Goal: Task Accomplishment & Management: Use online tool/utility

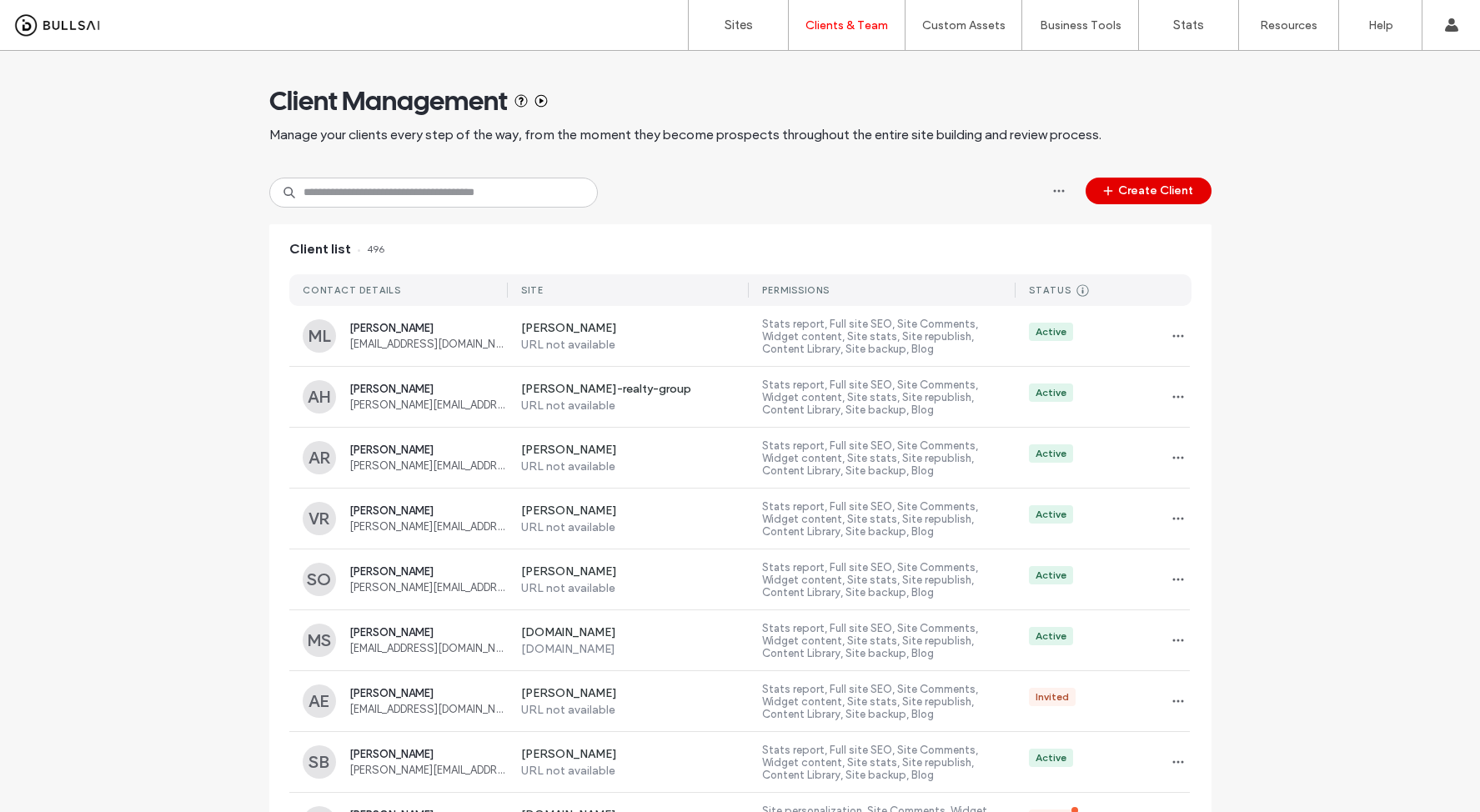
click at [1132, 199] on button "Create Client" at bounding box center [1148, 190] width 126 height 26
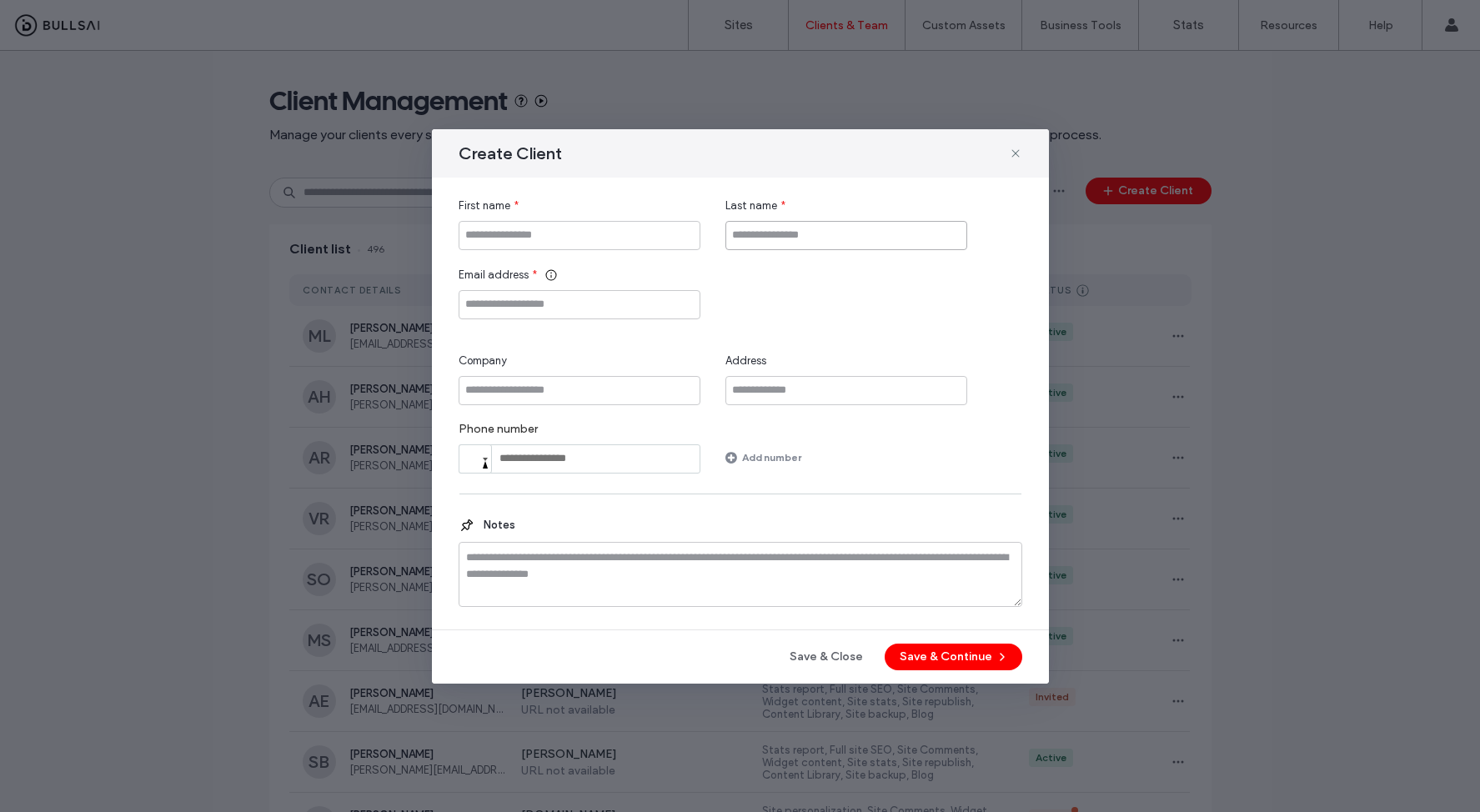
click at [745, 232] on input "Last name" at bounding box center [846, 236] width 242 height 29
paste input "*******"
type input "*******"
click at [582, 237] on input "First name" at bounding box center [579, 236] width 242 height 29
paste input "**"
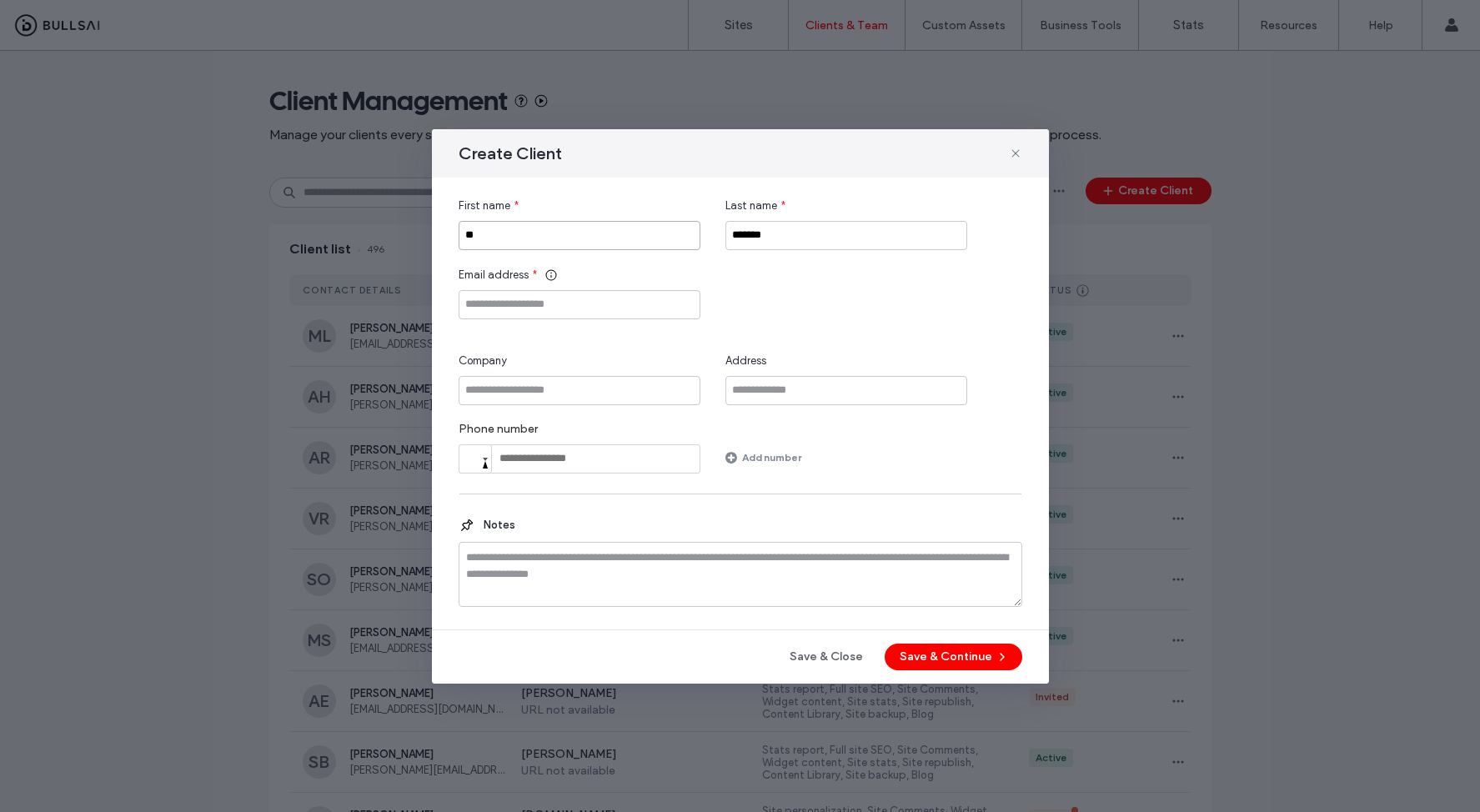
type input "**"
click at [564, 303] on input "Email address" at bounding box center [579, 304] width 242 height 29
paste input "**********"
type input "**********"
click at [993, 650] on span "button" at bounding box center [1000, 656] width 17 height 25
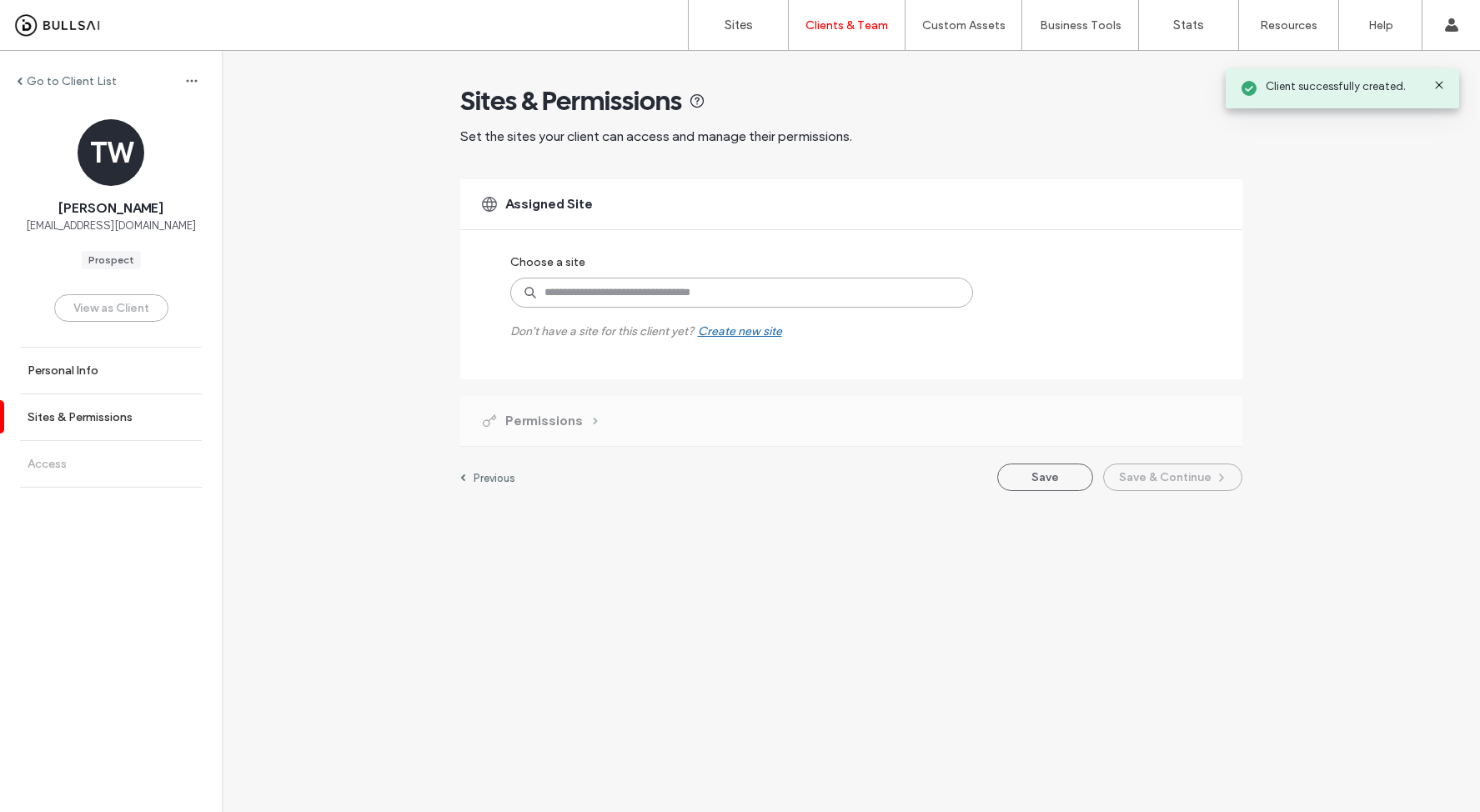
click at [663, 293] on input at bounding box center [742, 292] width 463 height 30
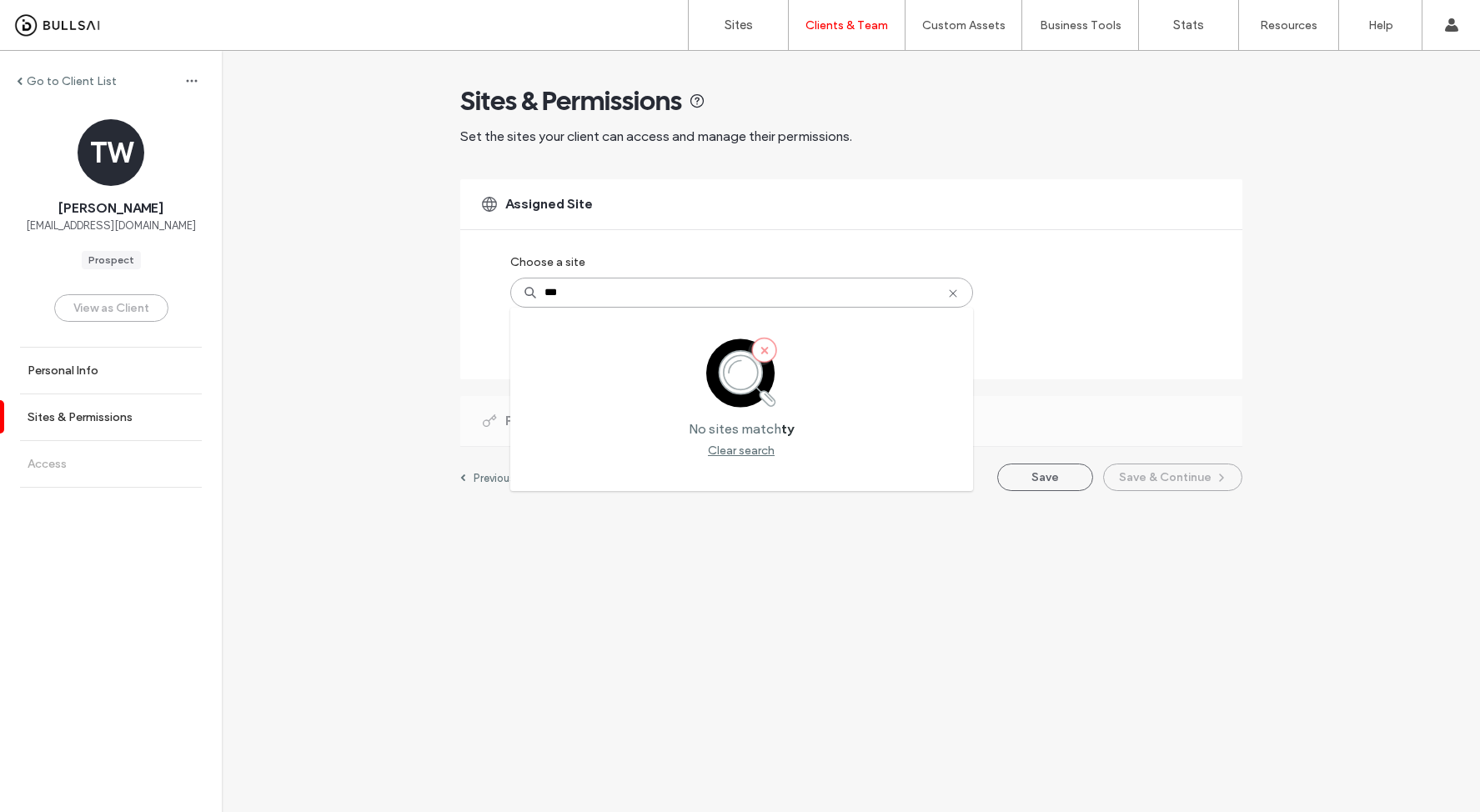
type input "**"
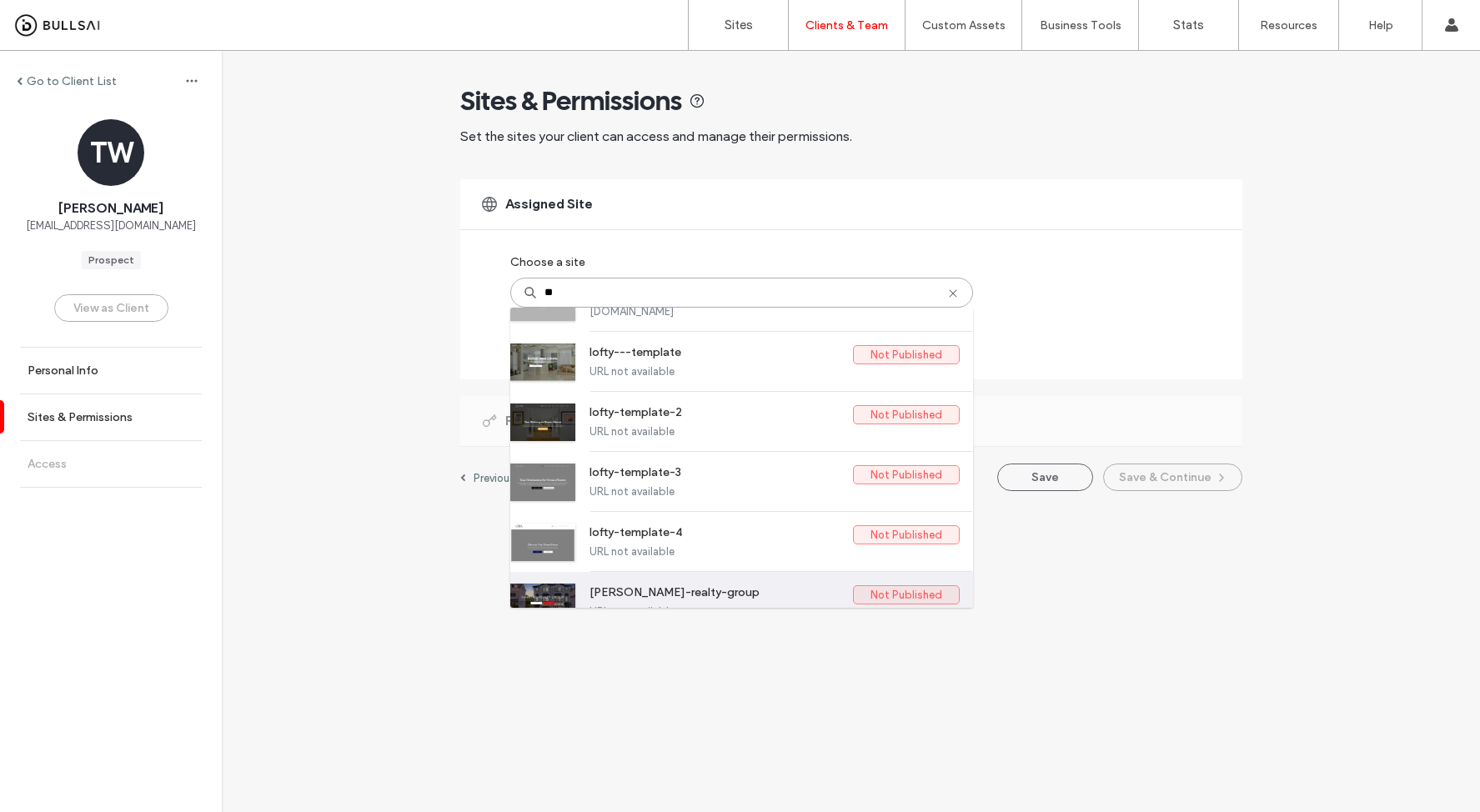
scroll to position [376, 0]
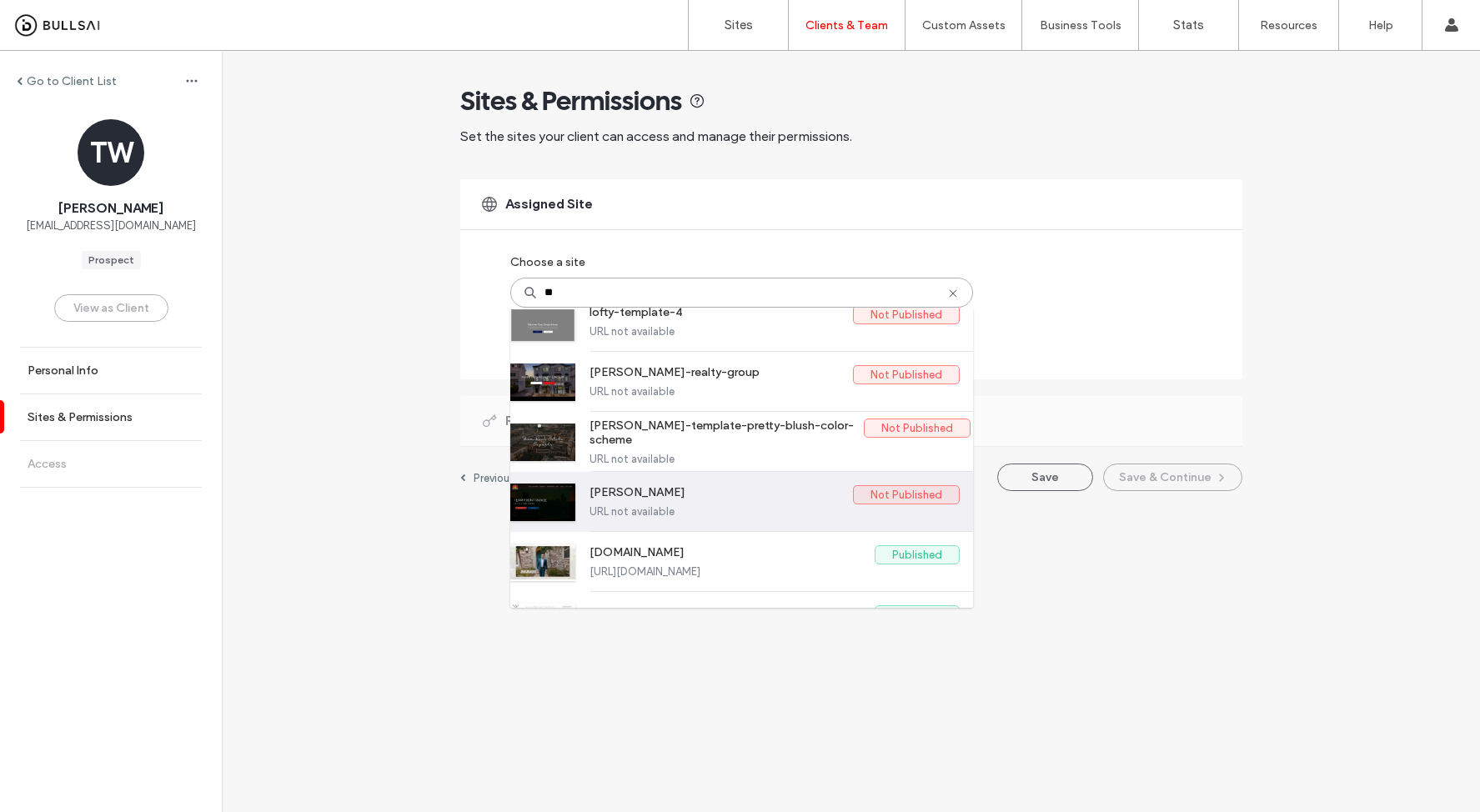
click at [713, 501] on label "ty-wayment" at bounding box center [721, 496] width 264 height 20
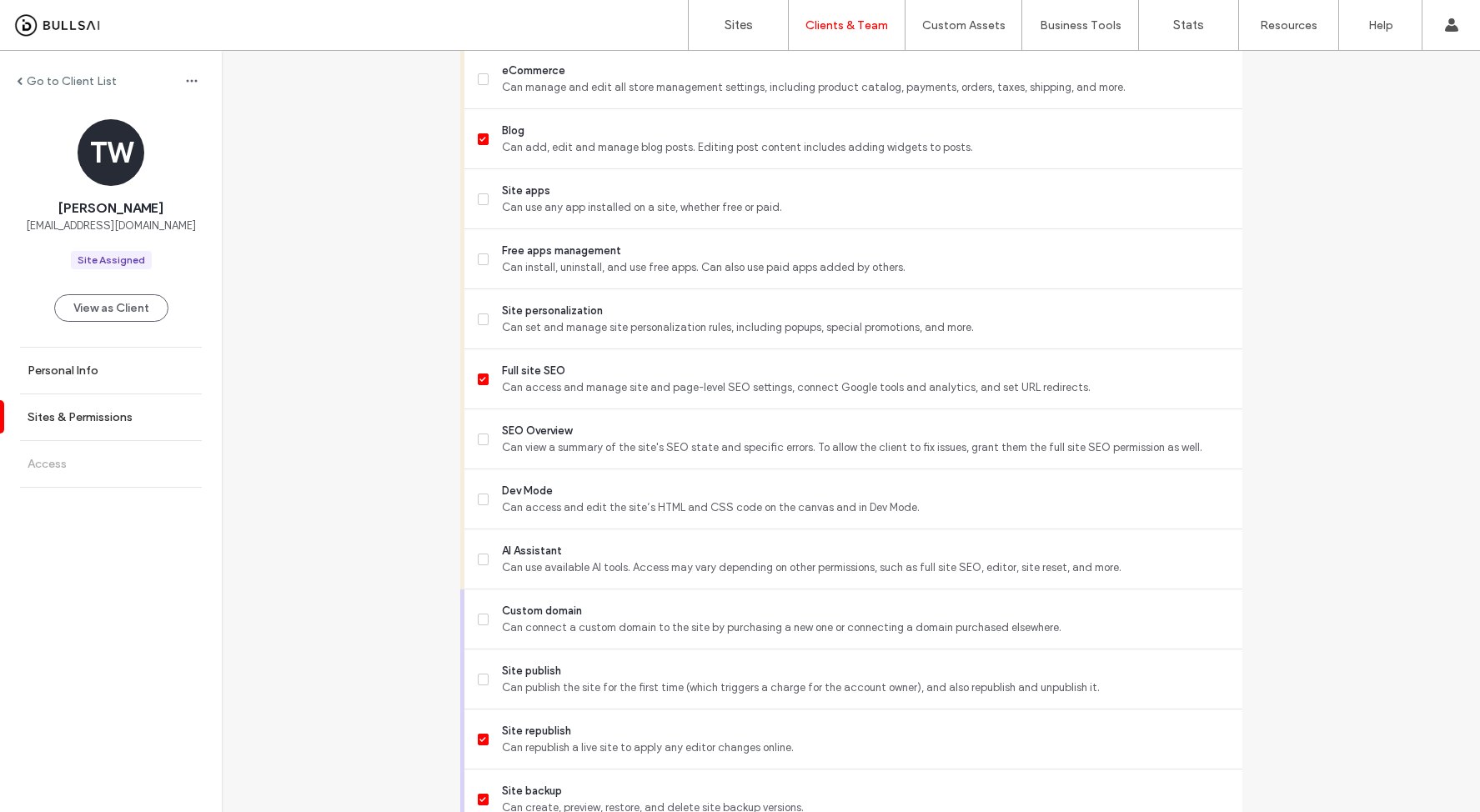
scroll to position [1250, 0]
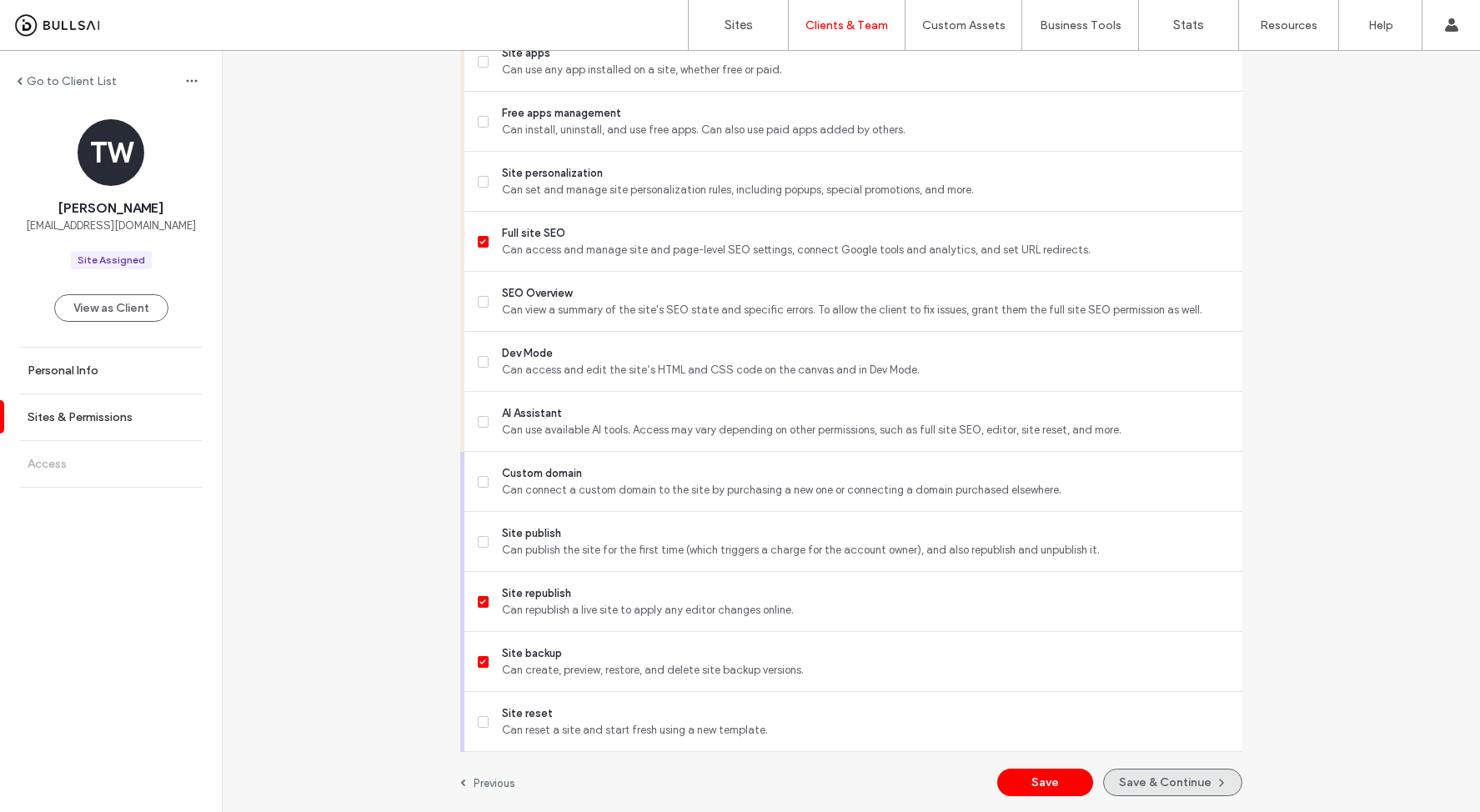
click at [1143, 777] on button "Save & Continue" at bounding box center [1173, 782] width 139 height 27
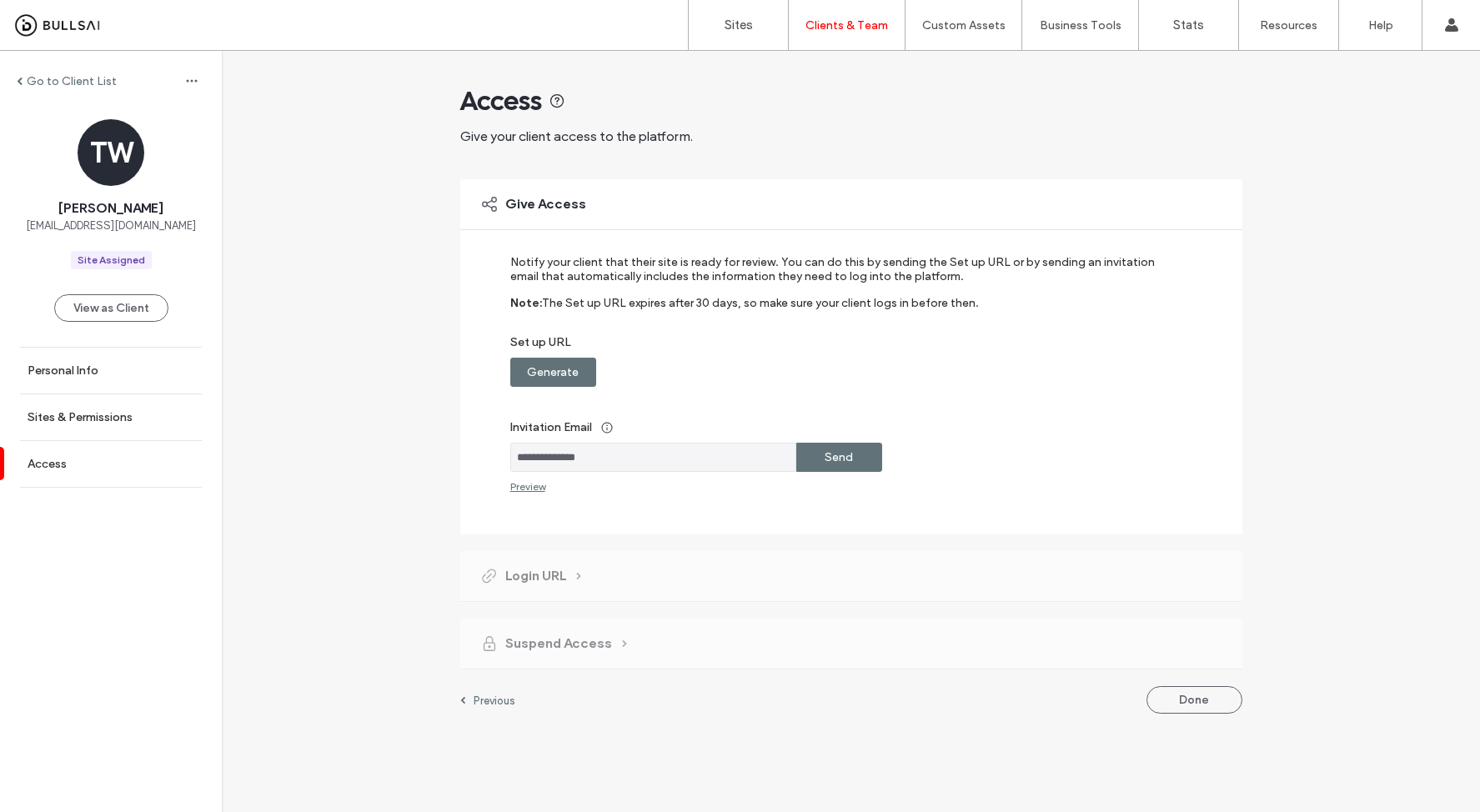
click at [851, 462] on label "Send" at bounding box center [838, 457] width 28 height 31
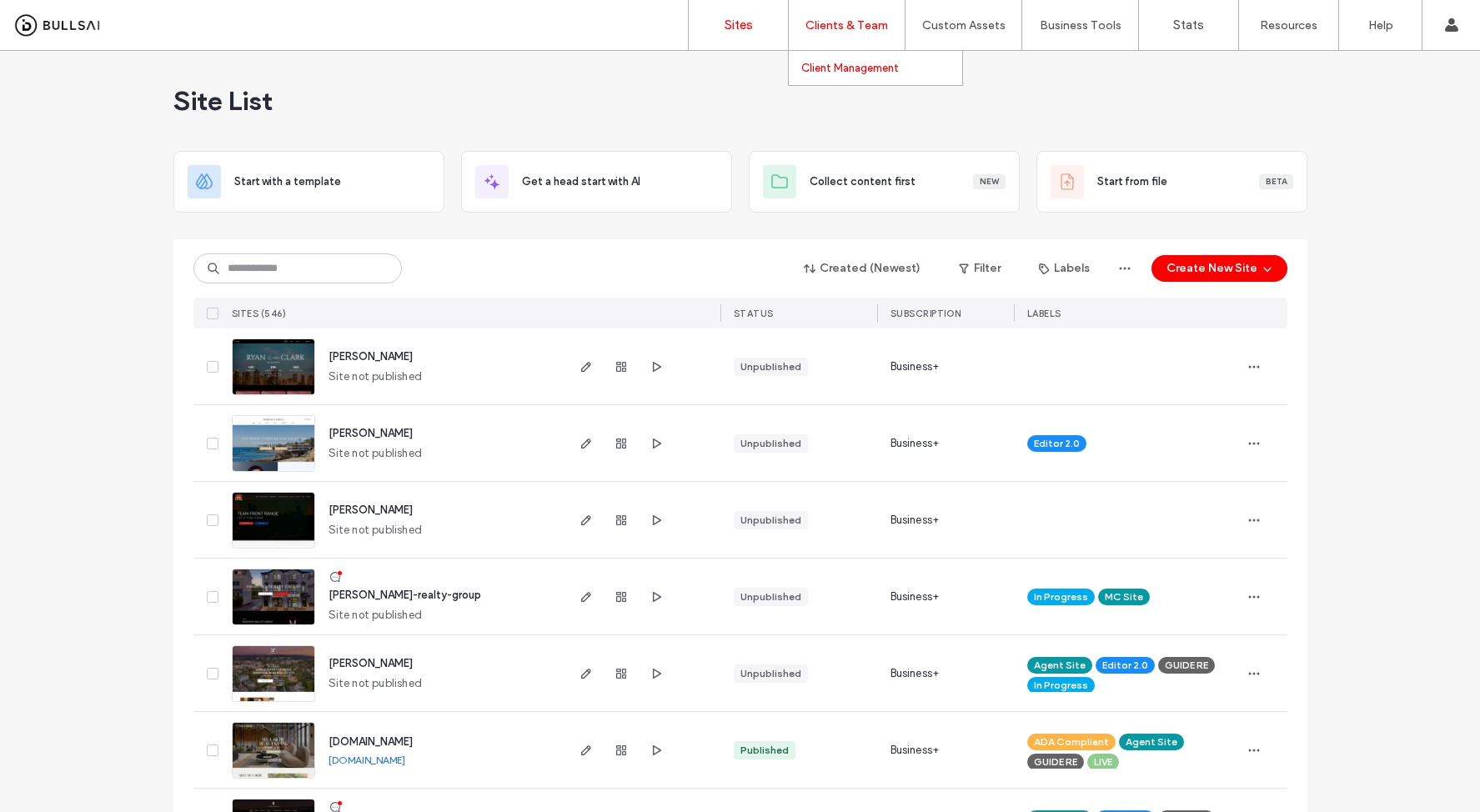
click at [855, 62] on label "Client Management" at bounding box center [850, 68] width 98 height 13
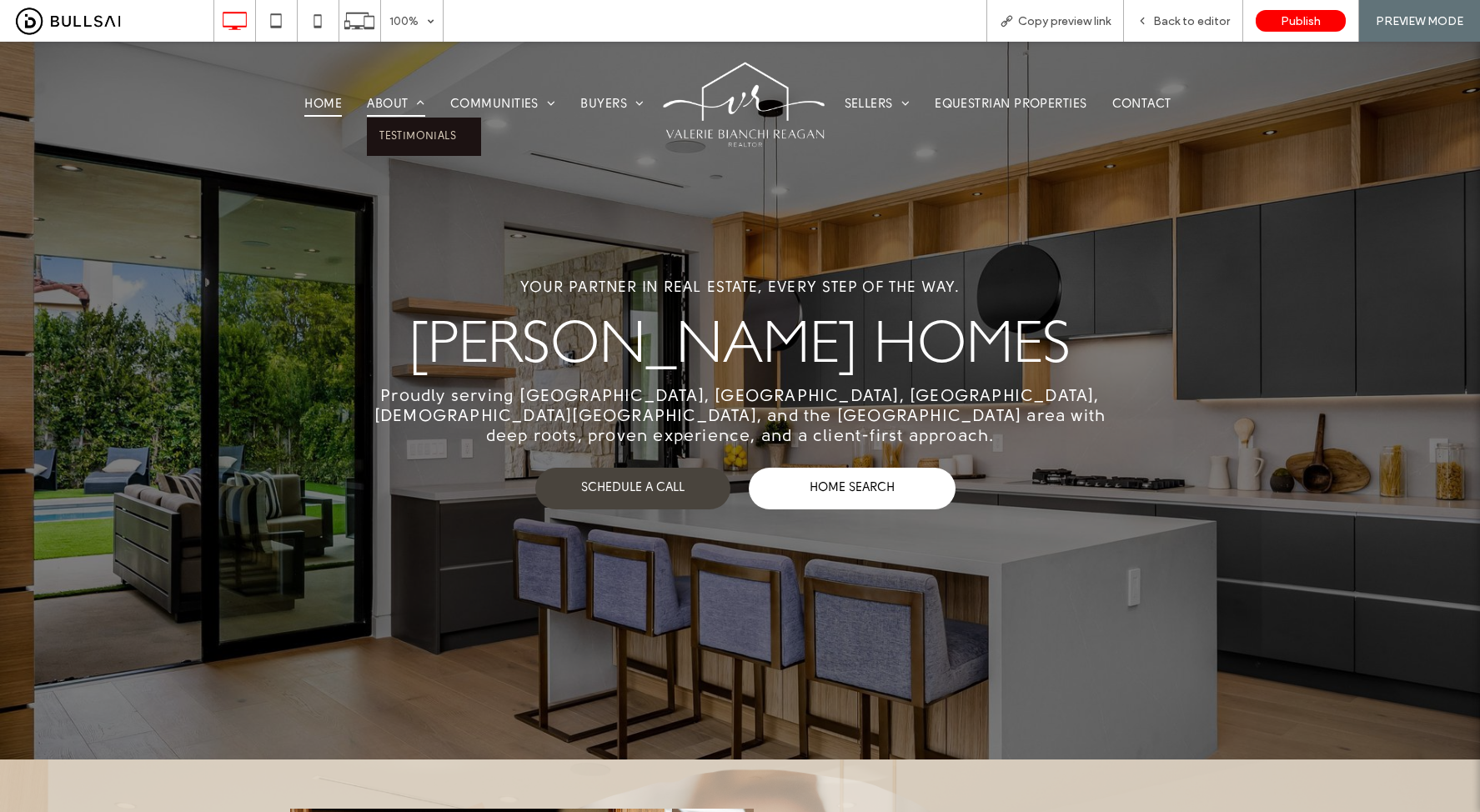
click at [391, 99] on span "About" at bounding box center [396, 105] width 59 height 24
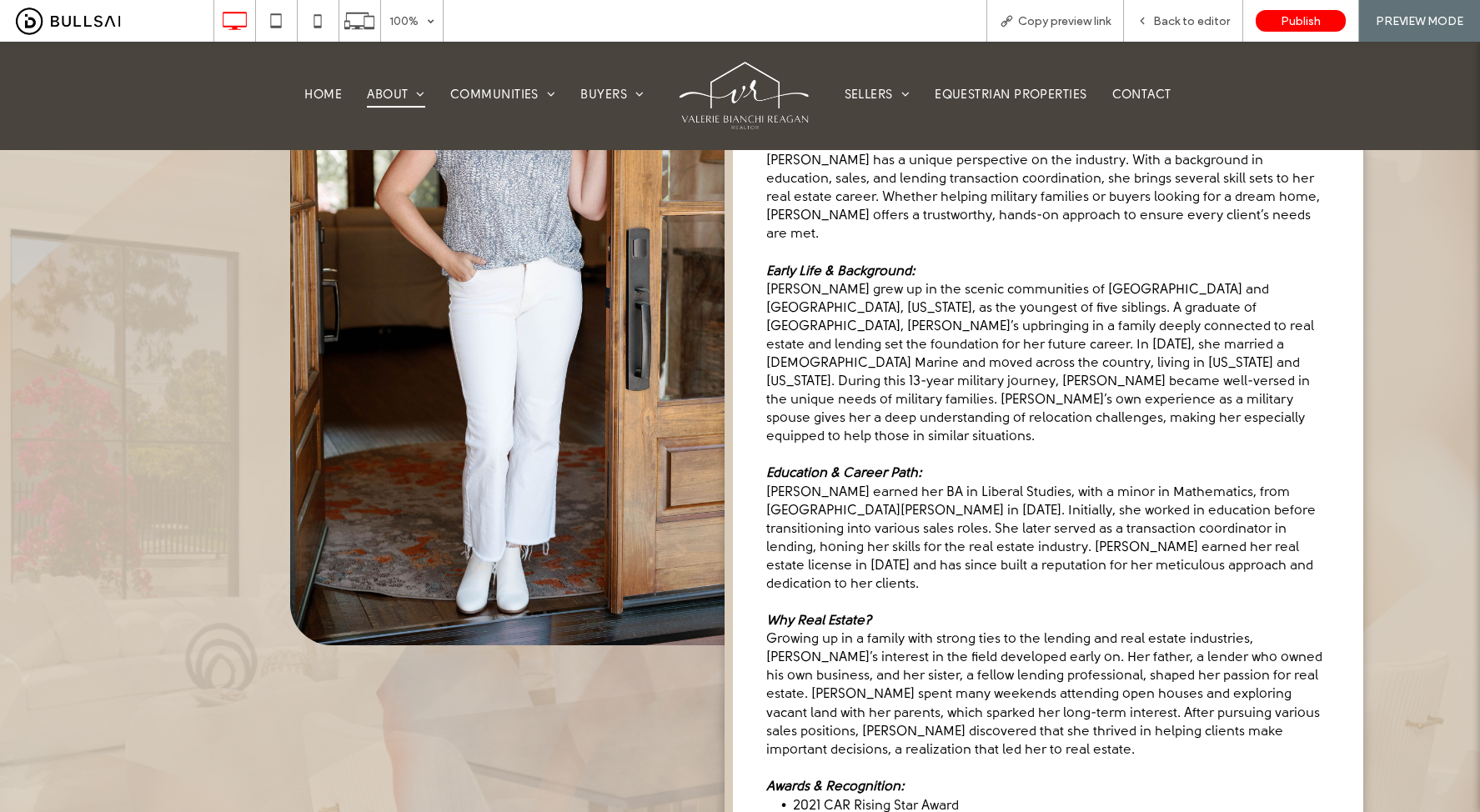
scroll to position [961, 0]
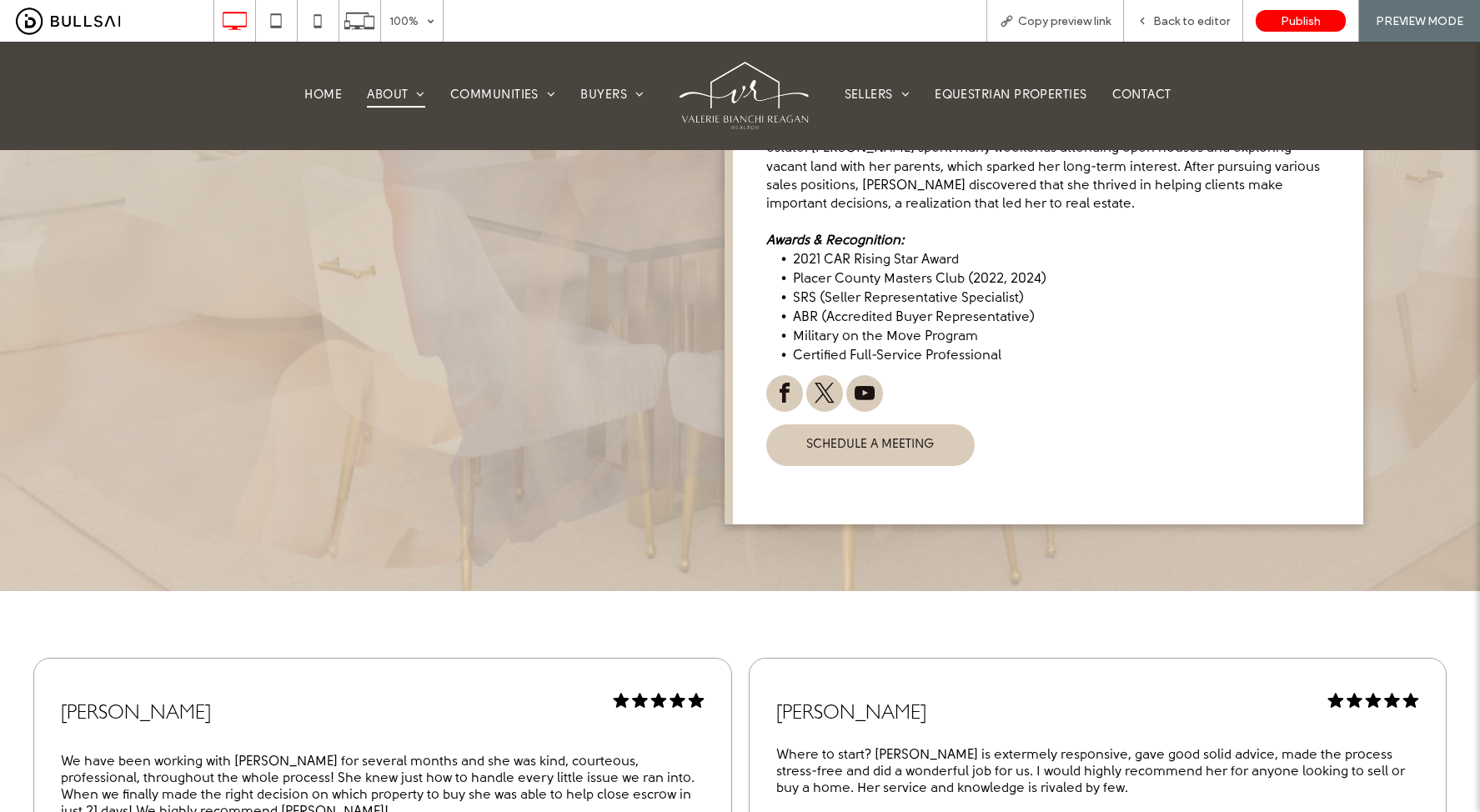
click at [873, 438] on span "SCHEDULE A MEETING" at bounding box center [870, 446] width 128 height 15
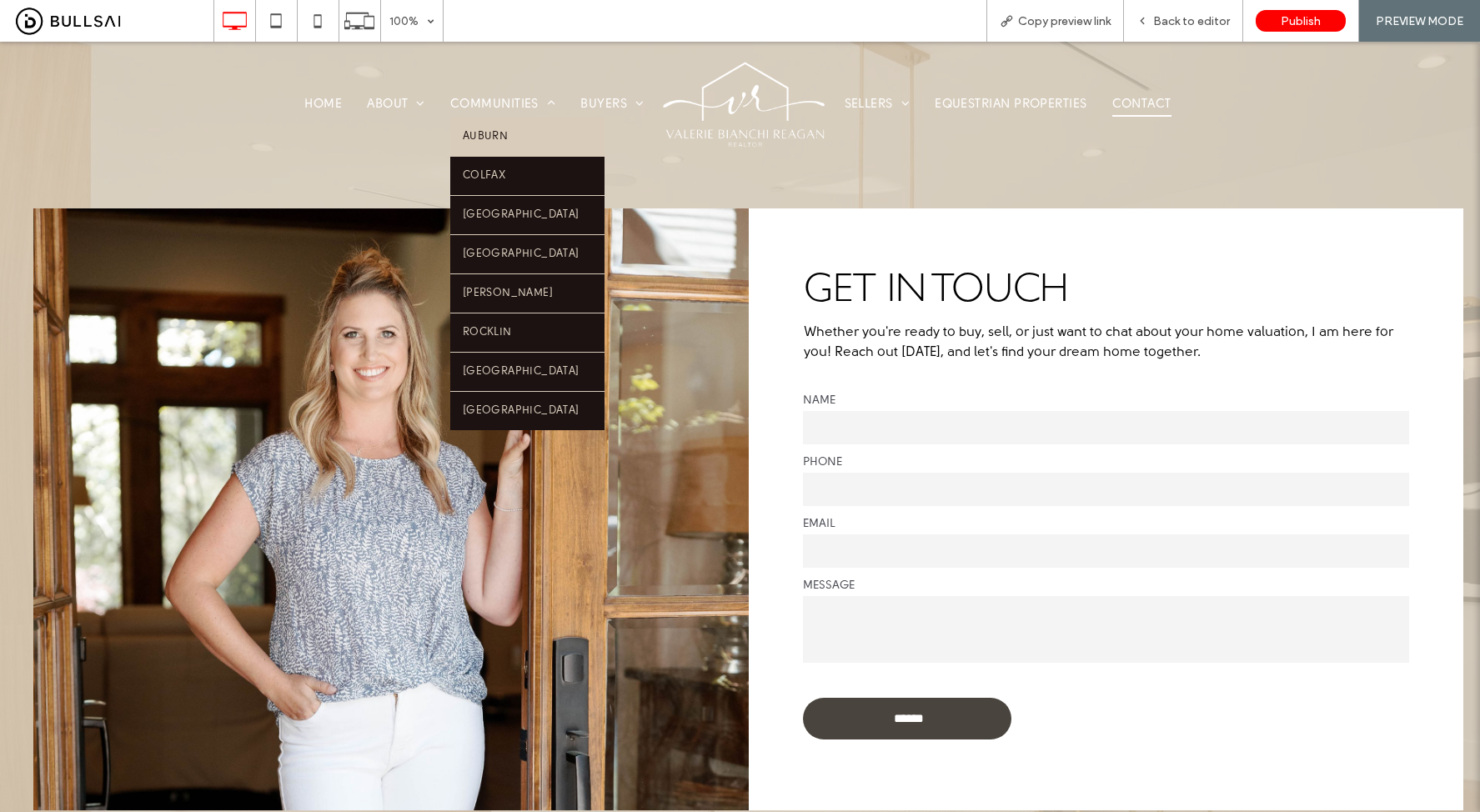
click at [479, 122] on link "Auburn" at bounding box center [527, 136] width 154 height 38
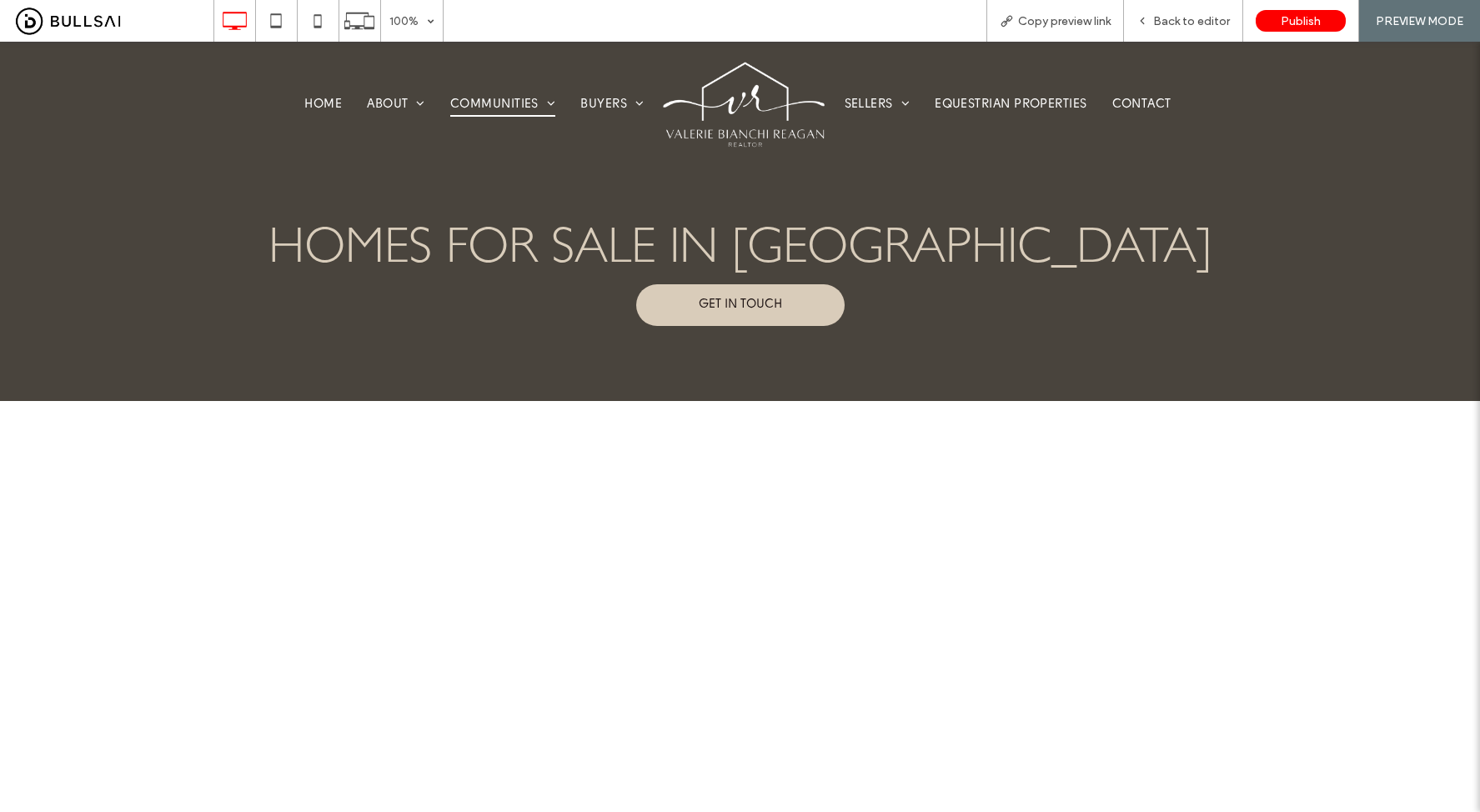
click at [489, 174] on span "Colfax" at bounding box center [484, 168] width 43 height 14
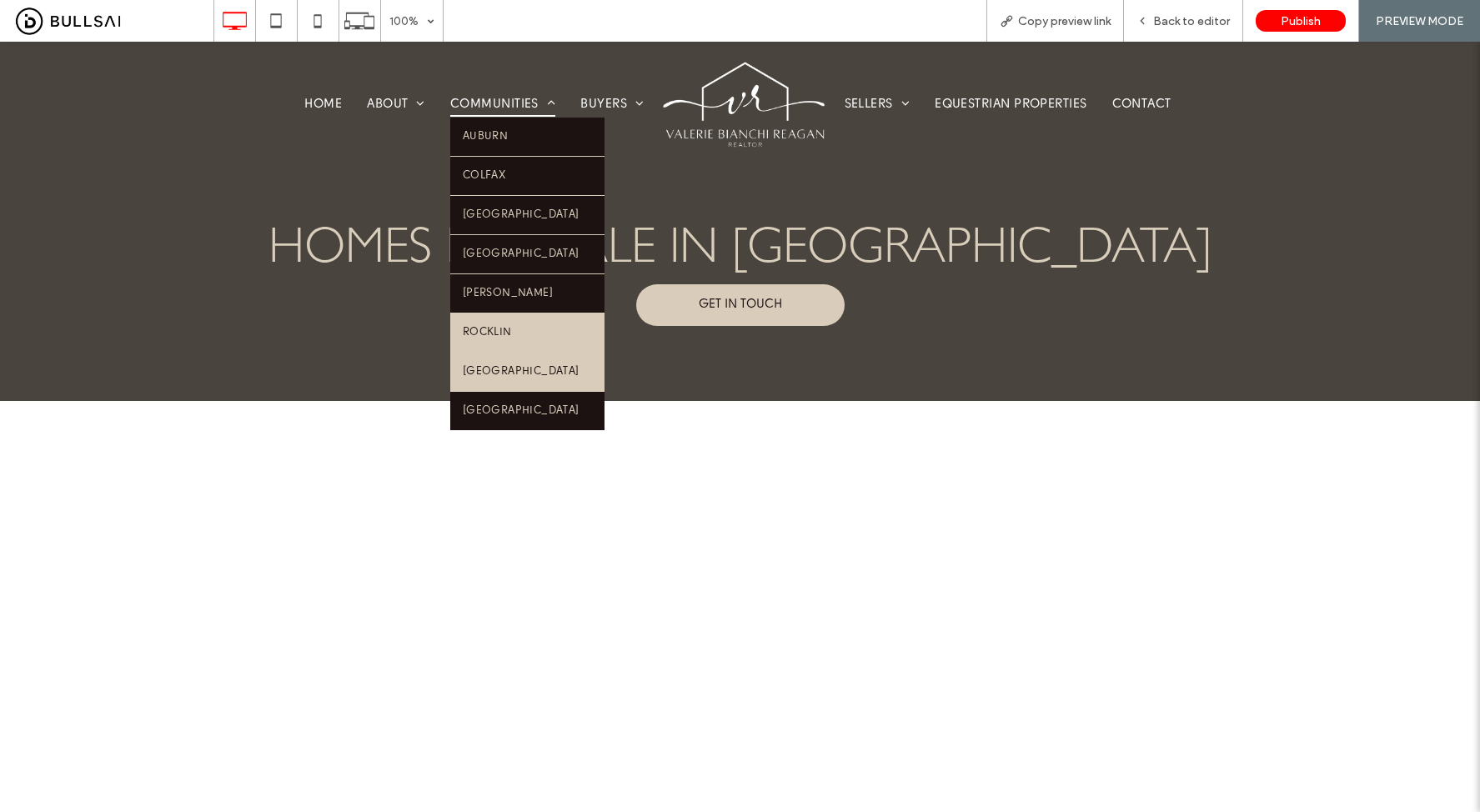
click at [504, 365] on span "Roseville" at bounding box center [521, 372] width 117 height 14
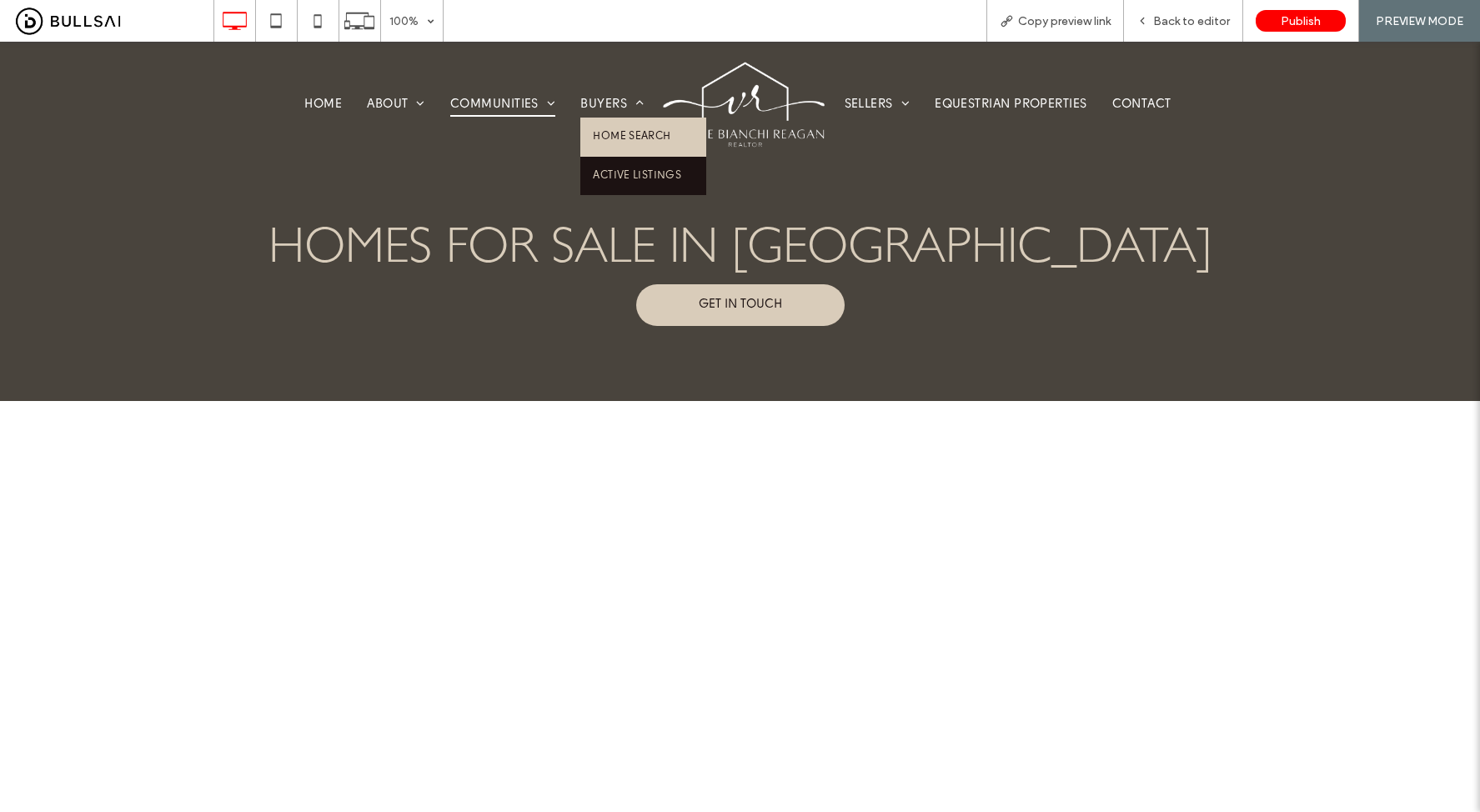
click at [610, 130] on span "Home Search" at bounding box center [631, 137] width 77 height 14
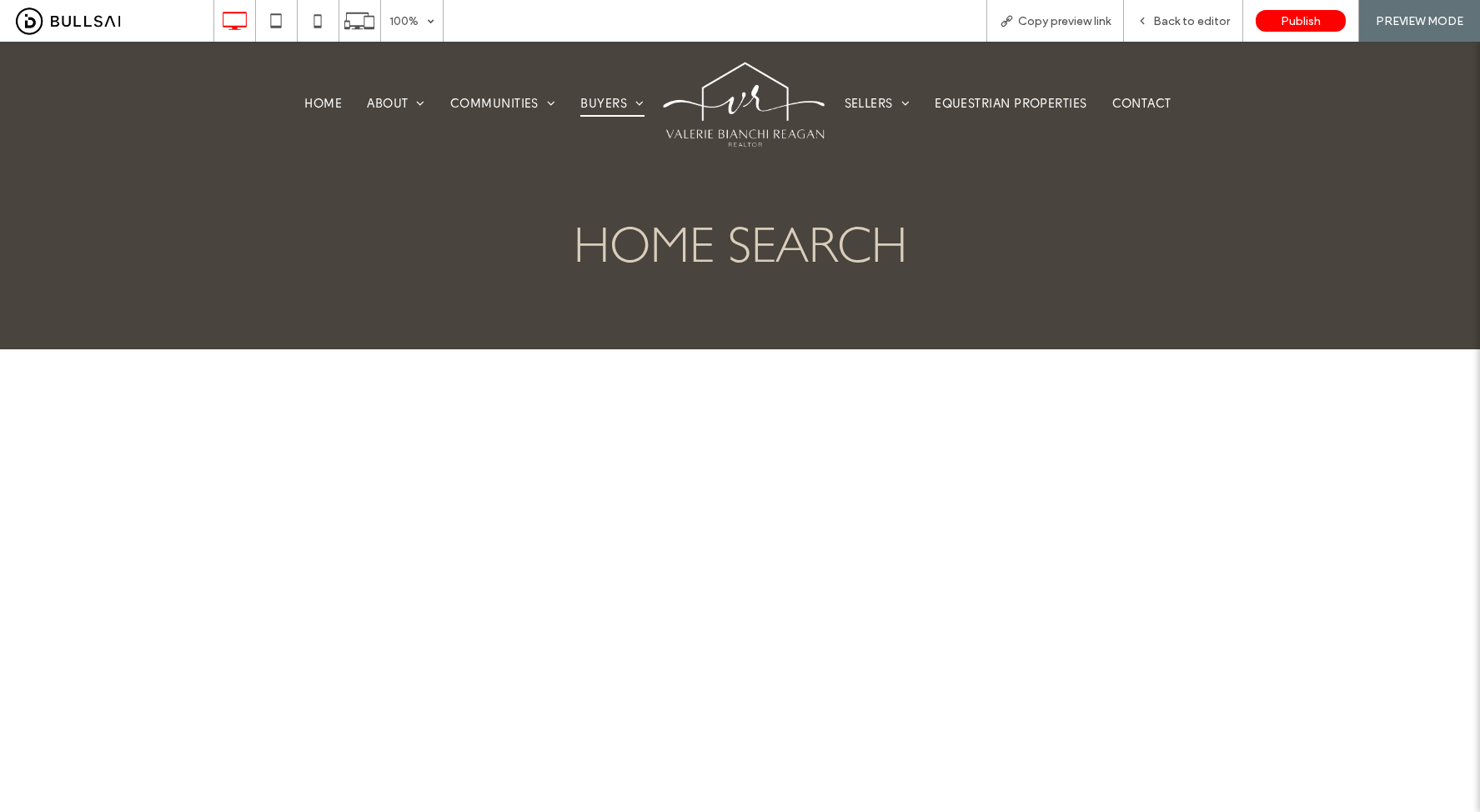
click at [606, 171] on span "Active Listings" at bounding box center [637, 168] width 88 height 14
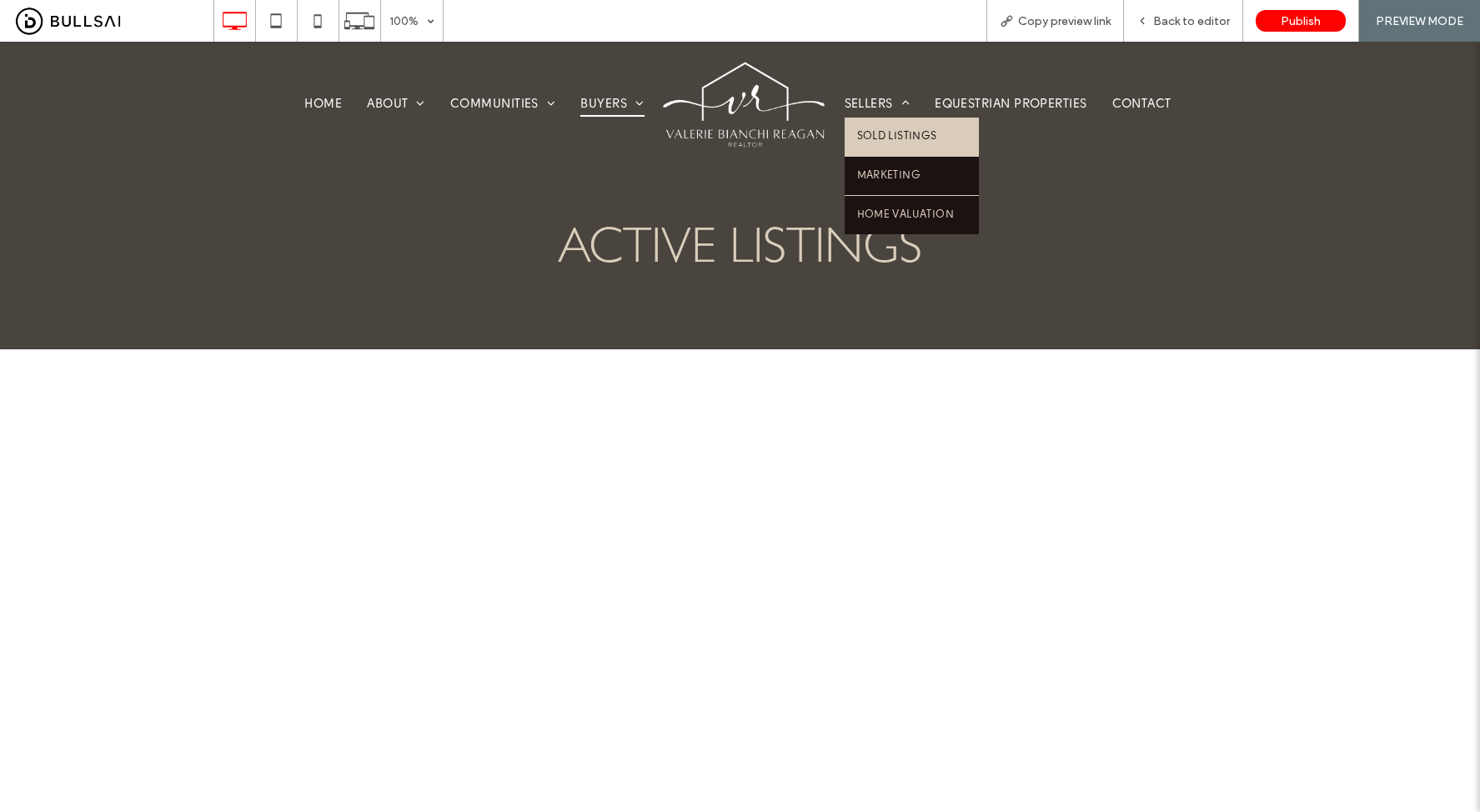
click at [875, 128] on link "Sold Listings" at bounding box center [912, 136] width 134 height 38
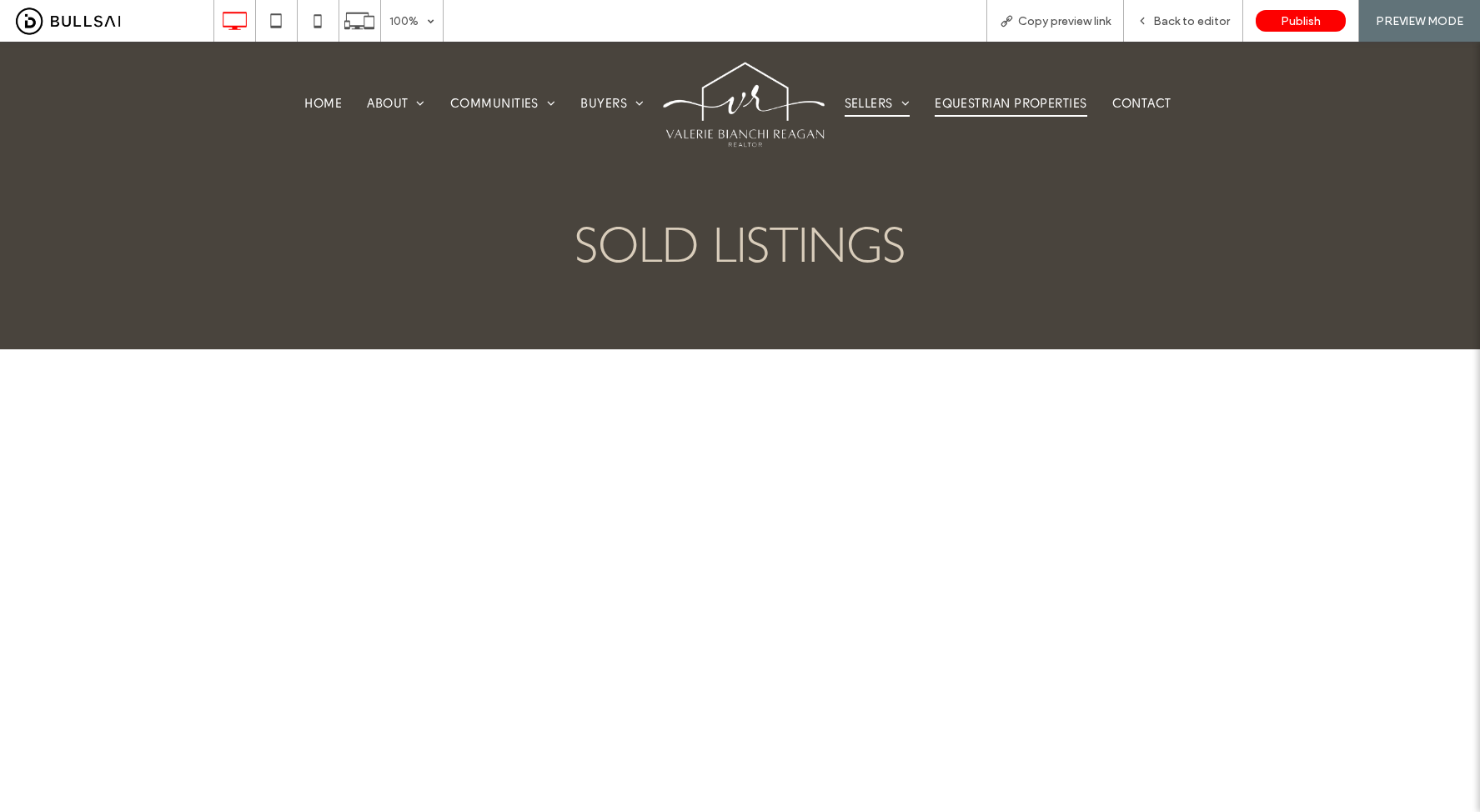
click at [1017, 108] on span "Equestrian Properties" at bounding box center [1010, 105] width 151 height 23
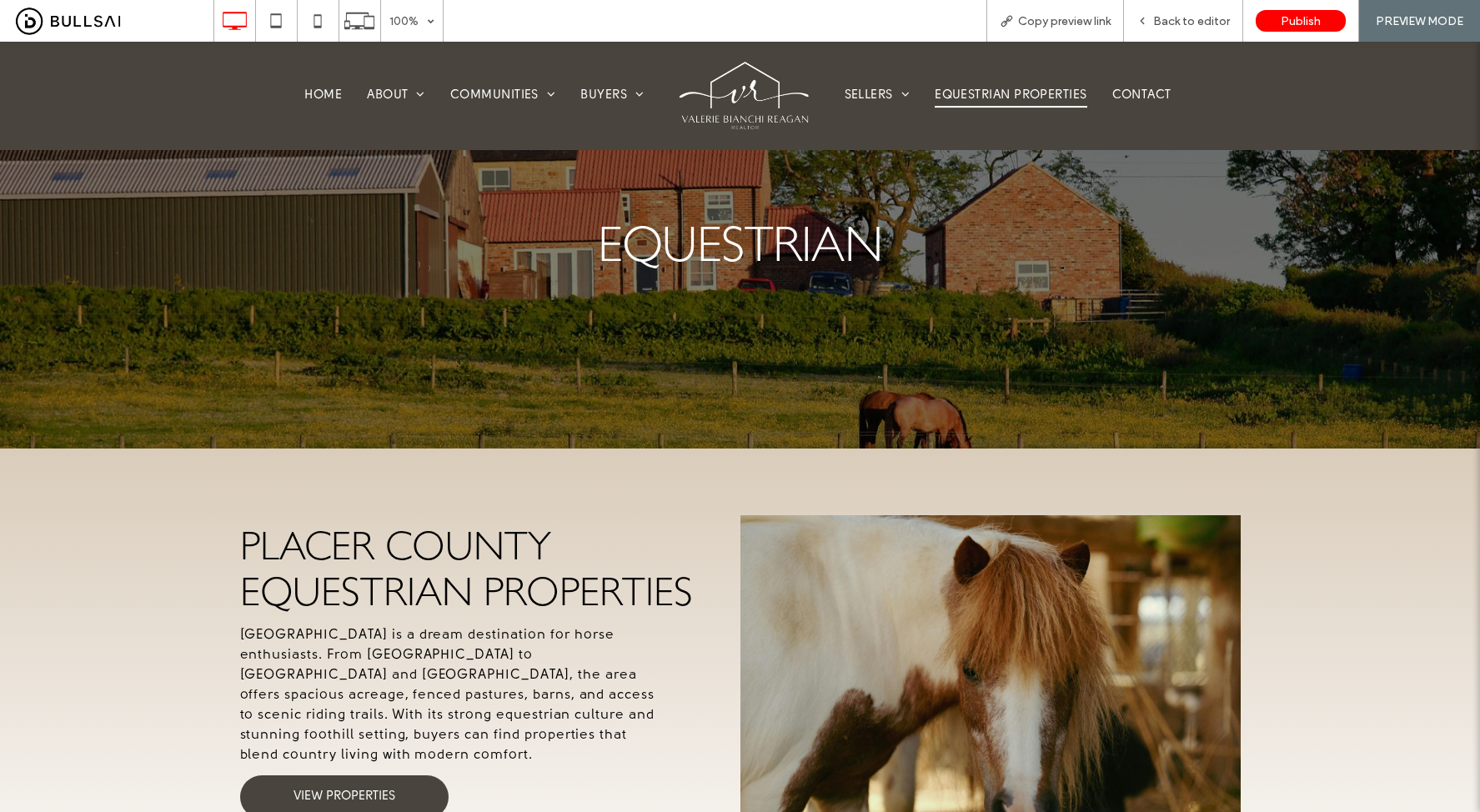
scroll to position [425, 0]
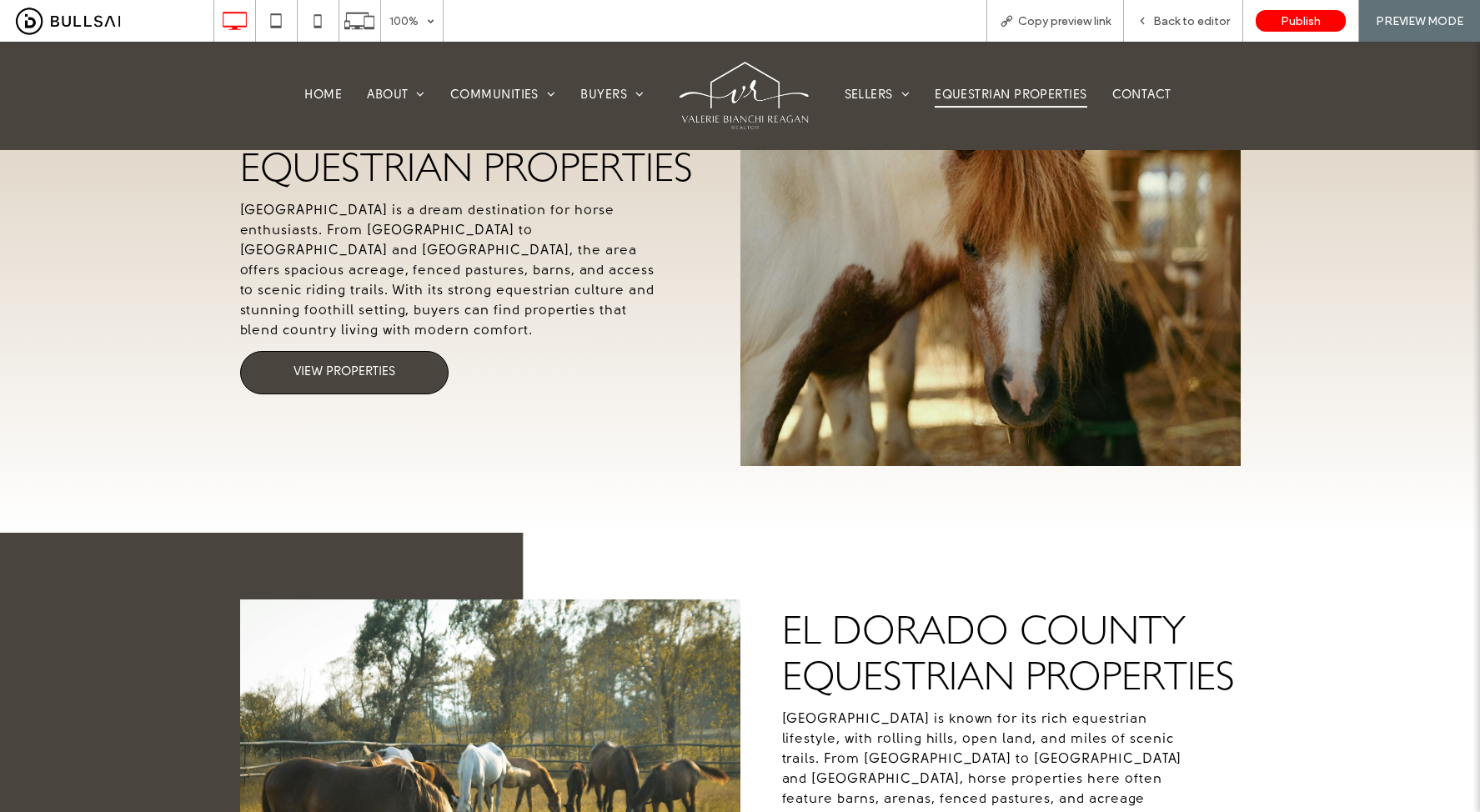
click at [368, 365] on span "VIEW PROPERTIES" at bounding box center [344, 372] width 102 height 15
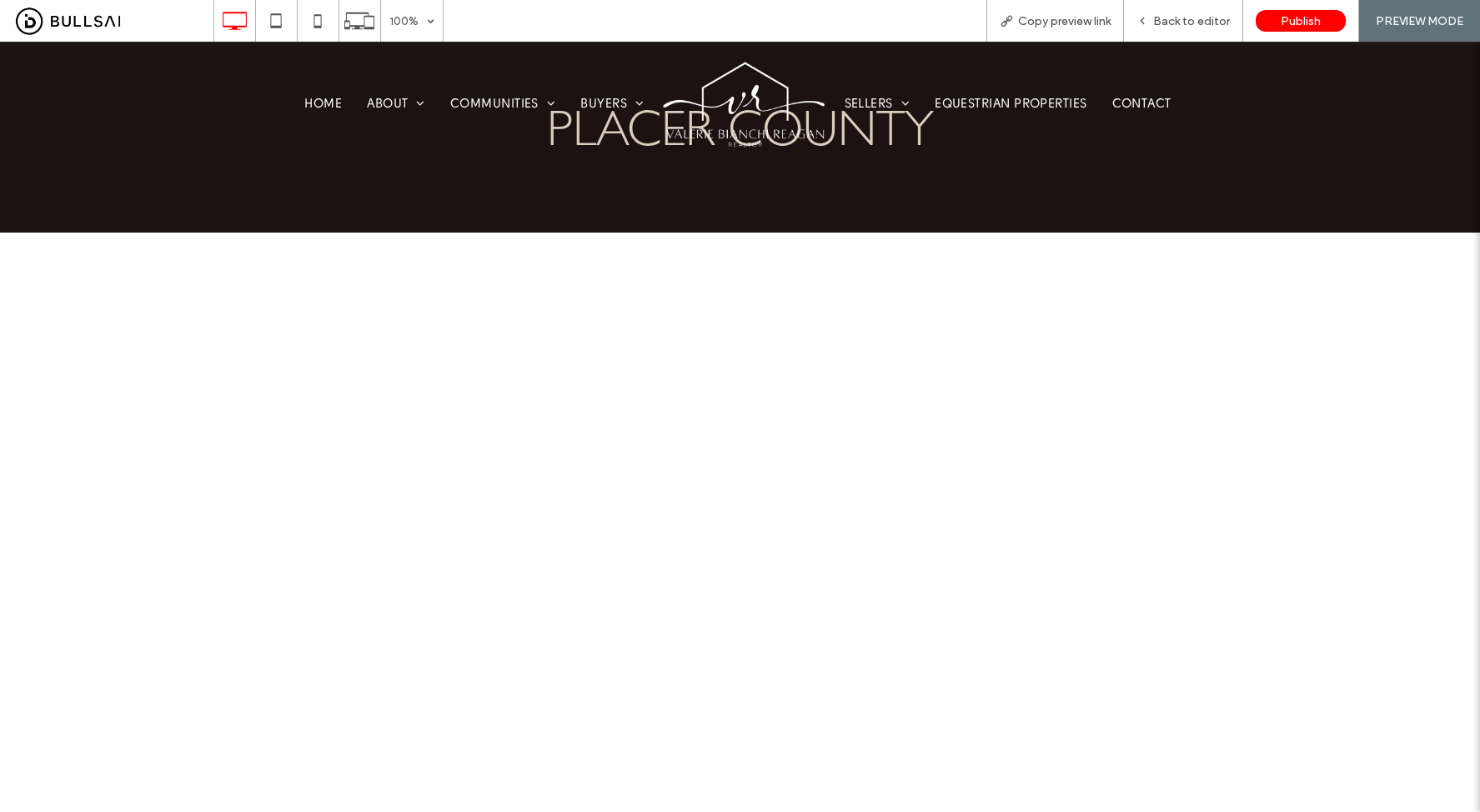
scroll to position [351, 0]
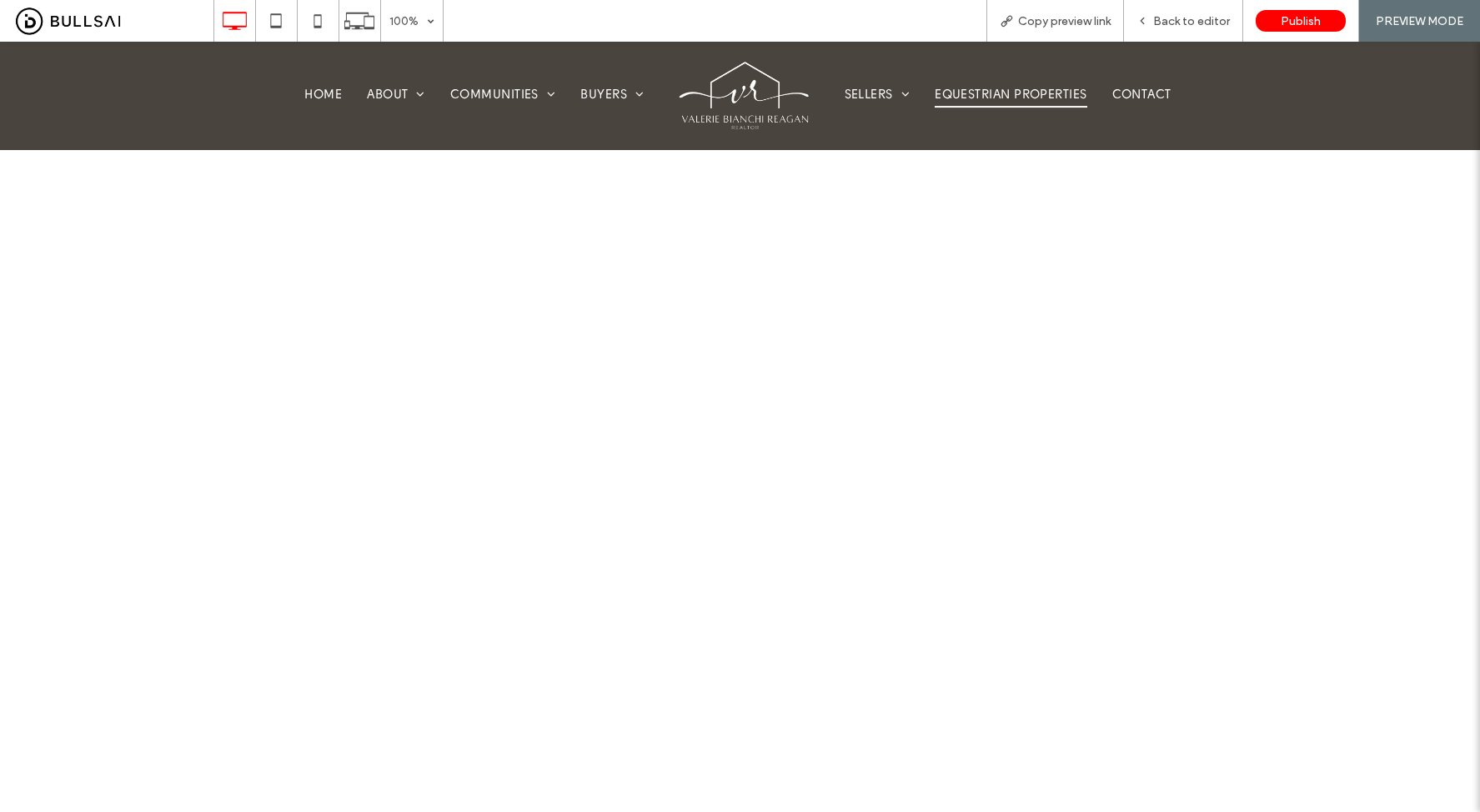
click at [989, 103] on span "Equestrian Properties" at bounding box center [1010, 95] width 151 height 23
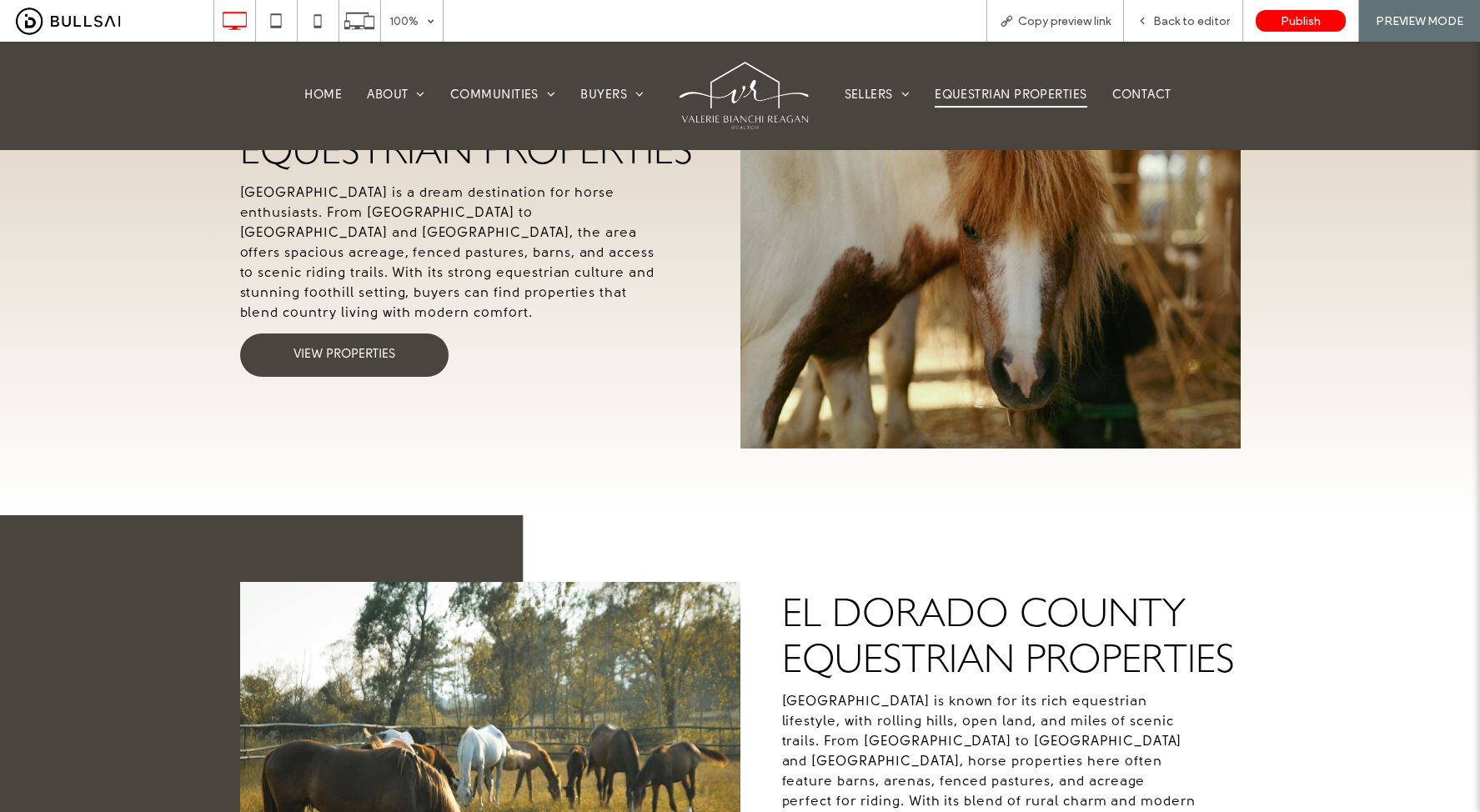
scroll to position [826, 0]
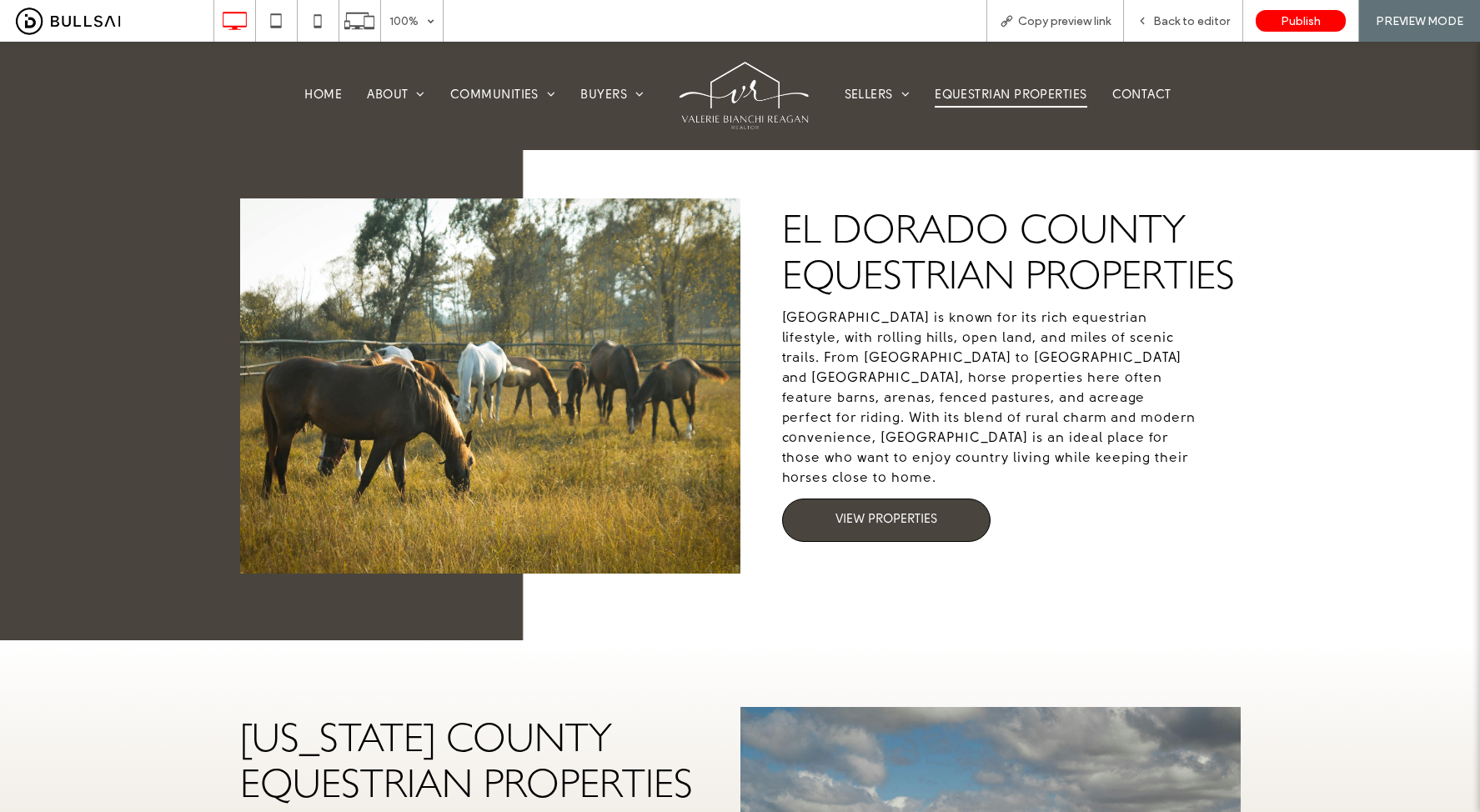
click at [902, 513] on span "VIEW PROPERTIES" at bounding box center [886, 520] width 102 height 15
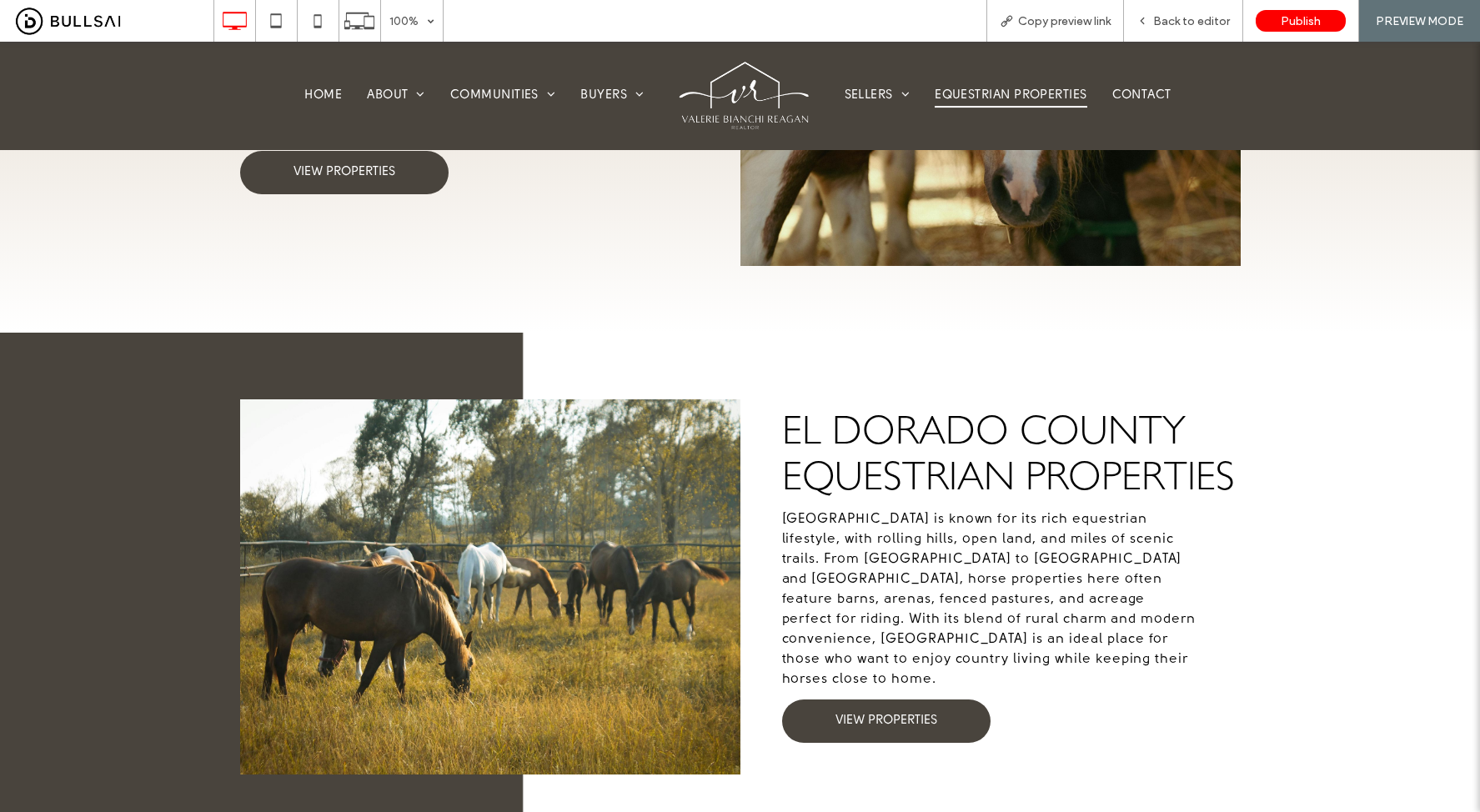
scroll to position [1037, 0]
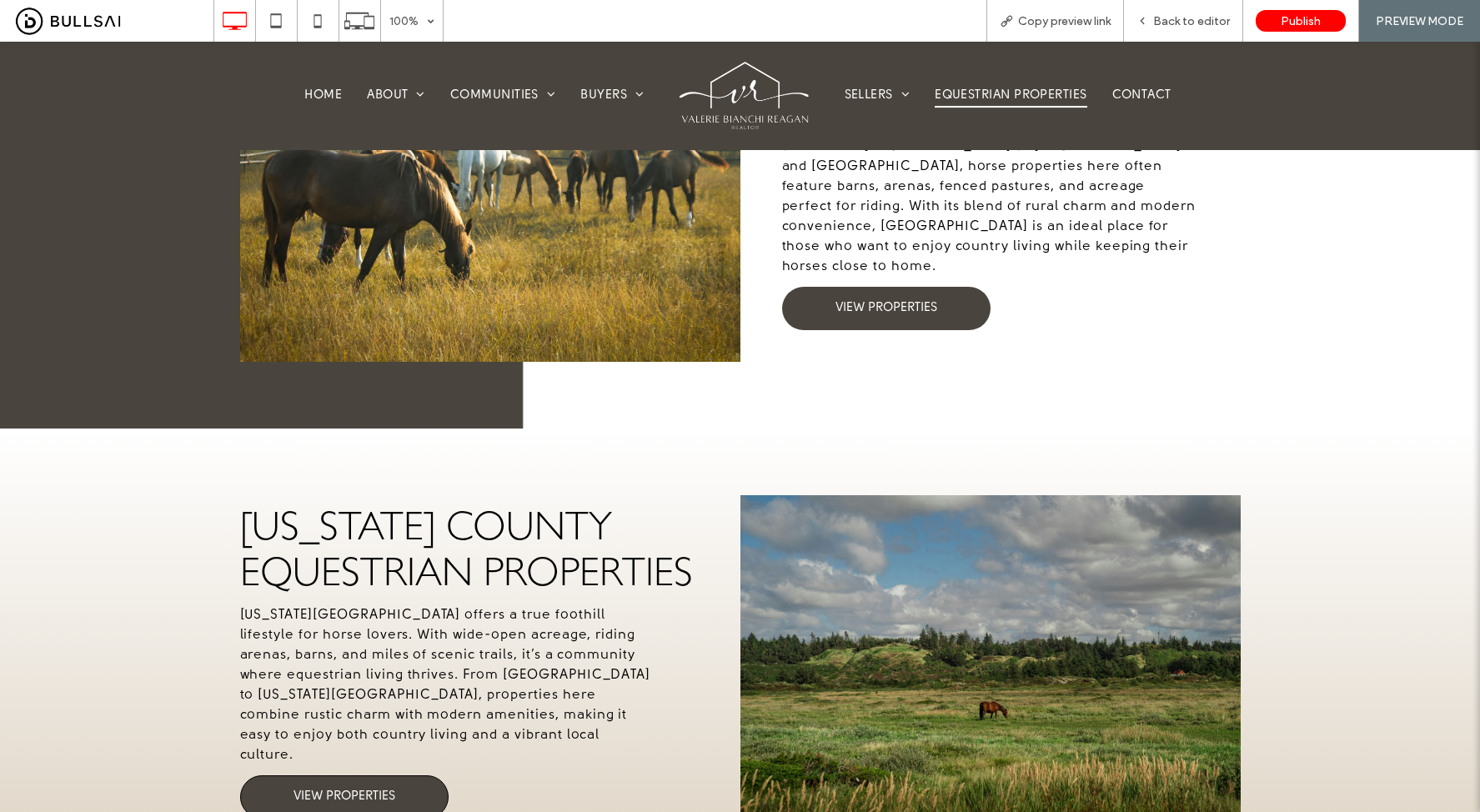
click at [387, 775] on link "VIEW PROPERTIES" at bounding box center [344, 797] width 208 height 43
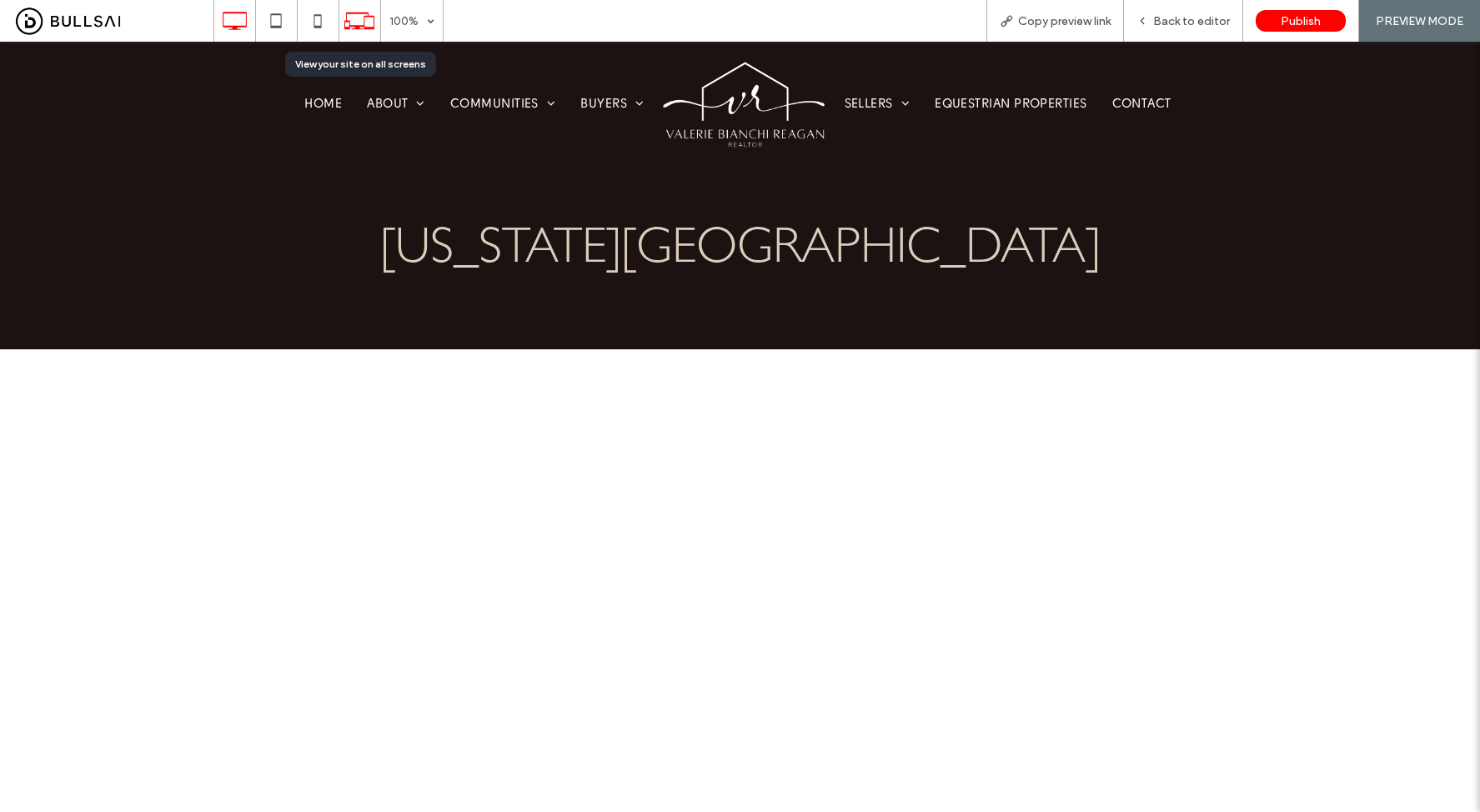
click at [348, 29] on icon at bounding box center [359, 20] width 31 height 31
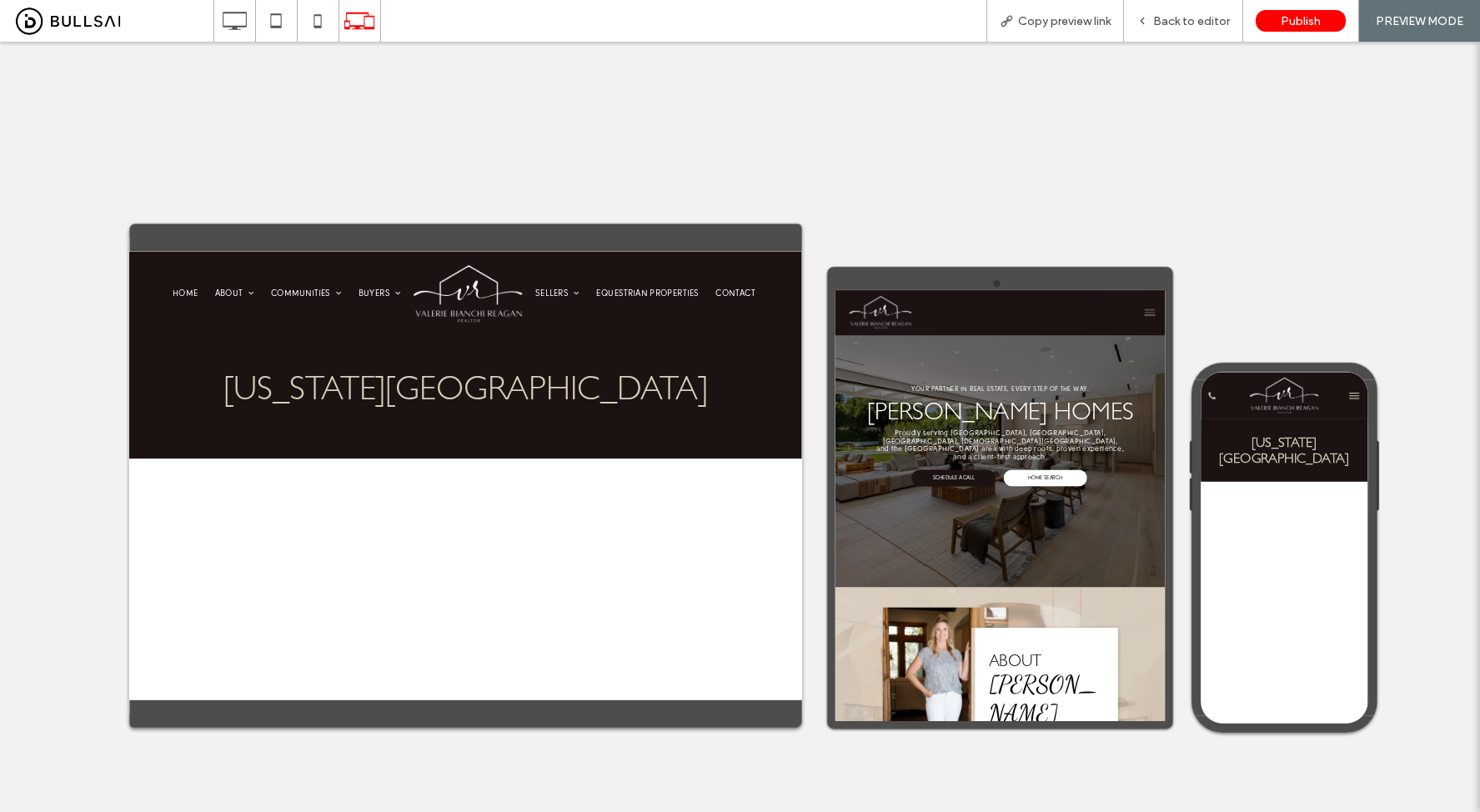
click at [666, 304] on img at bounding box center [634, 315] width 167 height 90
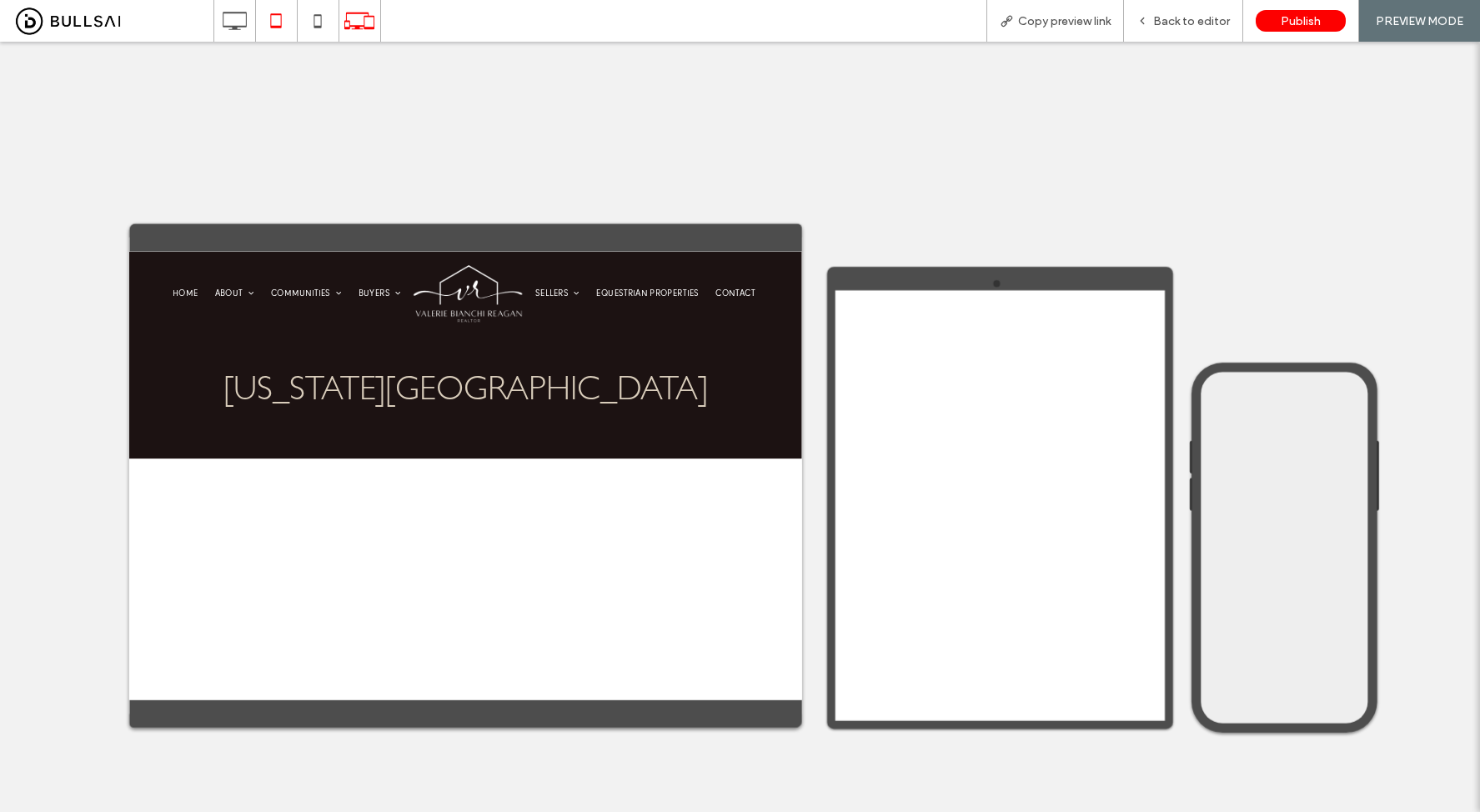
click at [273, 18] on icon at bounding box center [276, 20] width 33 height 33
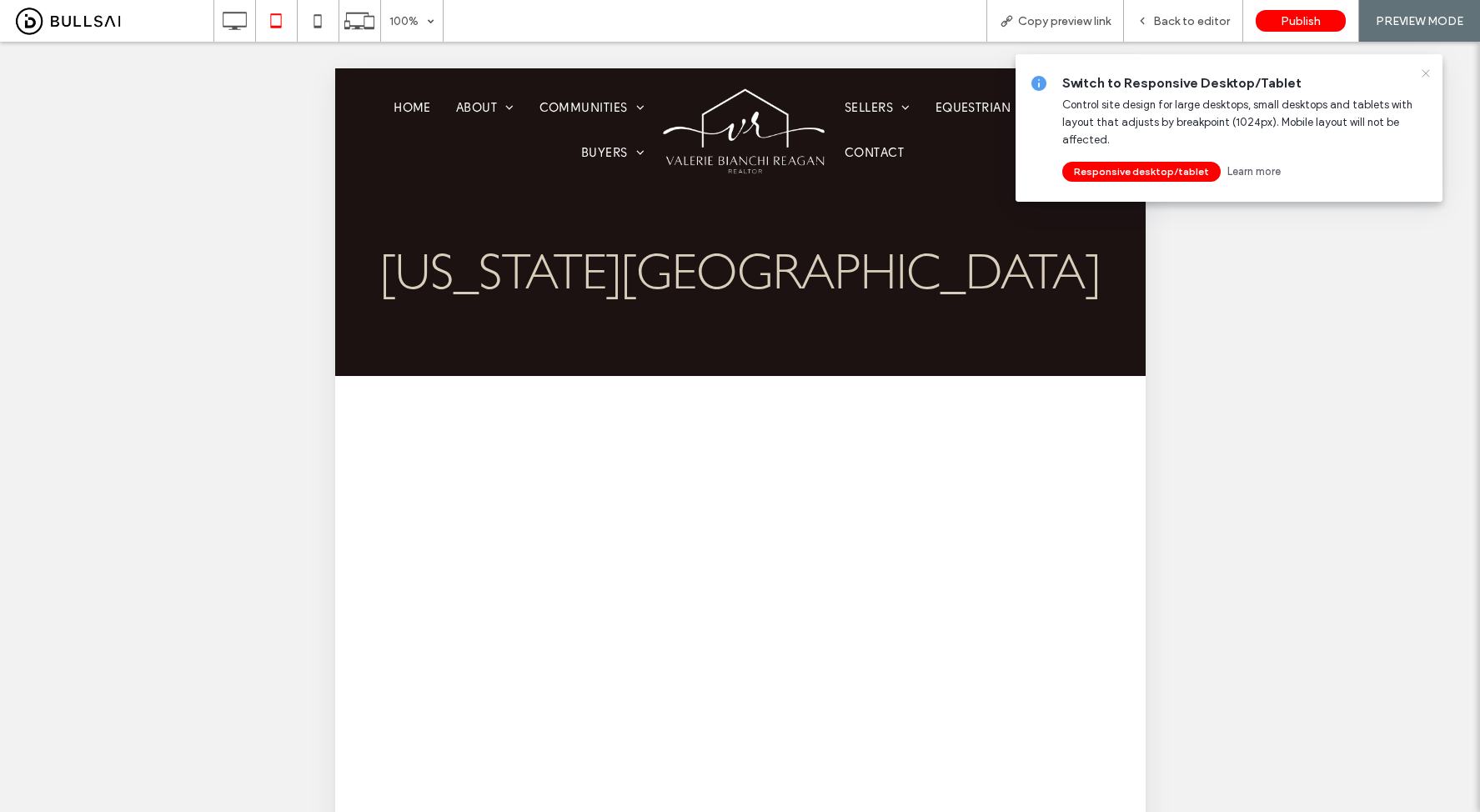
click at [1429, 71] on icon at bounding box center [1426, 73] width 14 height 14
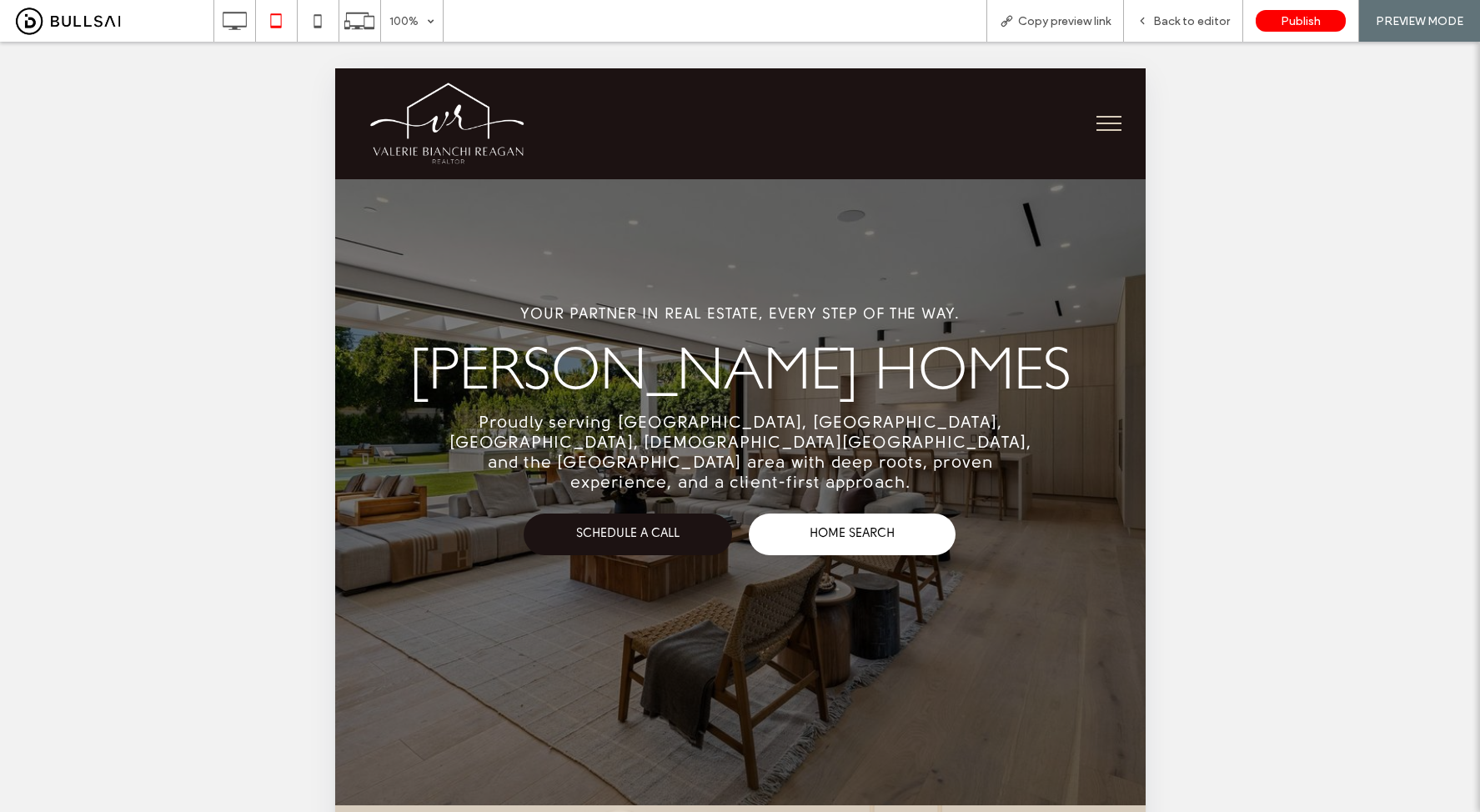
click at [1096, 126] on button "menu" at bounding box center [1107, 123] width 43 height 43
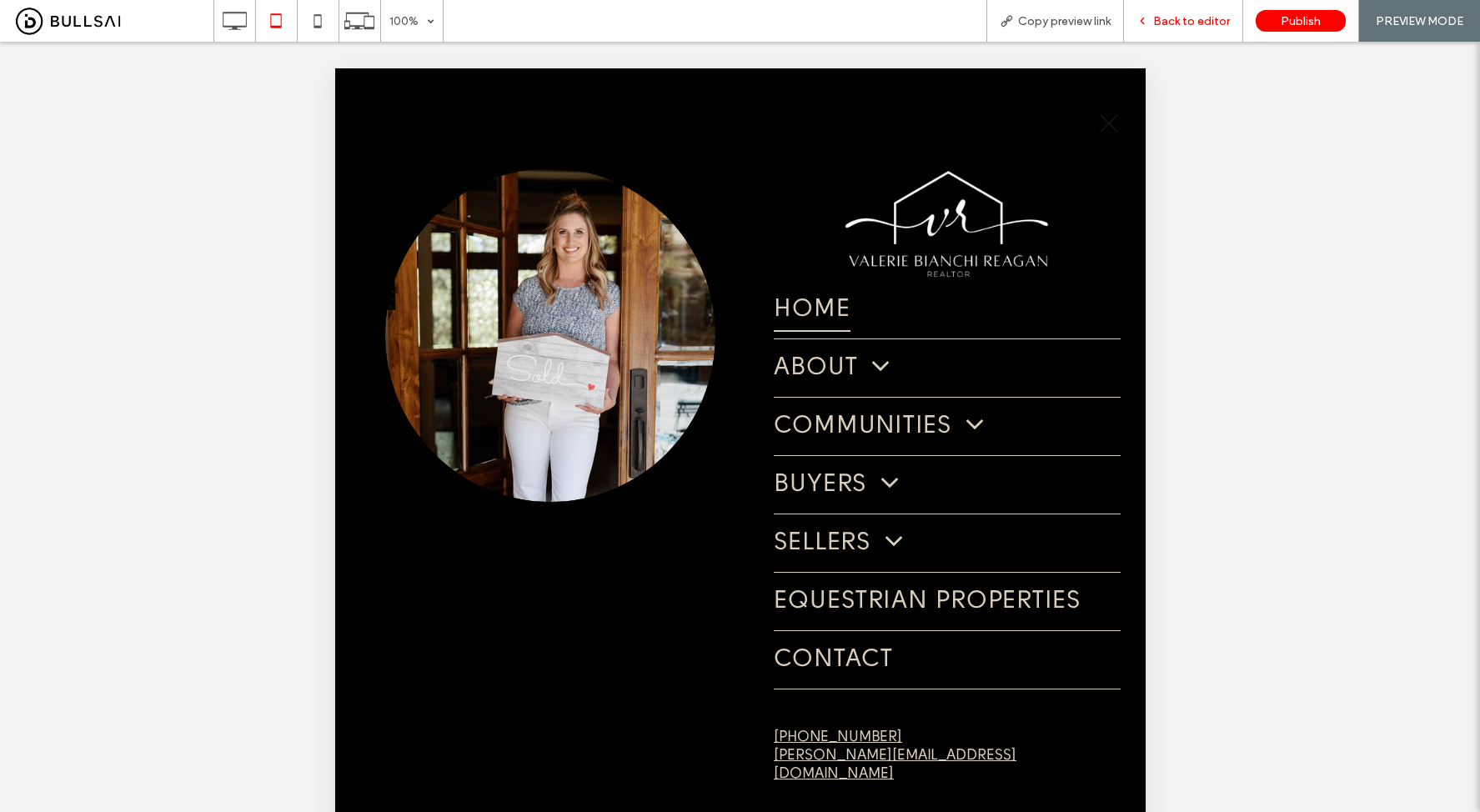
click at [1173, 14] on span "Back to editor" at bounding box center [1192, 21] width 77 height 14
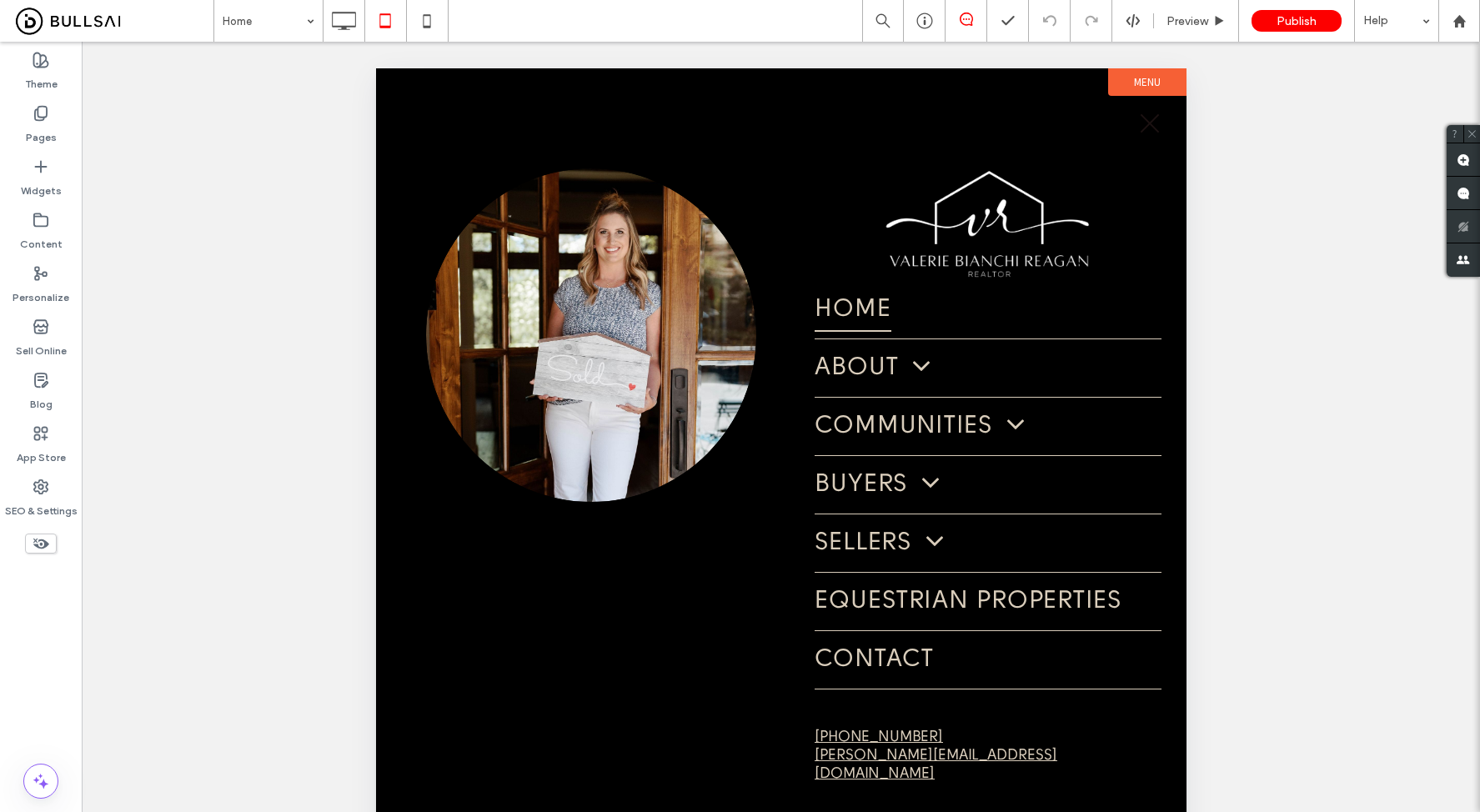
click at [349, 26] on use at bounding box center [344, 21] width 24 height 19
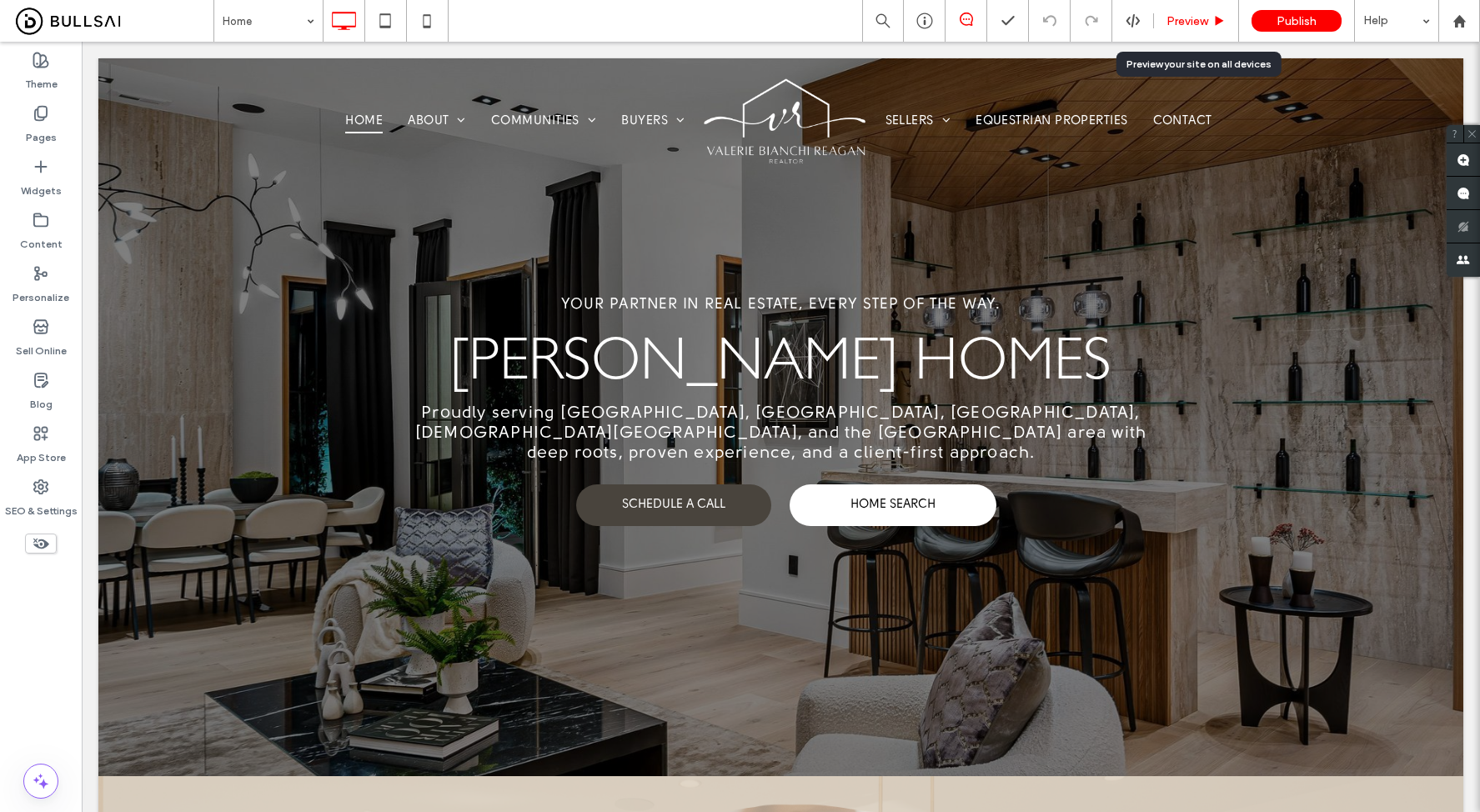
click at [1192, 18] on span "Preview" at bounding box center [1187, 21] width 42 height 14
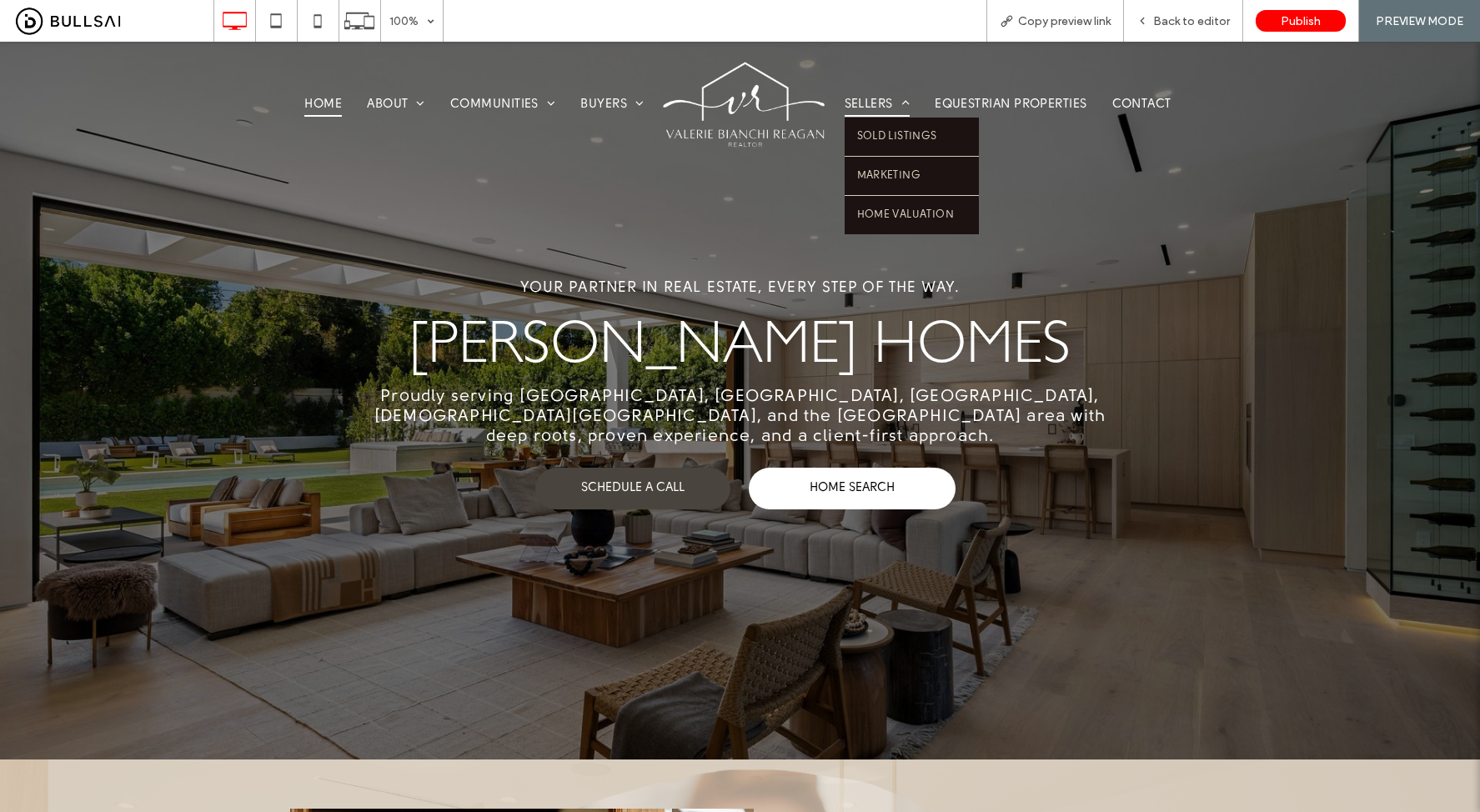
click at [866, 104] on span "Sellers" at bounding box center [877, 105] width 65 height 24
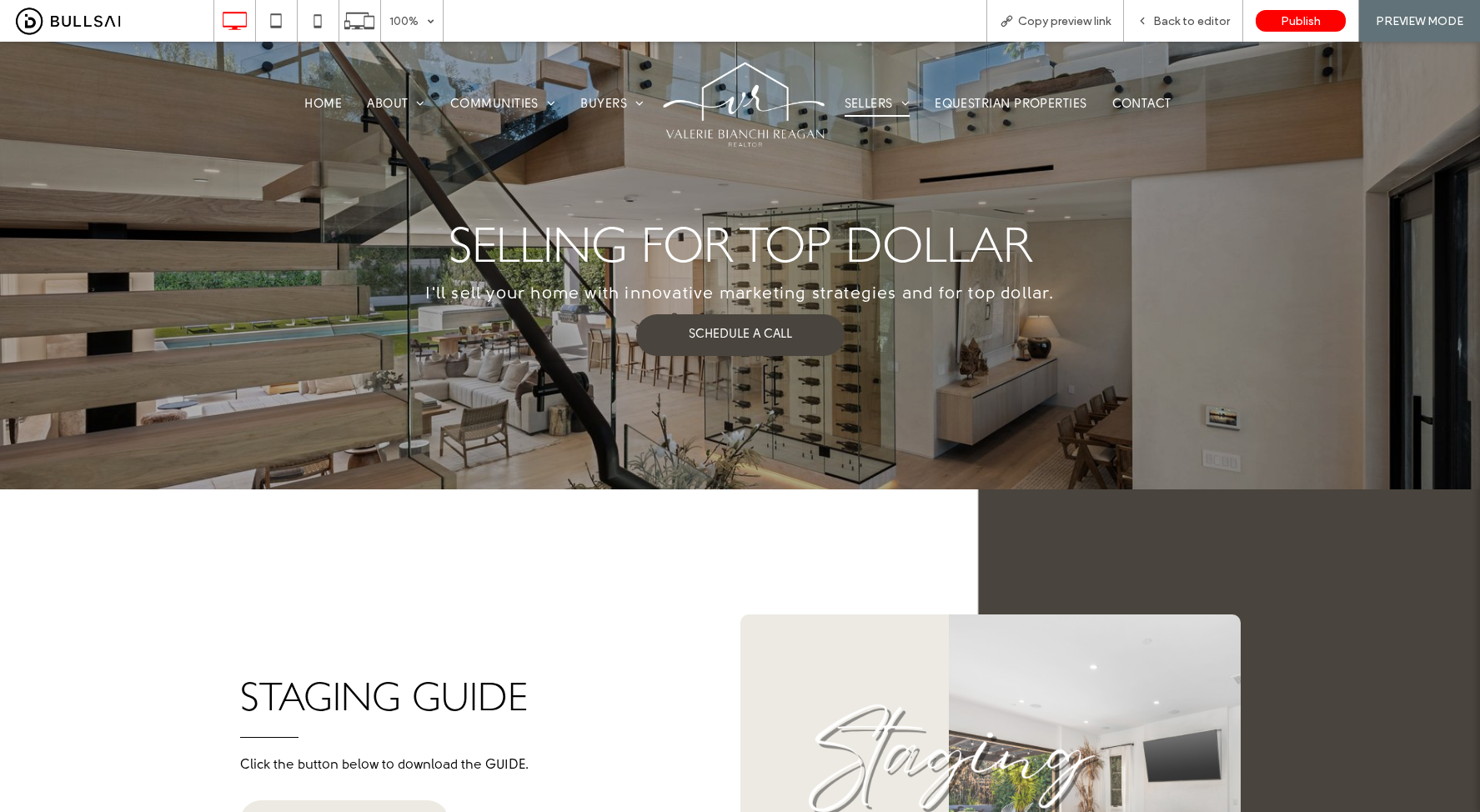
click at [711, 84] on img at bounding box center [744, 105] width 167 height 90
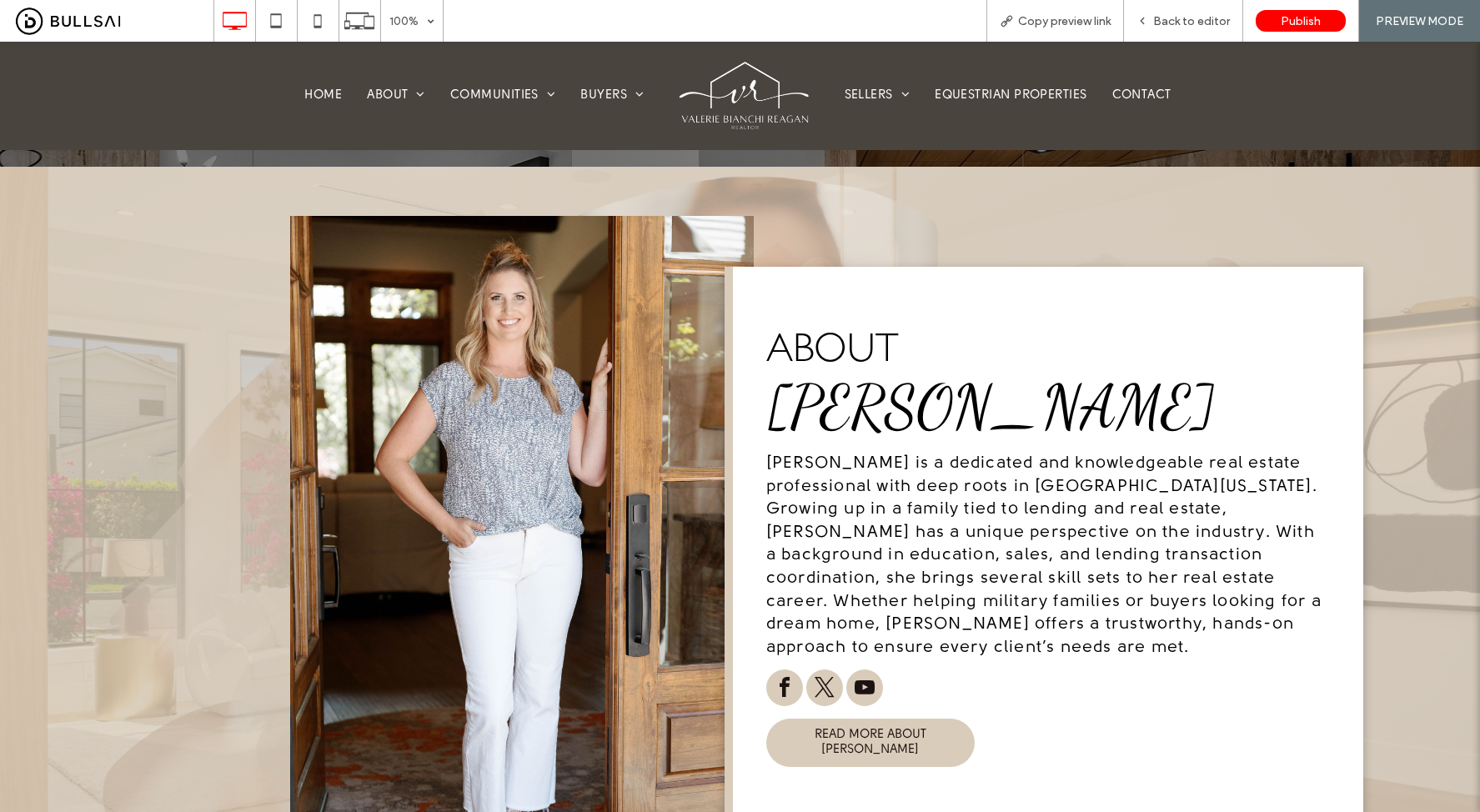
scroll to position [82, 0]
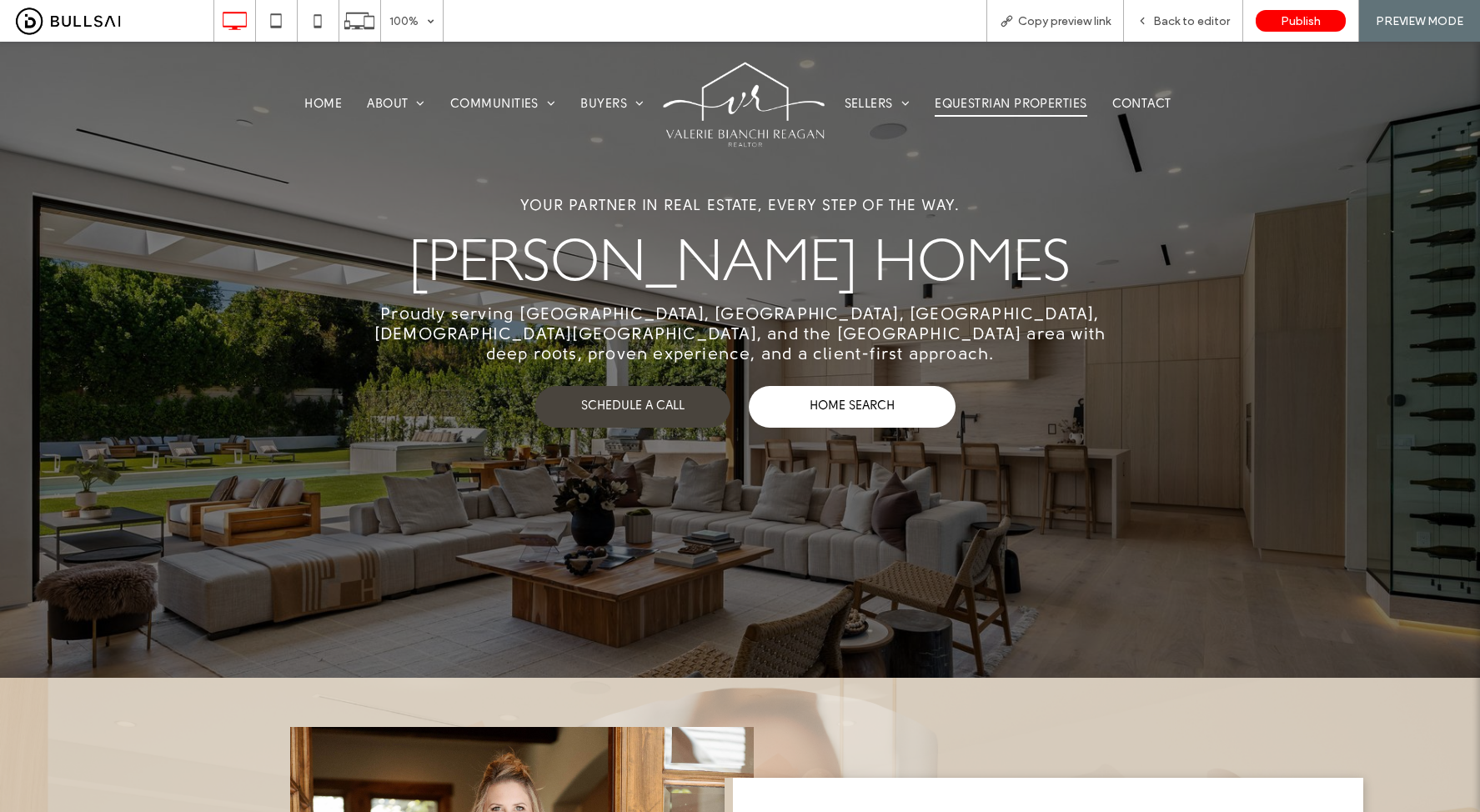
click at [950, 104] on span "Equestrian Properties" at bounding box center [1010, 105] width 151 height 23
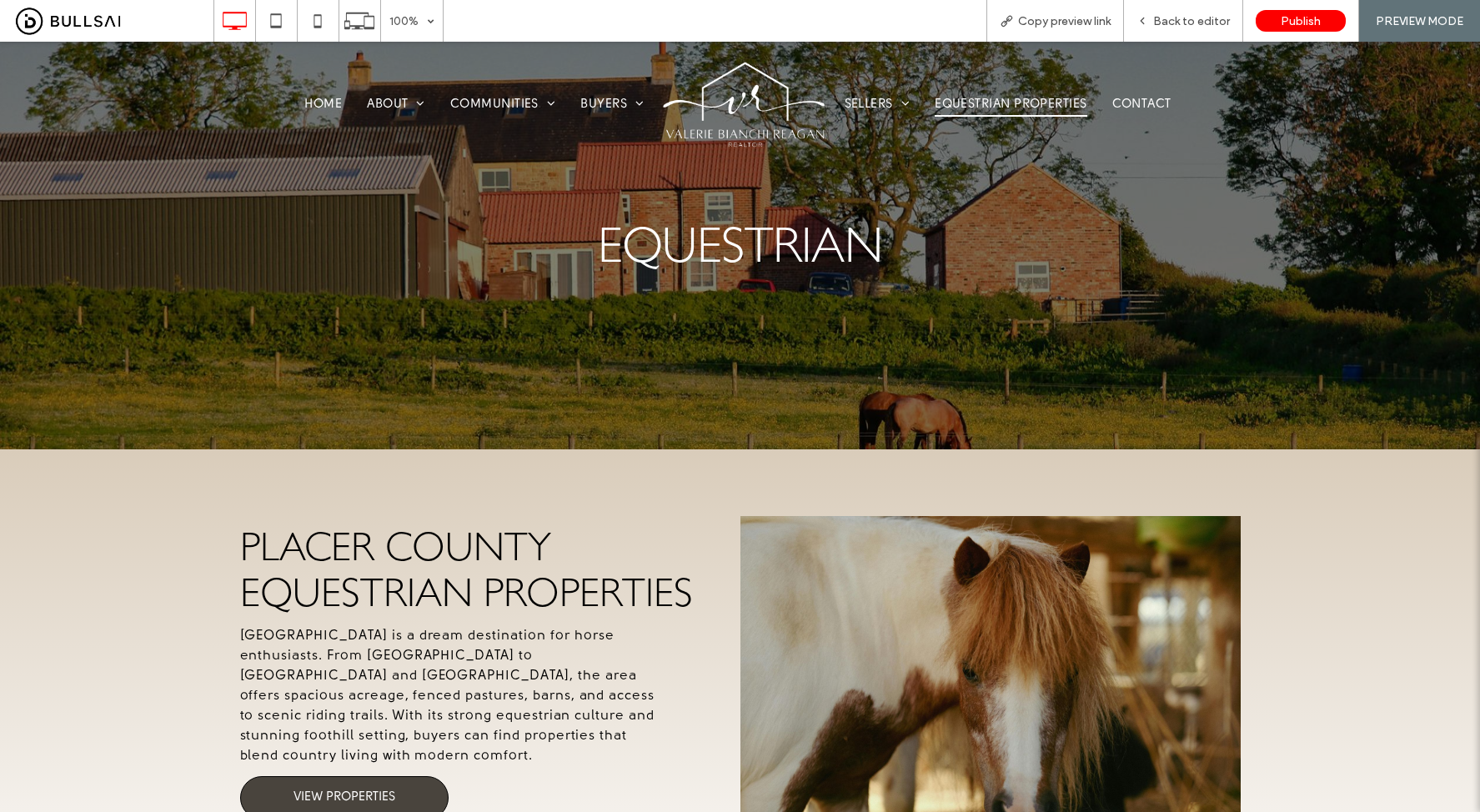
drag, startPoint x: 380, startPoint y: 764, endPoint x: 380, endPoint y: 806, distance: 42.0
click at [380, 776] on link "VIEW PROPERTIES" at bounding box center [344, 798] width 208 height 43
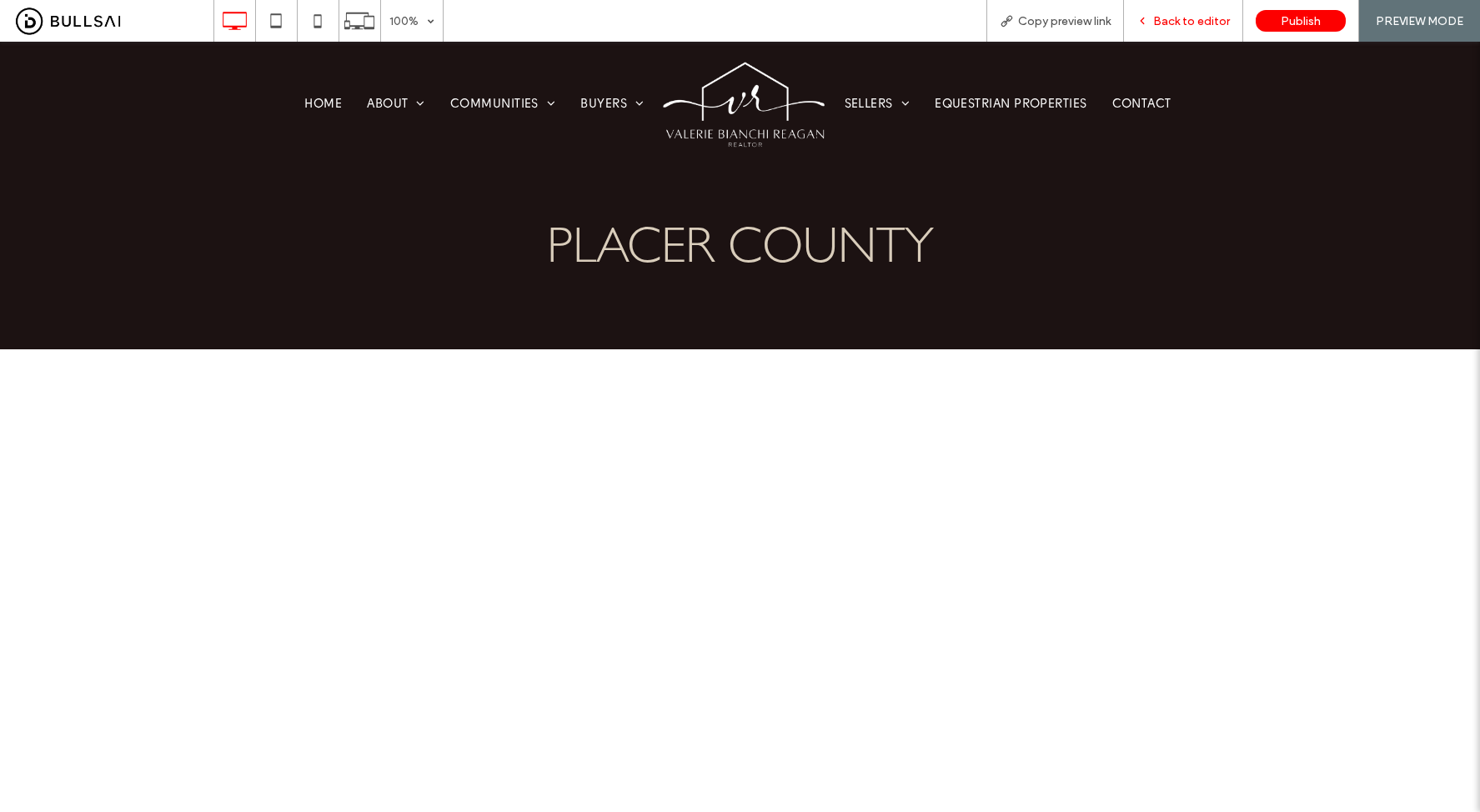
click at [1190, 14] on span "Back to editor" at bounding box center [1192, 21] width 77 height 14
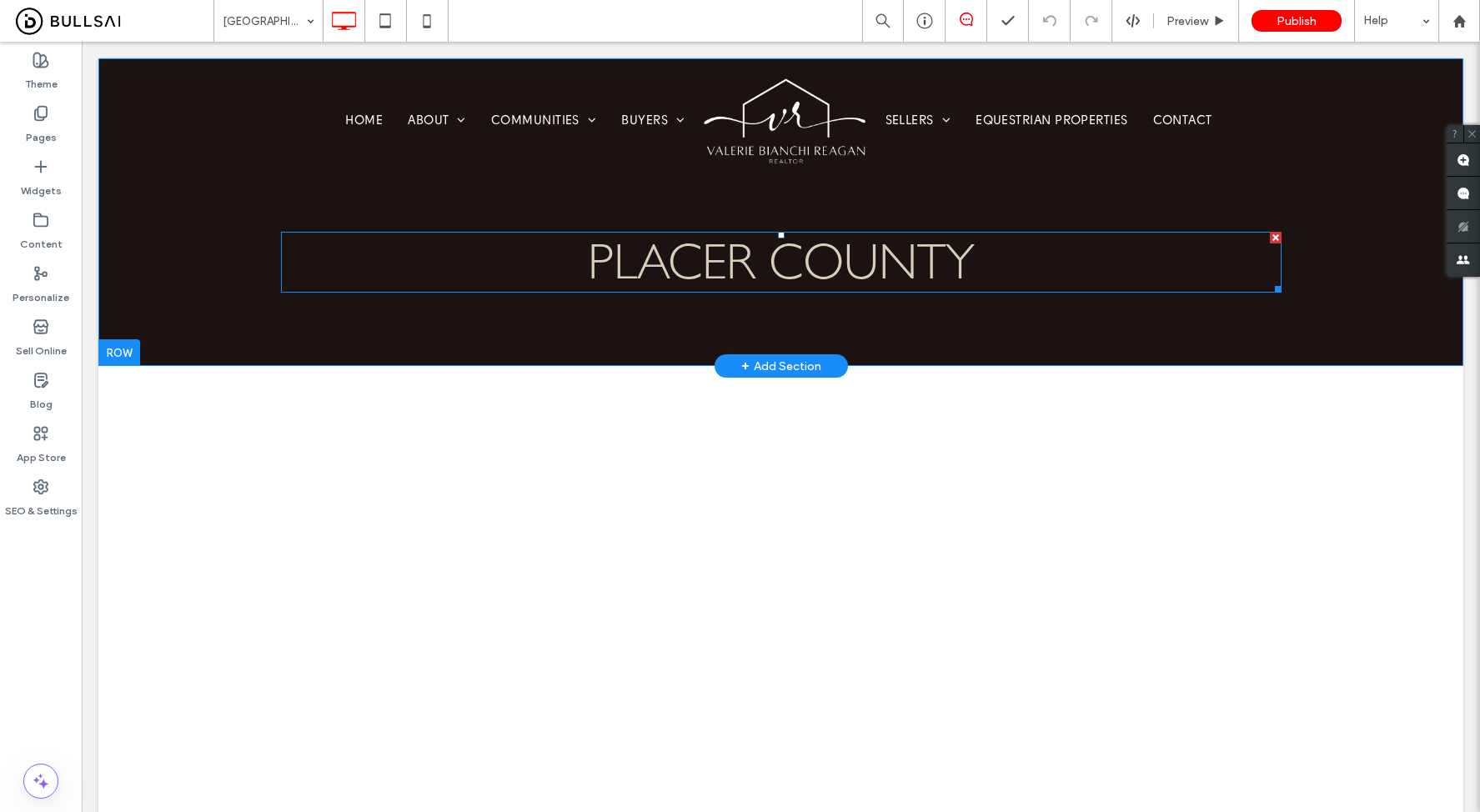
click at [1111, 258] on h1 "placer county" at bounding box center [781, 262] width 1000 height 58
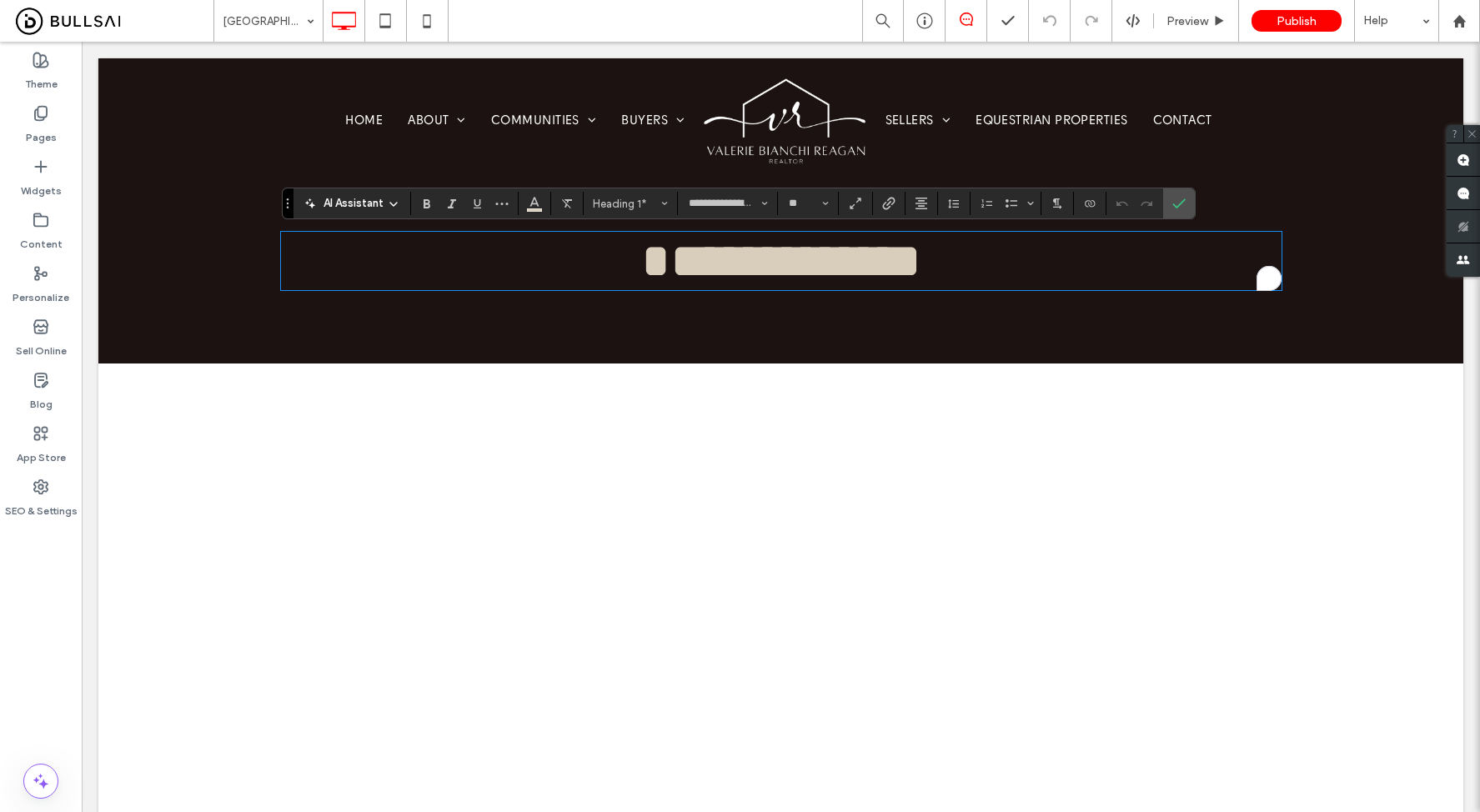
click at [1327, 219] on div "**********" at bounding box center [781, 211] width 1365 height 305
click at [1334, 206] on div "**********" at bounding box center [781, 211] width 1365 height 305
click at [1348, 122] on ul "Sellers Sold Listings Marketing Home Valuation Equestrian Properties Contact" at bounding box center [1156, 122] width 566 height 90
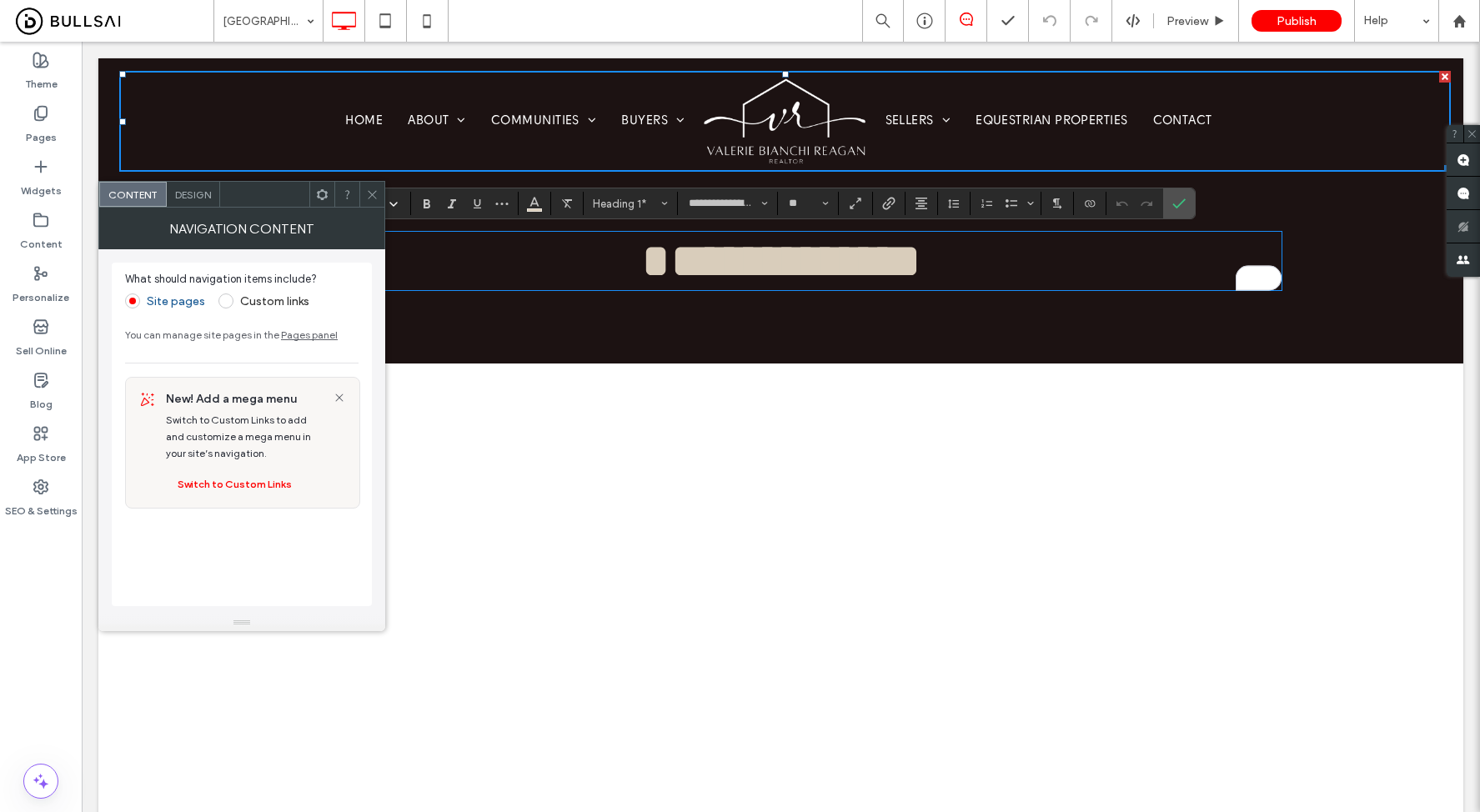
click at [1372, 302] on div "**********" at bounding box center [781, 211] width 1365 height 305
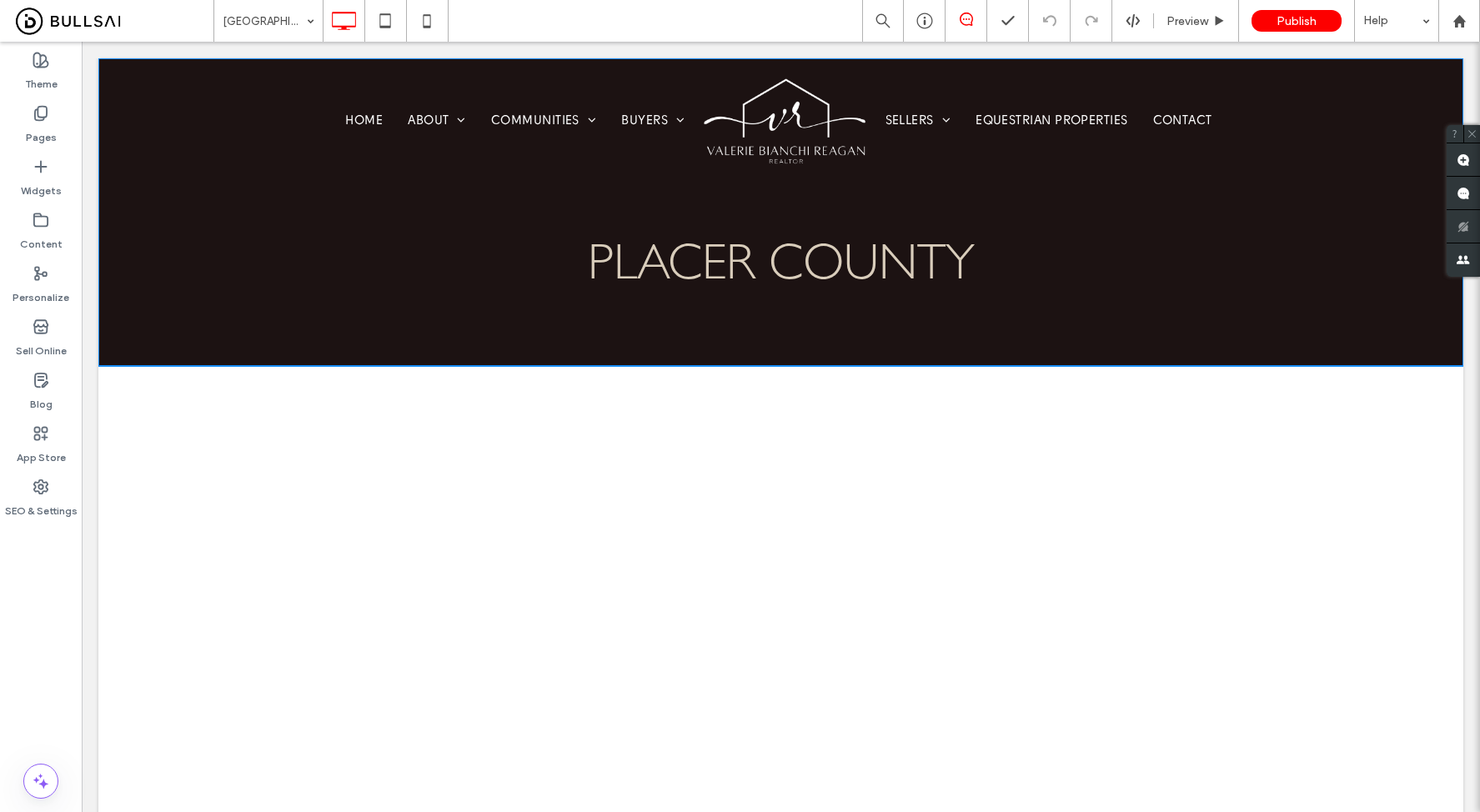
click at [1284, 328] on div "placer county Click To Paste Row + Add Section" at bounding box center [781, 213] width 1365 height 308
click at [1179, 338] on div "placer county Click To Paste Row + Add Section" at bounding box center [781, 213] width 1365 height 308
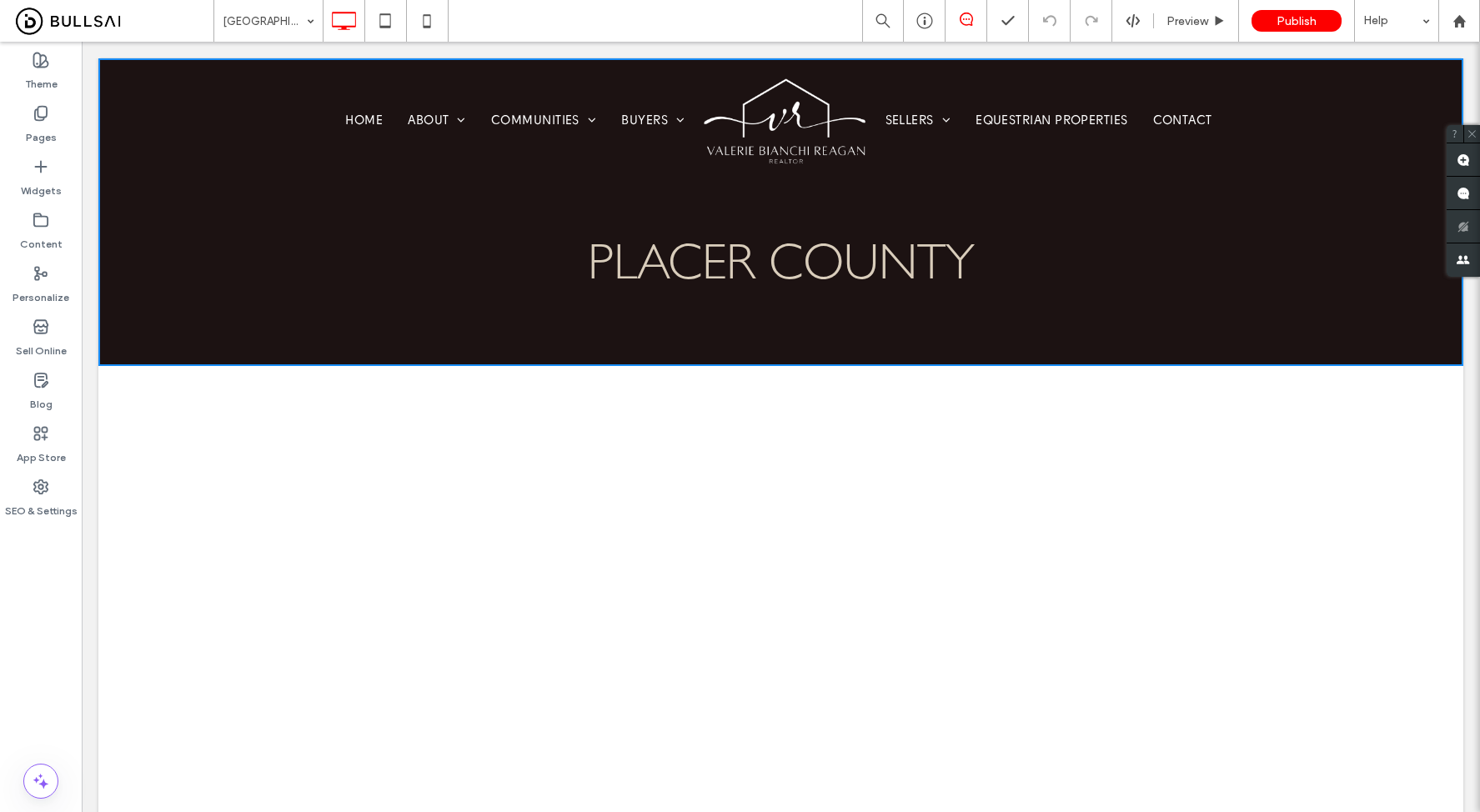
click at [194, 118] on ul "Home About Testimonials Communities Auburn Colfax Grass Valley Meadow Vista Loo…" at bounding box center [415, 122] width 566 height 90
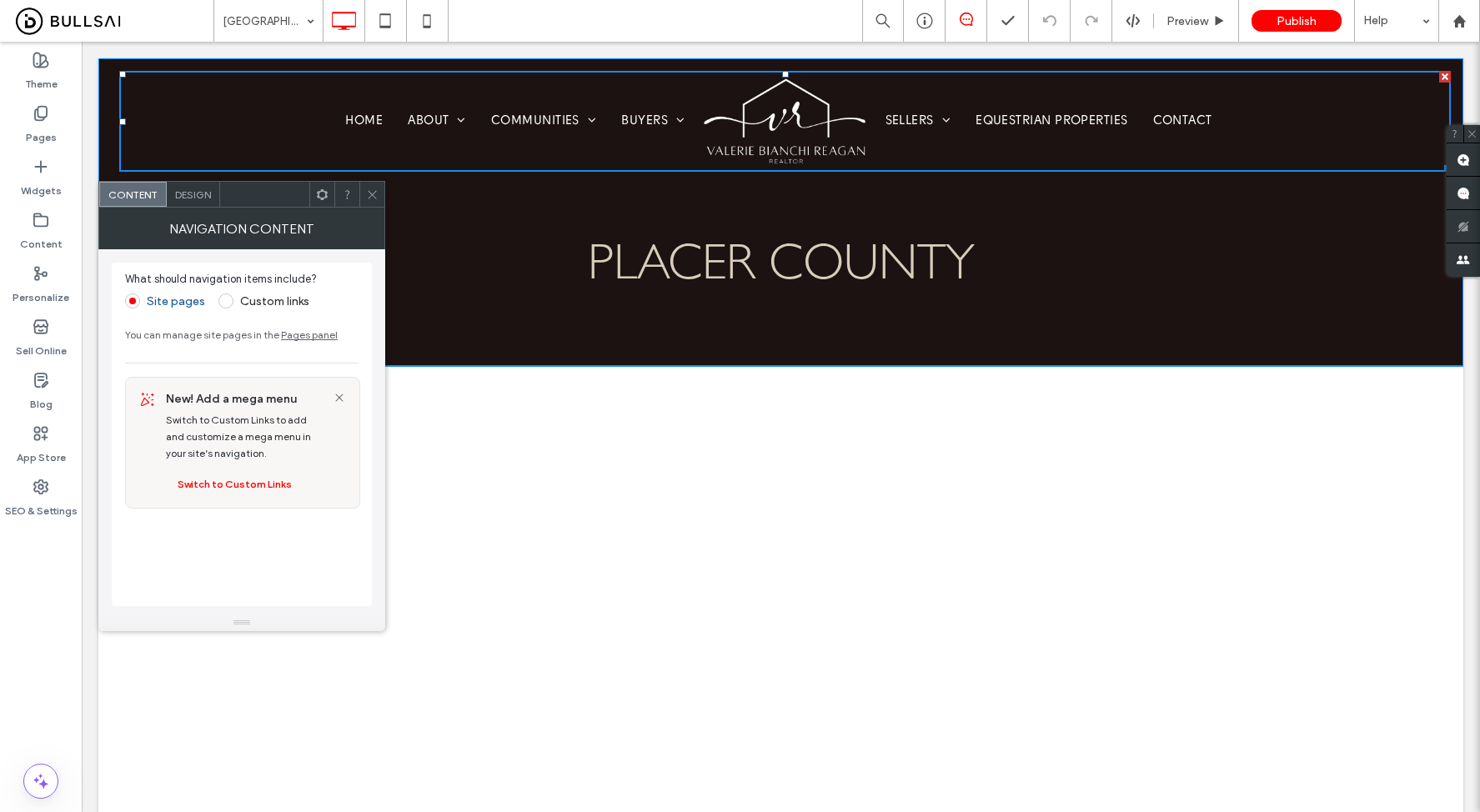
click at [422, 267] on h1 "placer county" at bounding box center [781, 262] width 1000 height 58
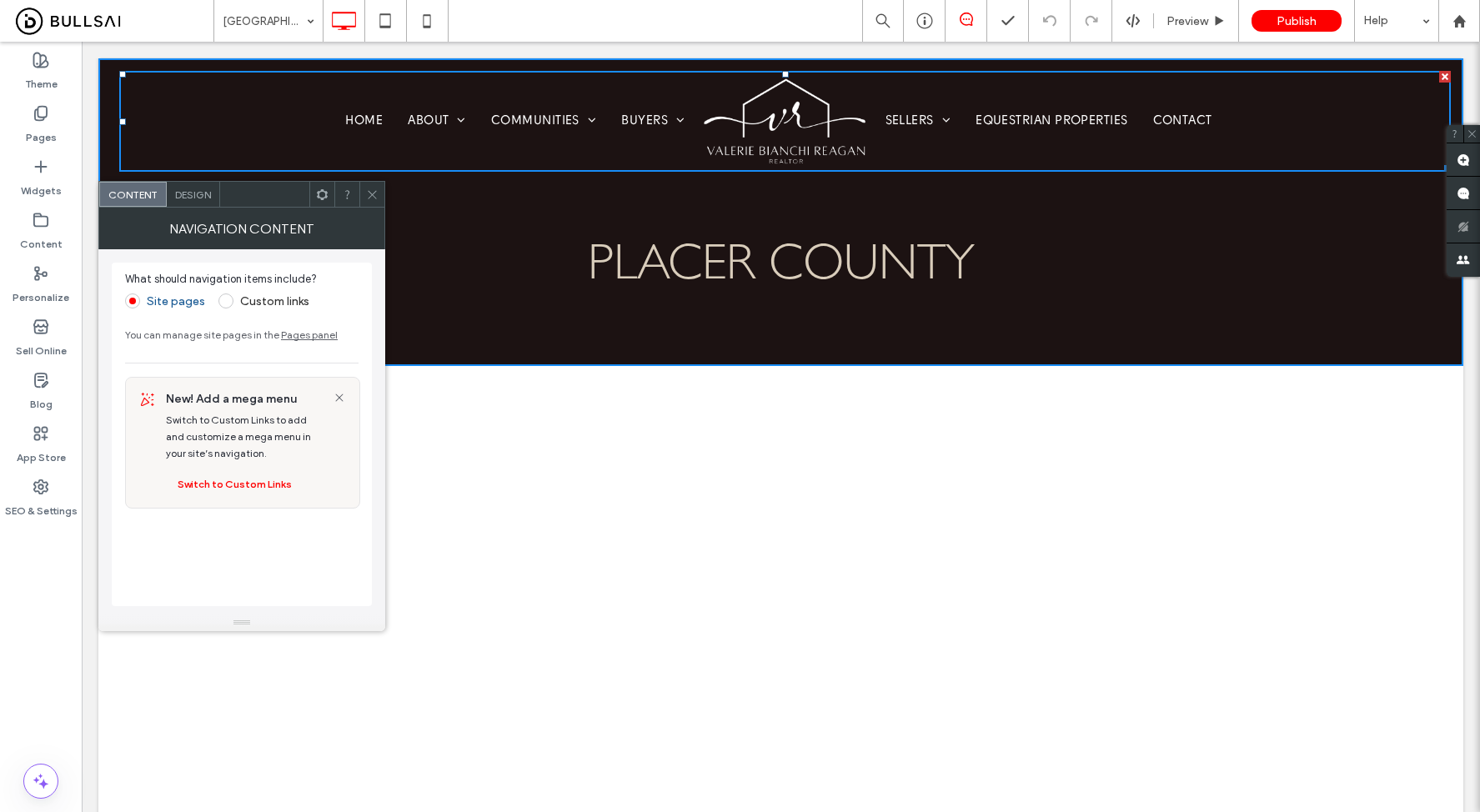
click at [375, 190] on icon at bounding box center [372, 195] width 13 height 13
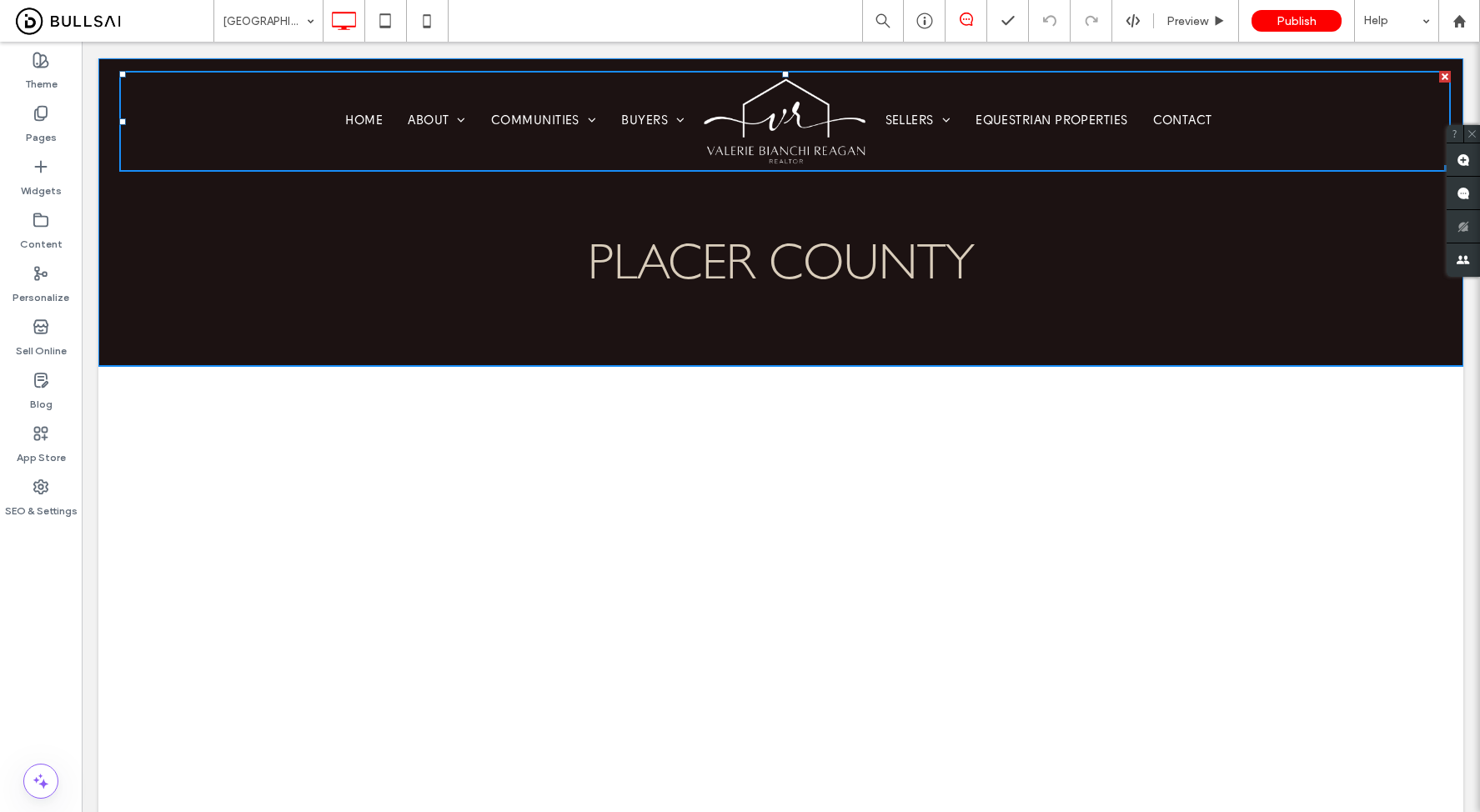
click at [281, 252] on h1 "placer county" at bounding box center [781, 262] width 1000 height 58
click at [136, 277] on div "placer county Click To Paste Row + Add Section" at bounding box center [781, 213] width 1365 height 308
click at [119, 213] on div "placer county Click To Paste Row + Add Section" at bounding box center [781, 213] width 1365 height 308
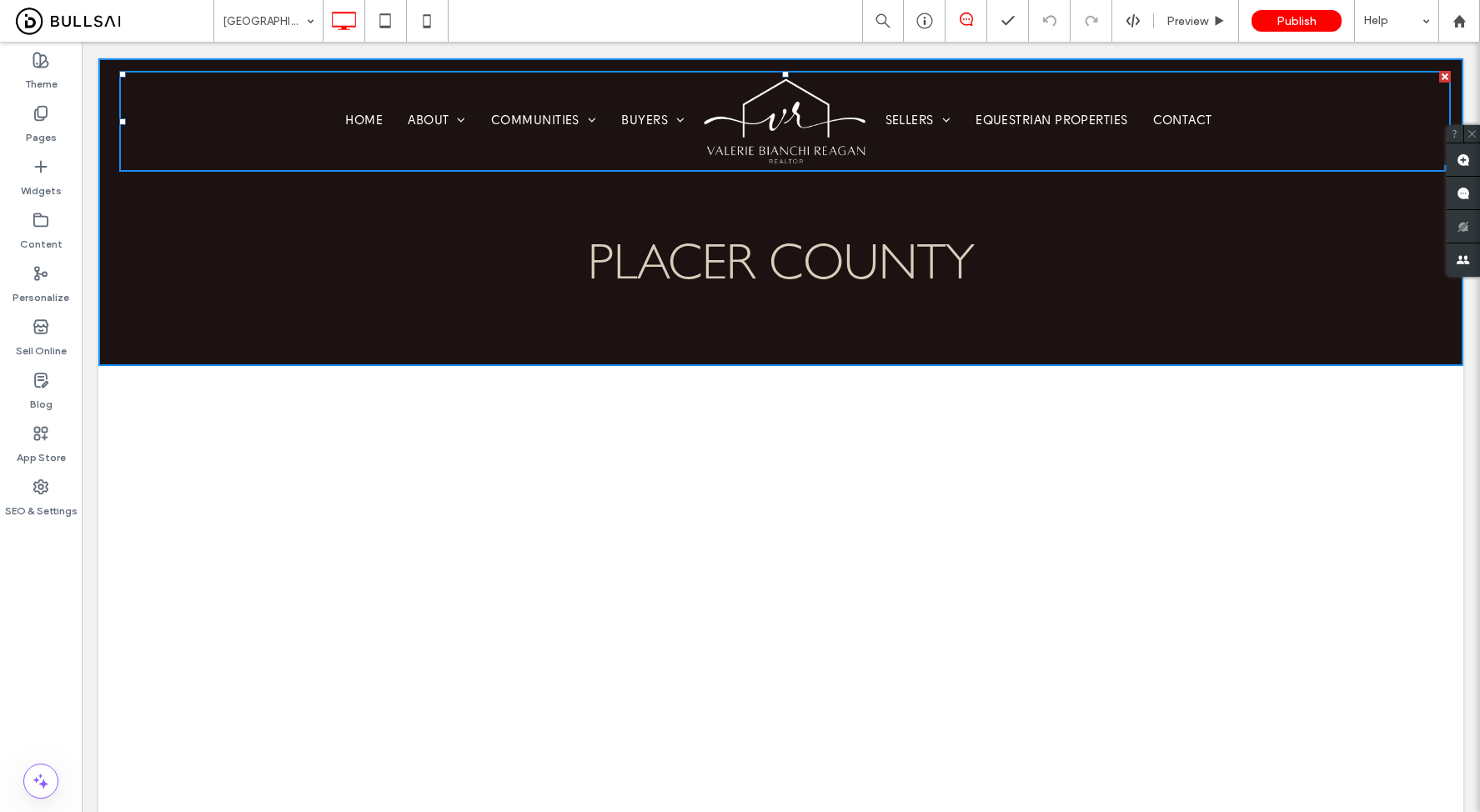
click at [717, 14] on div "Placer County Preview Publish Help" at bounding box center [846, 20] width 1267 height 42
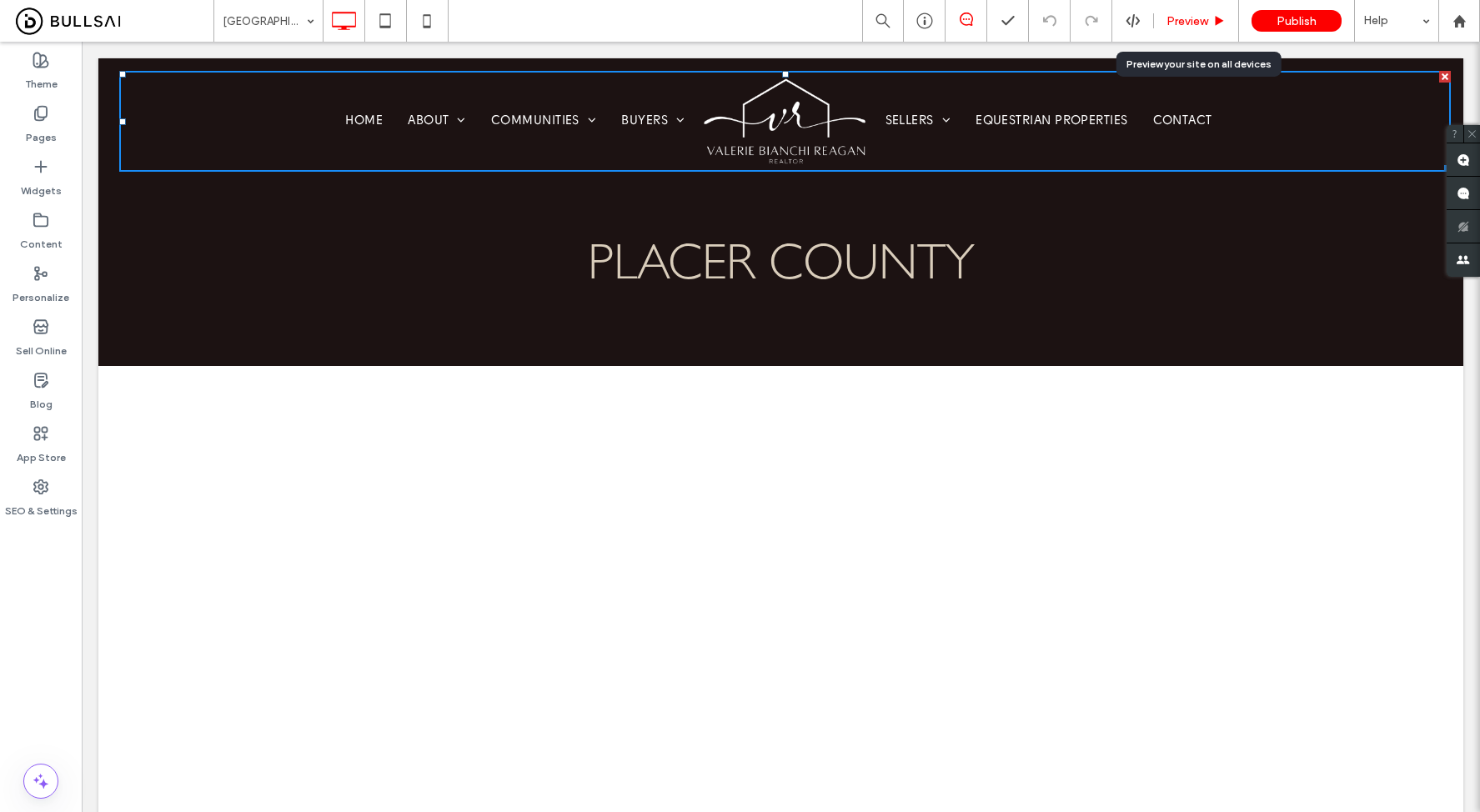
click at [1183, 20] on span "Preview" at bounding box center [1187, 21] width 42 height 14
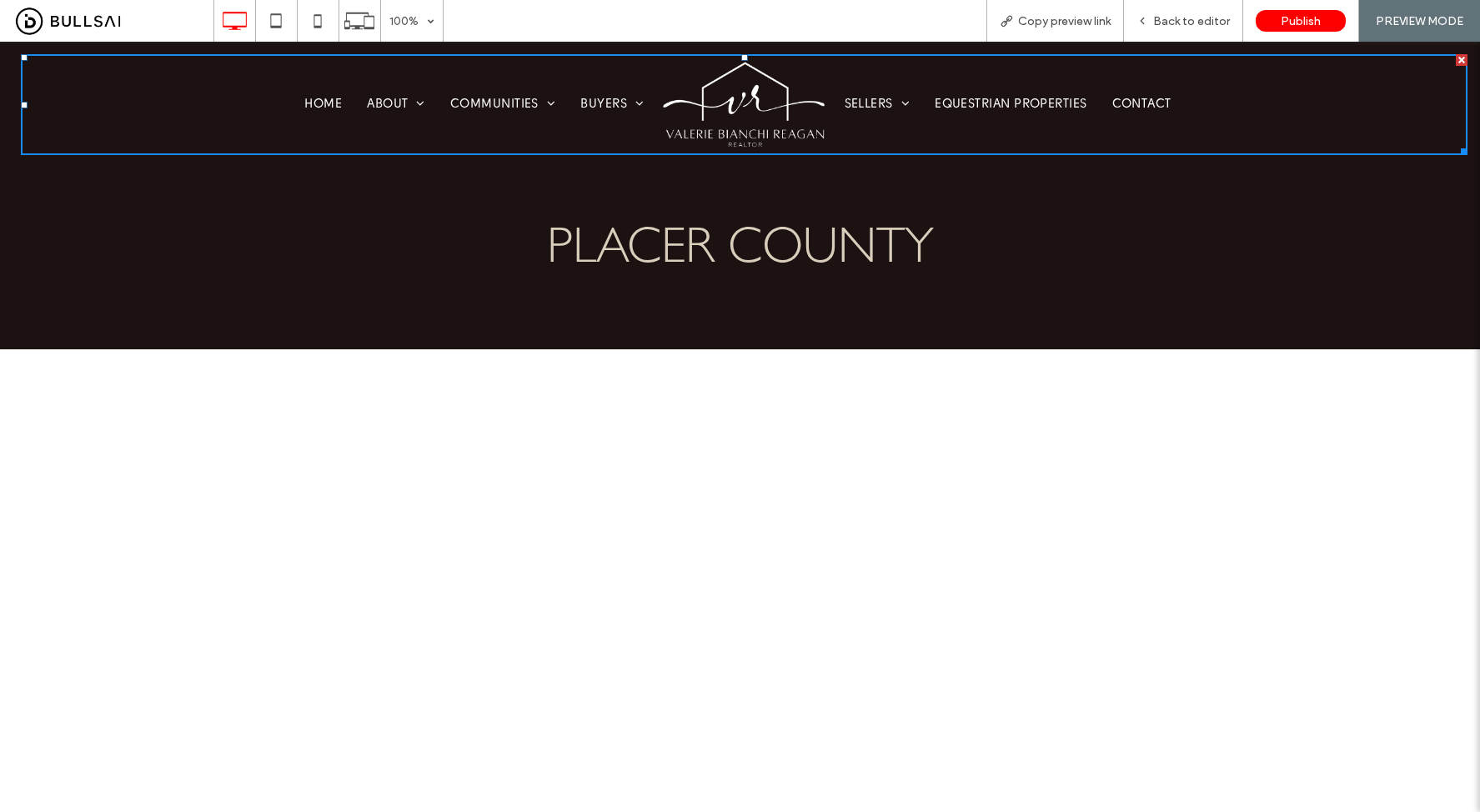
click at [1183, 20] on span "Back to editor" at bounding box center [1192, 21] width 77 height 14
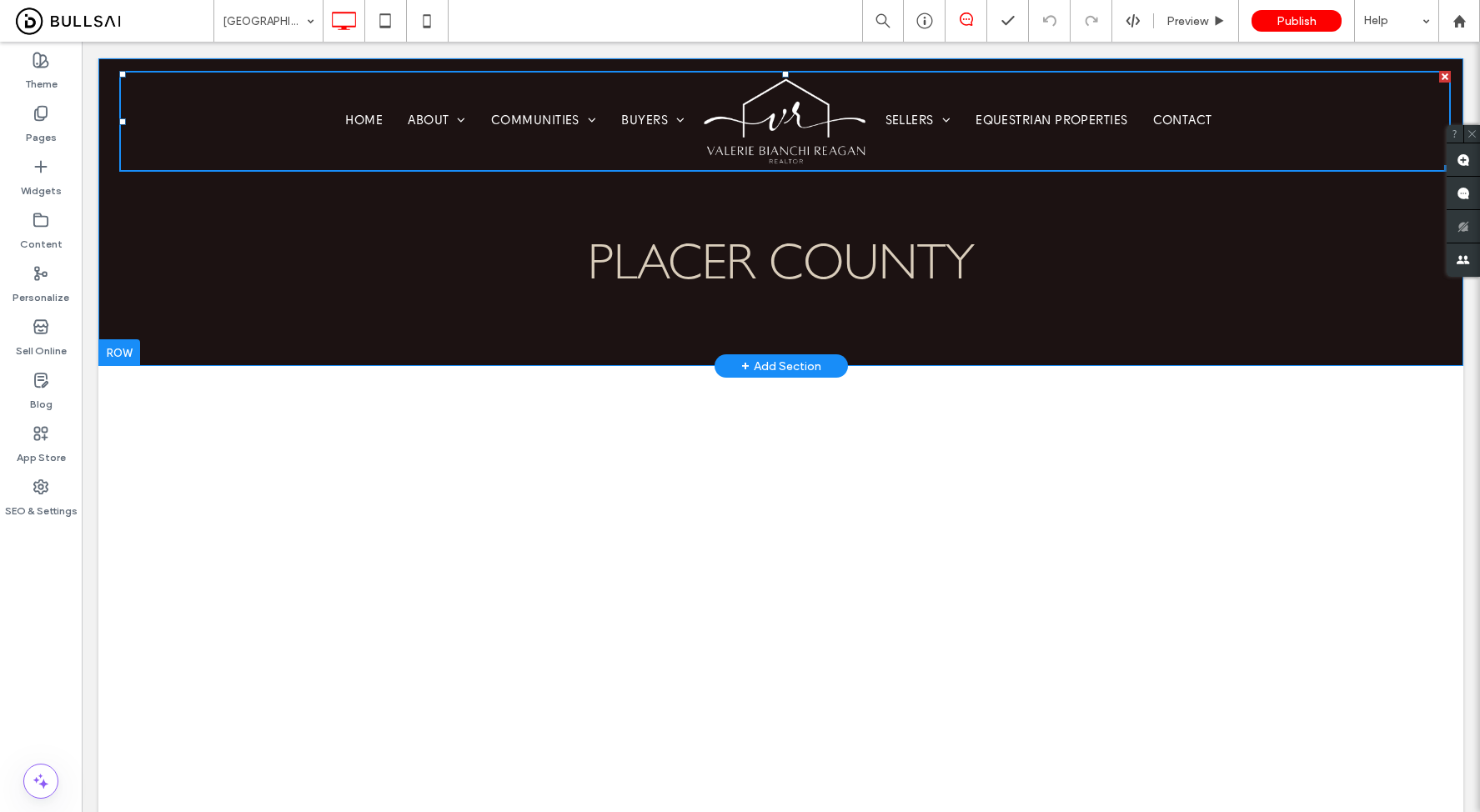
click at [171, 247] on div "placer county Click To Paste Row + Add Section" at bounding box center [781, 213] width 1365 height 308
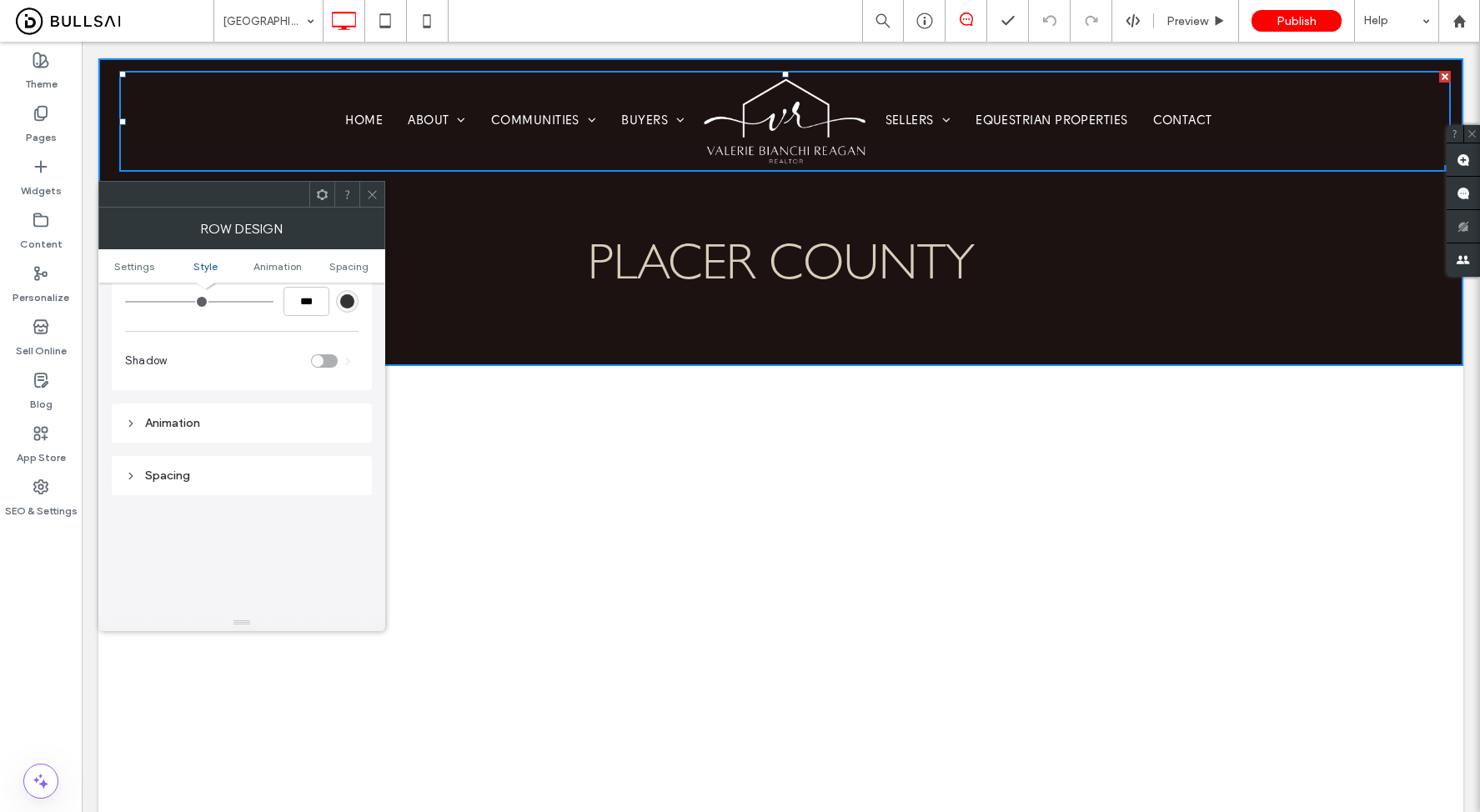
scroll to position [313, 0]
click at [1186, 20] on span "Preview" at bounding box center [1187, 21] width 42 height 14
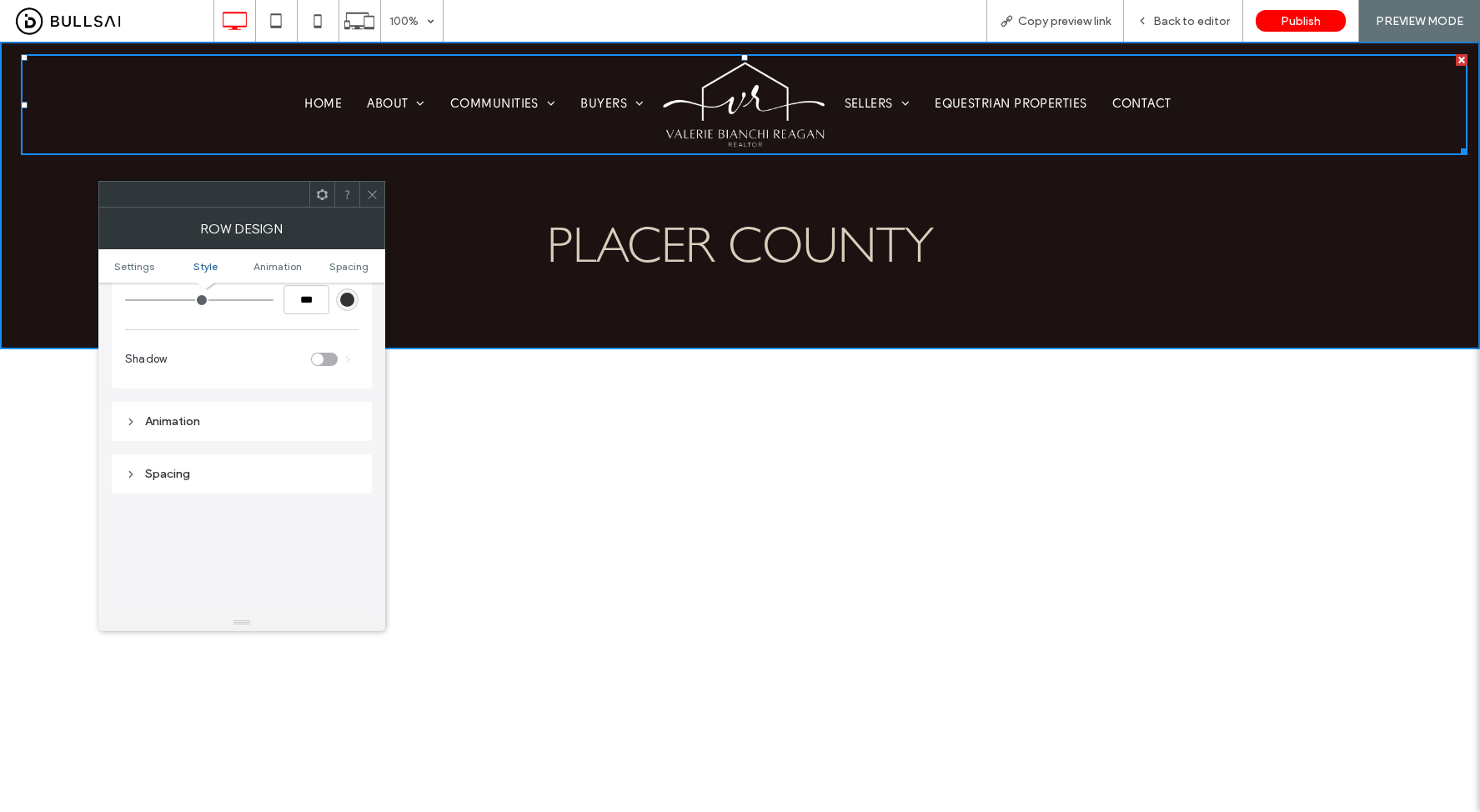
click at [373, 190] on icon at bounding box center [372, 195] width 13 height 13
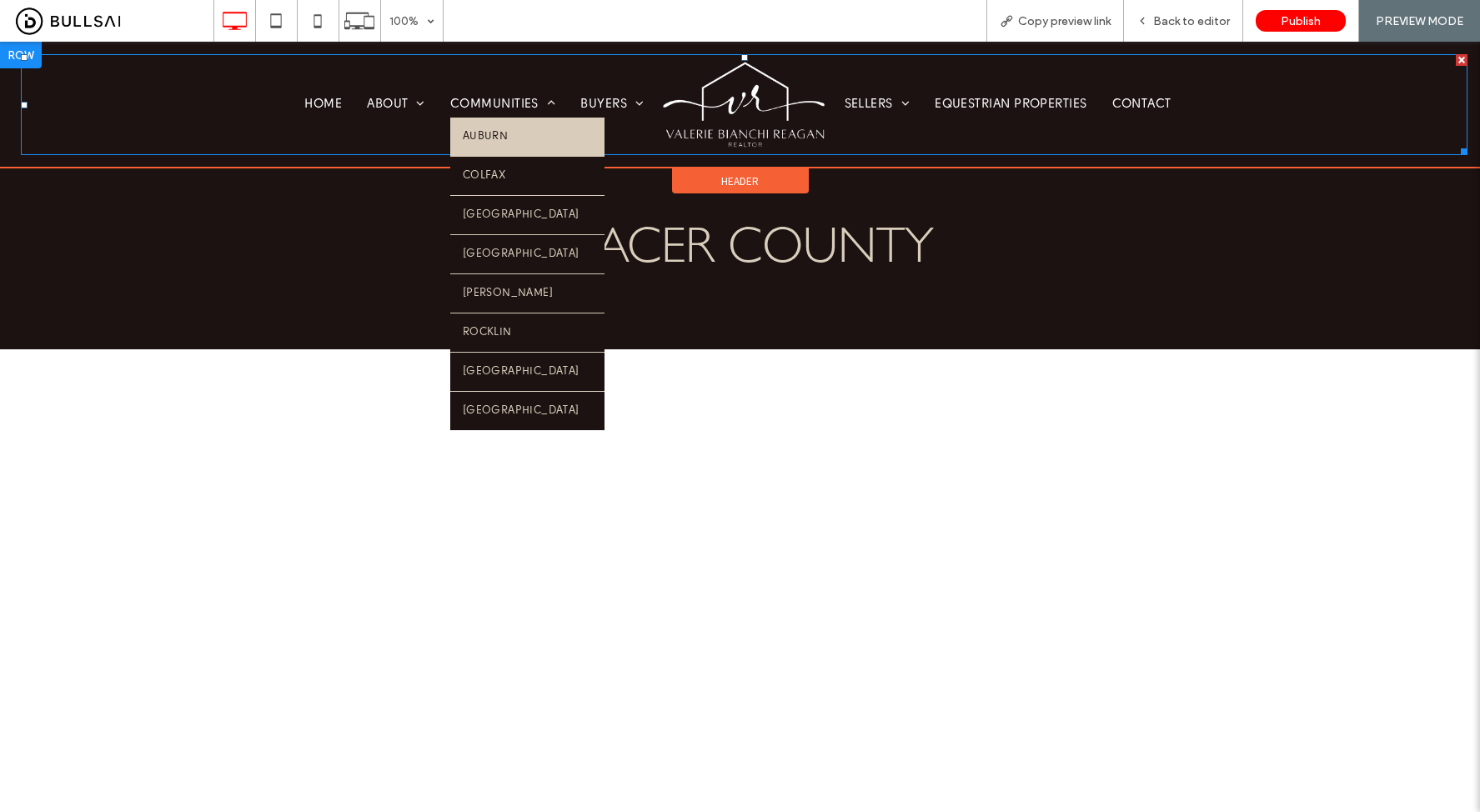
click at [511, 124] on link "Auburn" at bounding box center [527, 136] width 154 height 38
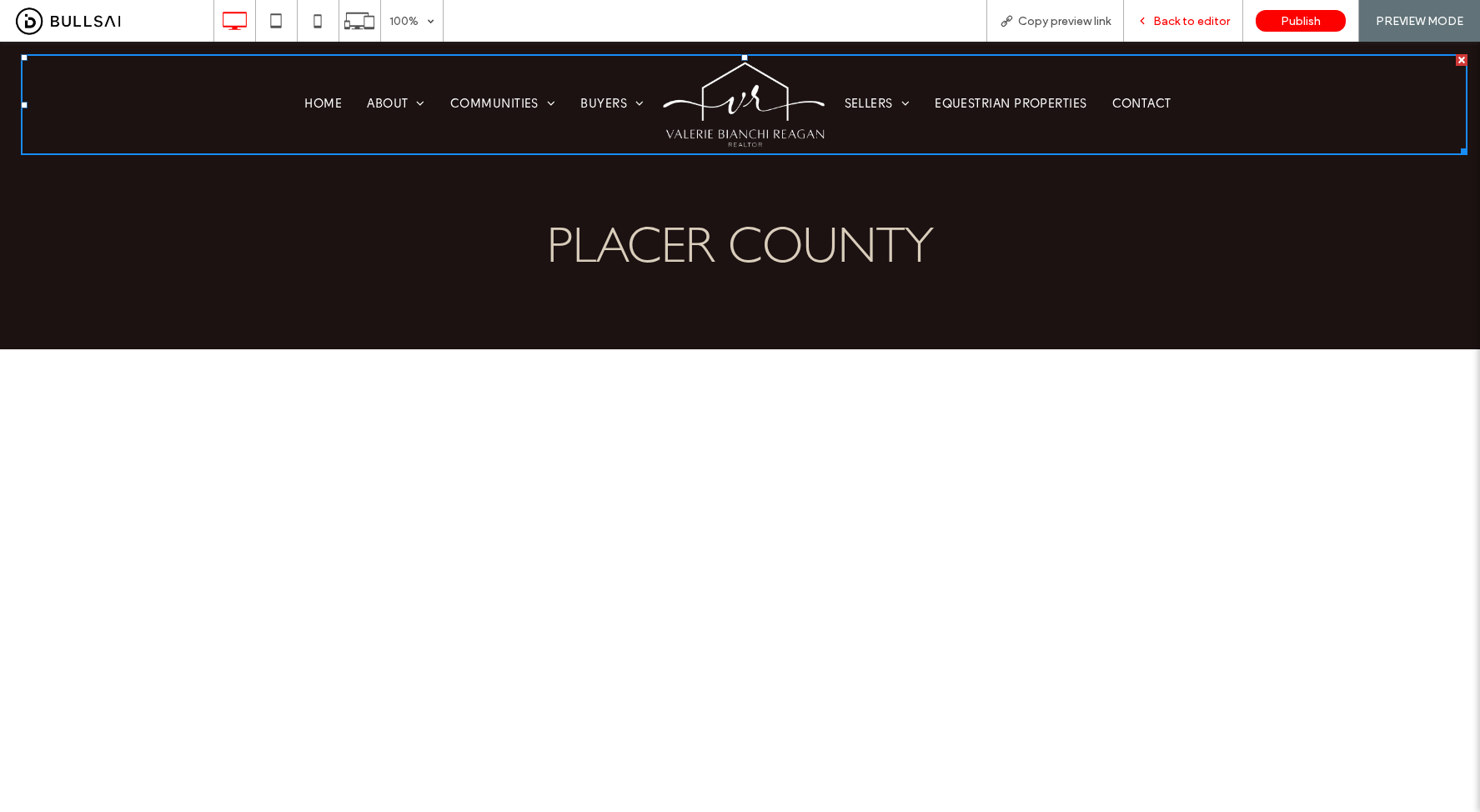
click at [1156, 17] on div "Back to editor" at bounding box center [1182, 21] width 118 height 14
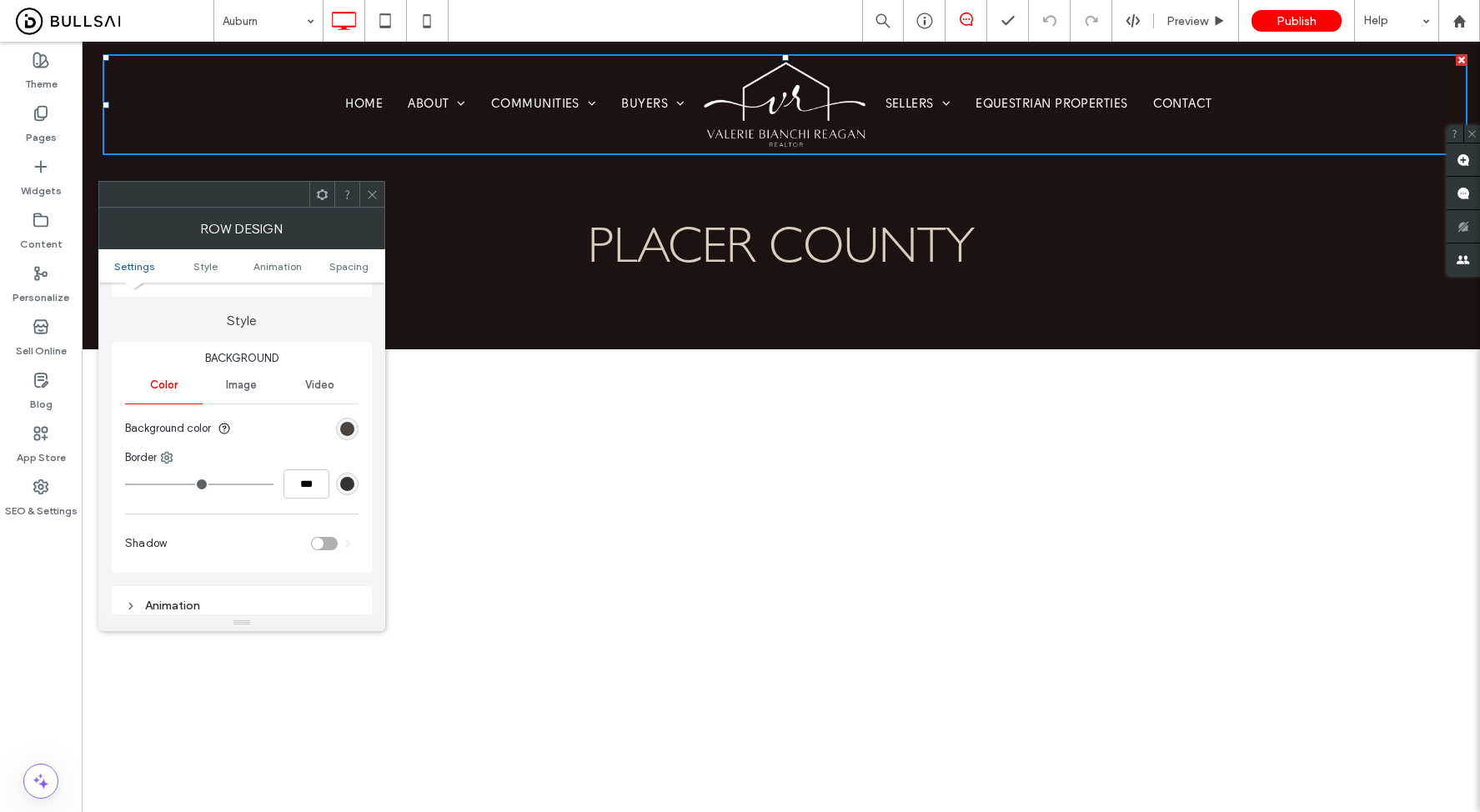
scroll to position [129, 0]
click at [349, 429] on div "rgb(73, 68, 61)" at bounding box center [347, 428] width 14 height 14
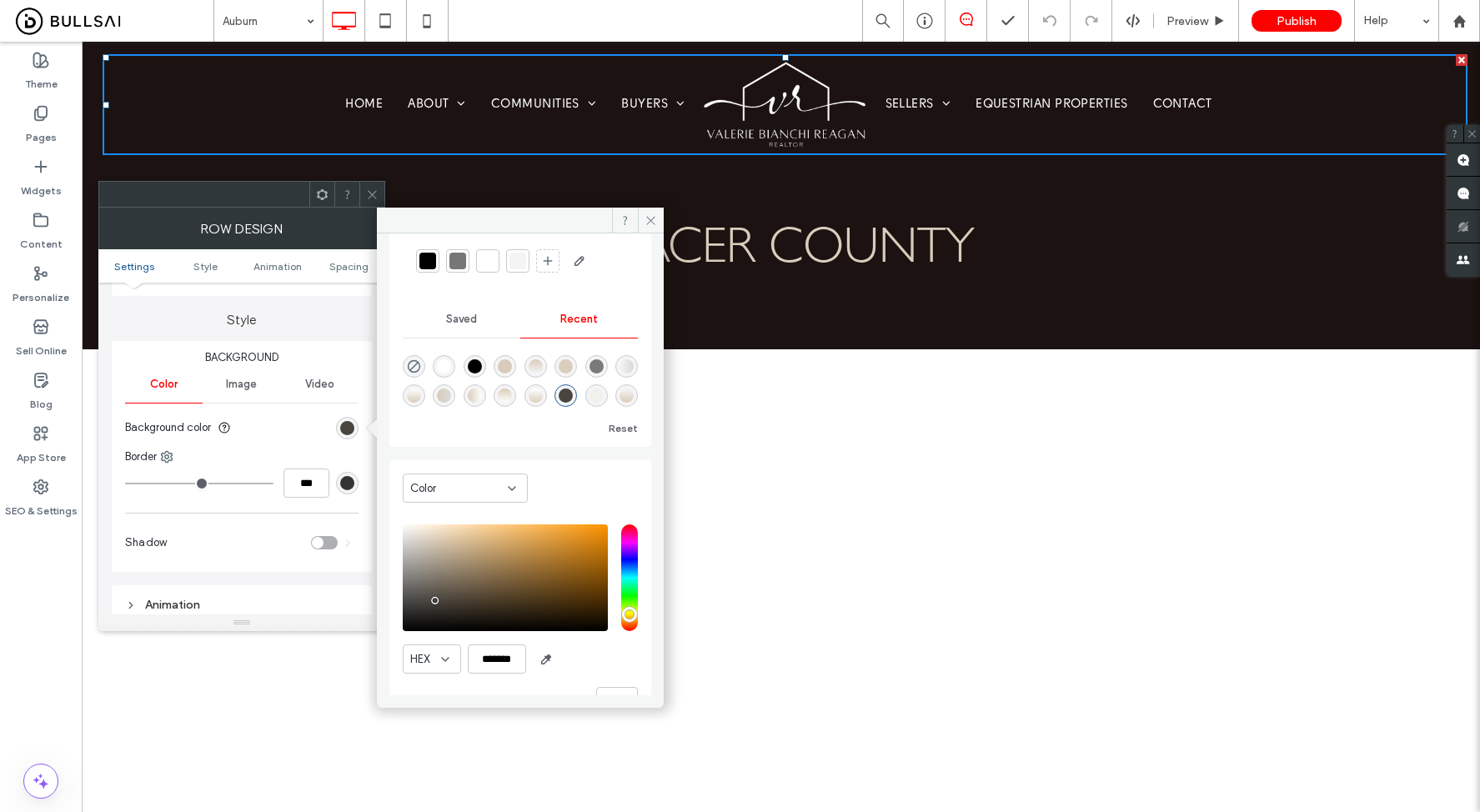
scroll to position [102, 0]
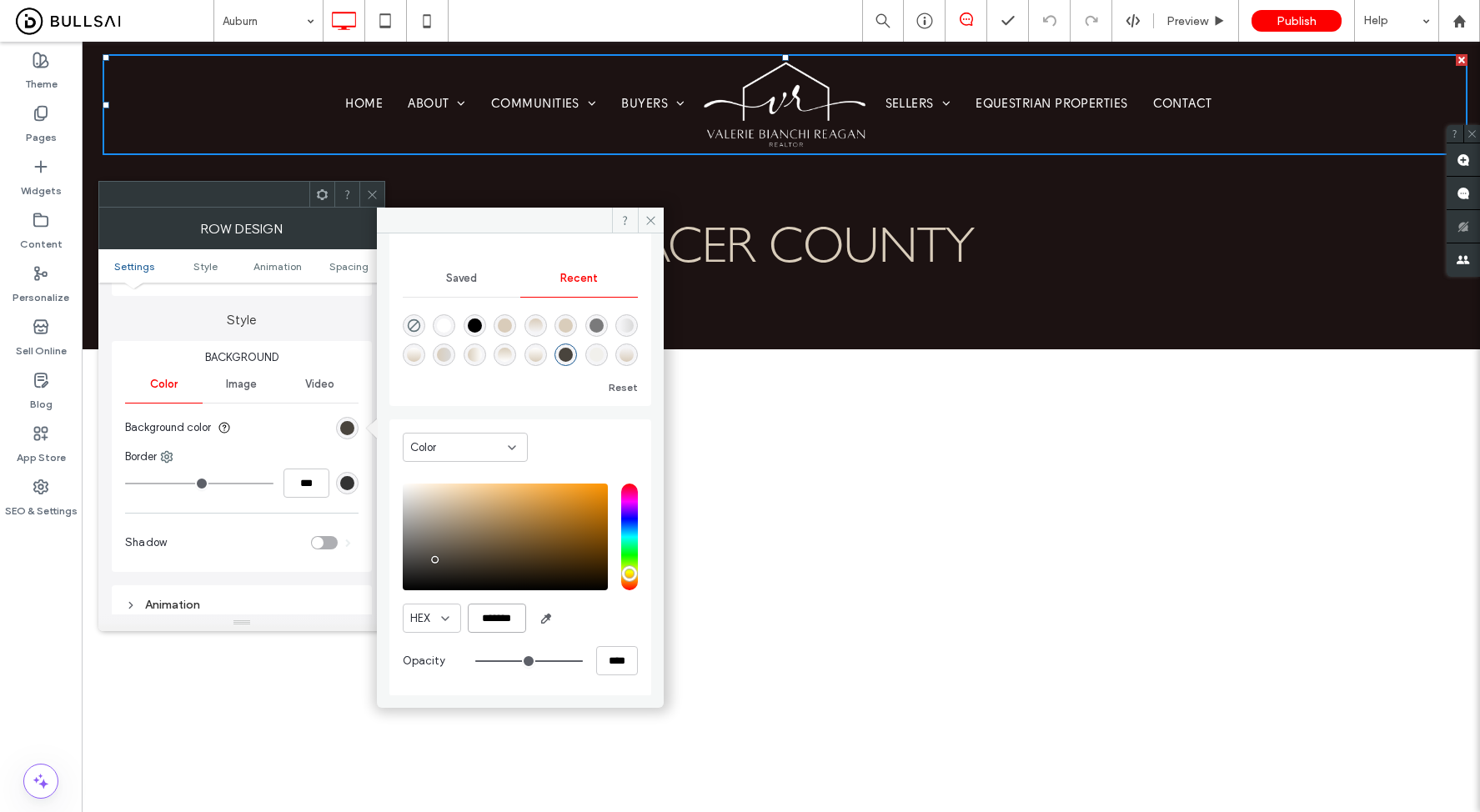
click at [506, 616] on input "*******" at bounding box center [497, 618] width 59 height 29
drag, startPoint x: 475, startPoint y: 616, endPoint x: 528, endPoint y: 616, distance: 53.0
click at [528, 616] on div "HEX *******" at bounding box center [520, 618] width 235 height 29
click at [374, 195] on icon at bounding box center [372, 195] width 13 height 13
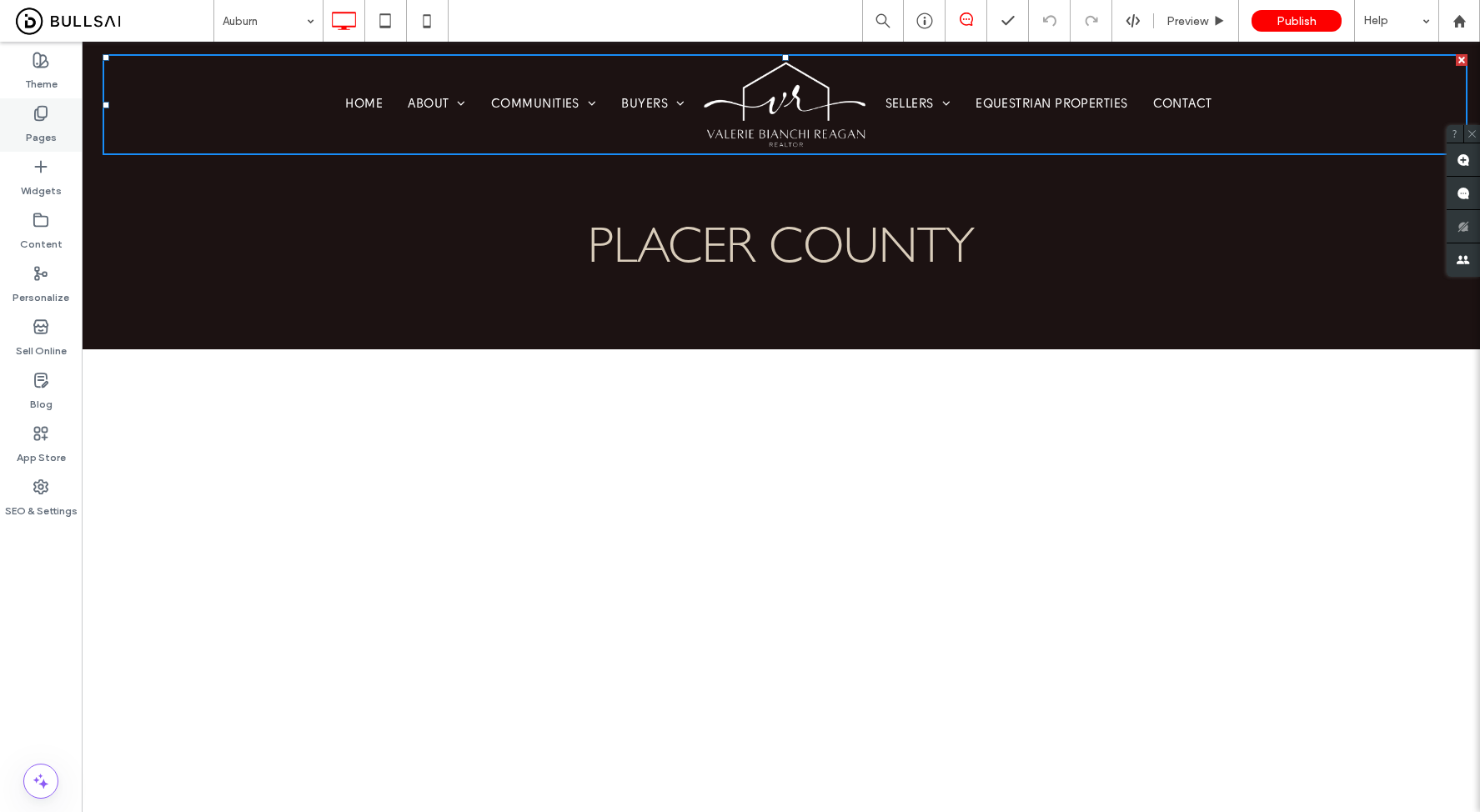
click at [26, 123] on label "Pages" at bounding box center [41, 133] width 31 height 23
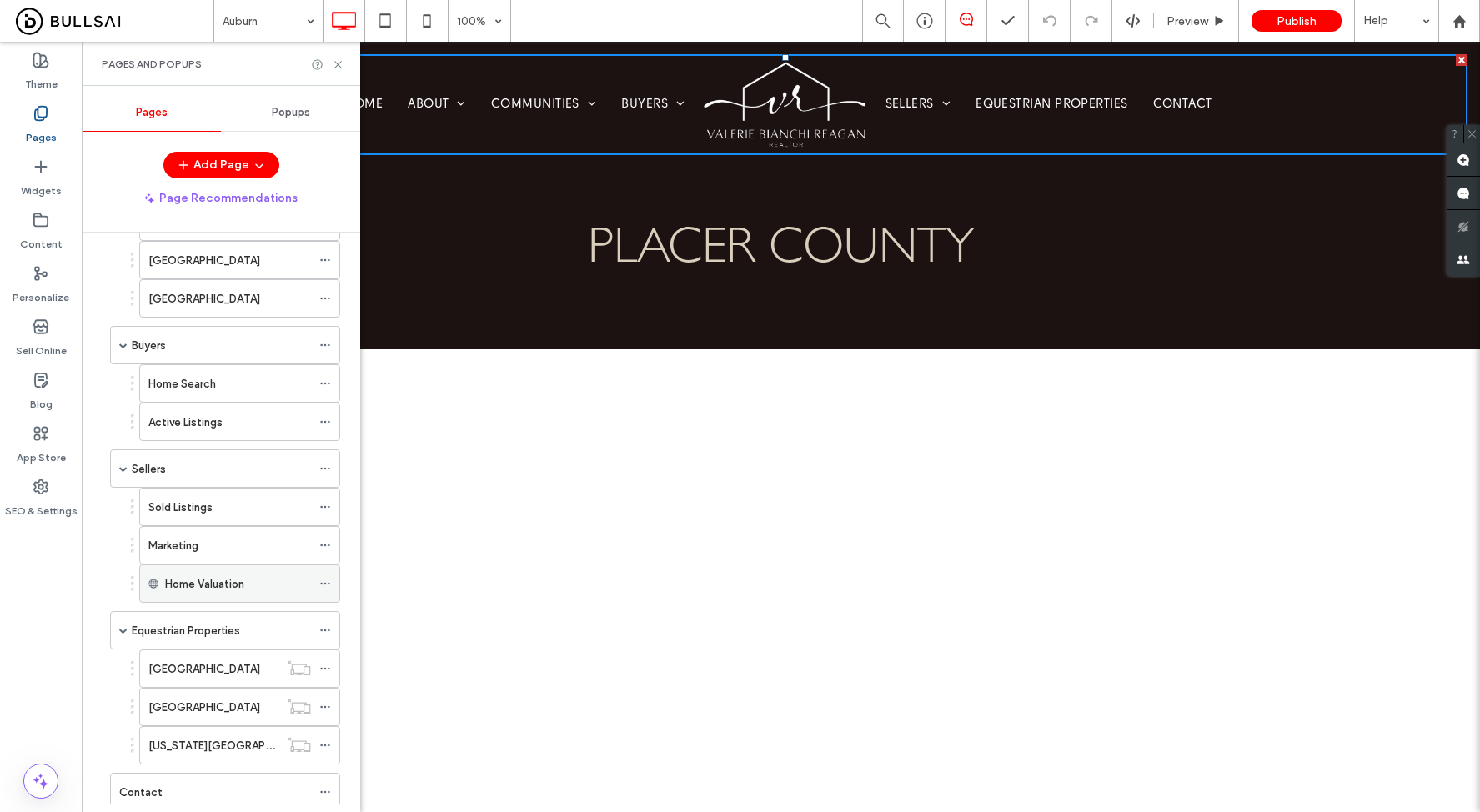
scroll to position [452, 0]
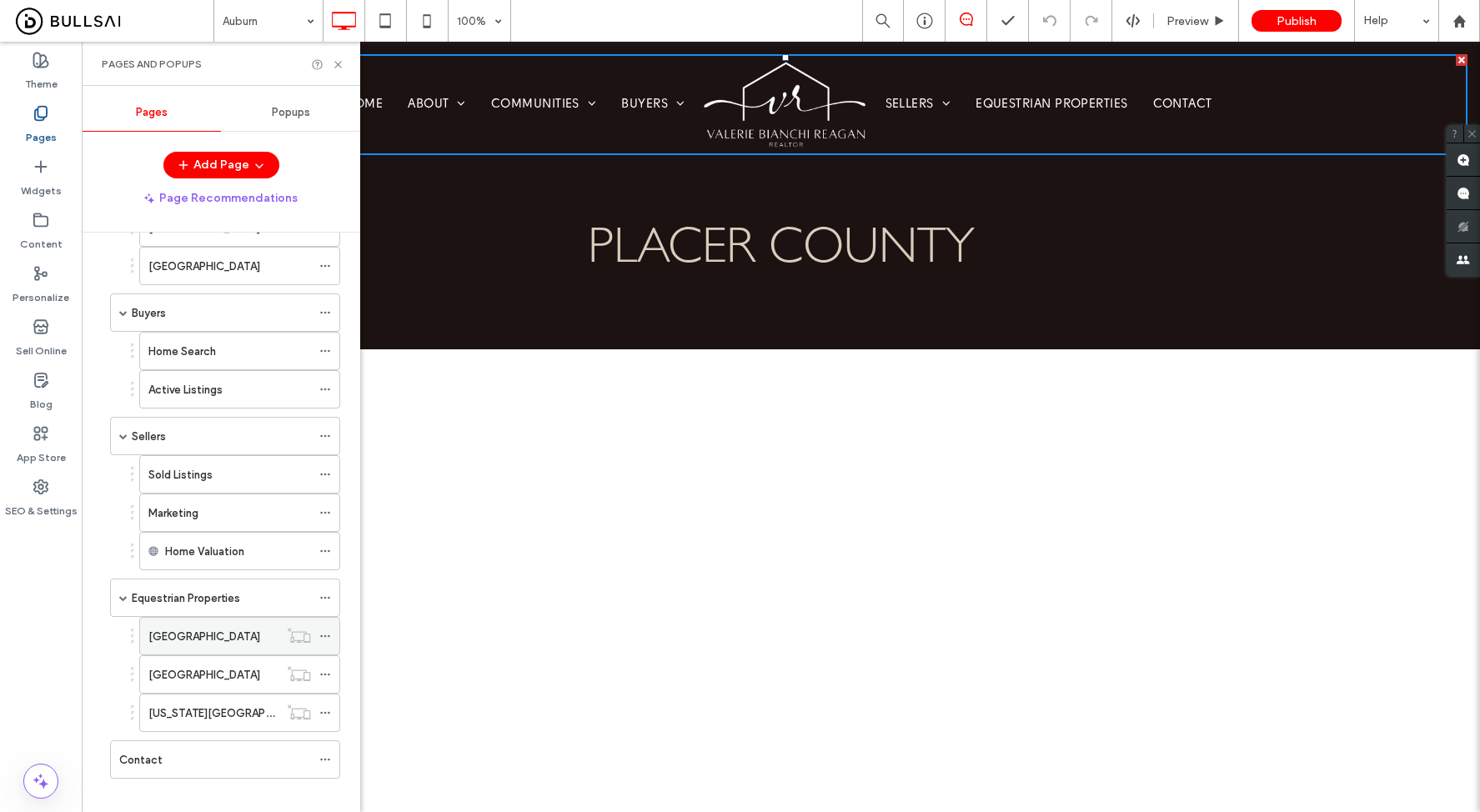
click at [226, 627] on div "[GEOGRAPHIC_DATA]" at bounding box center [213, 636] width 130 height 18
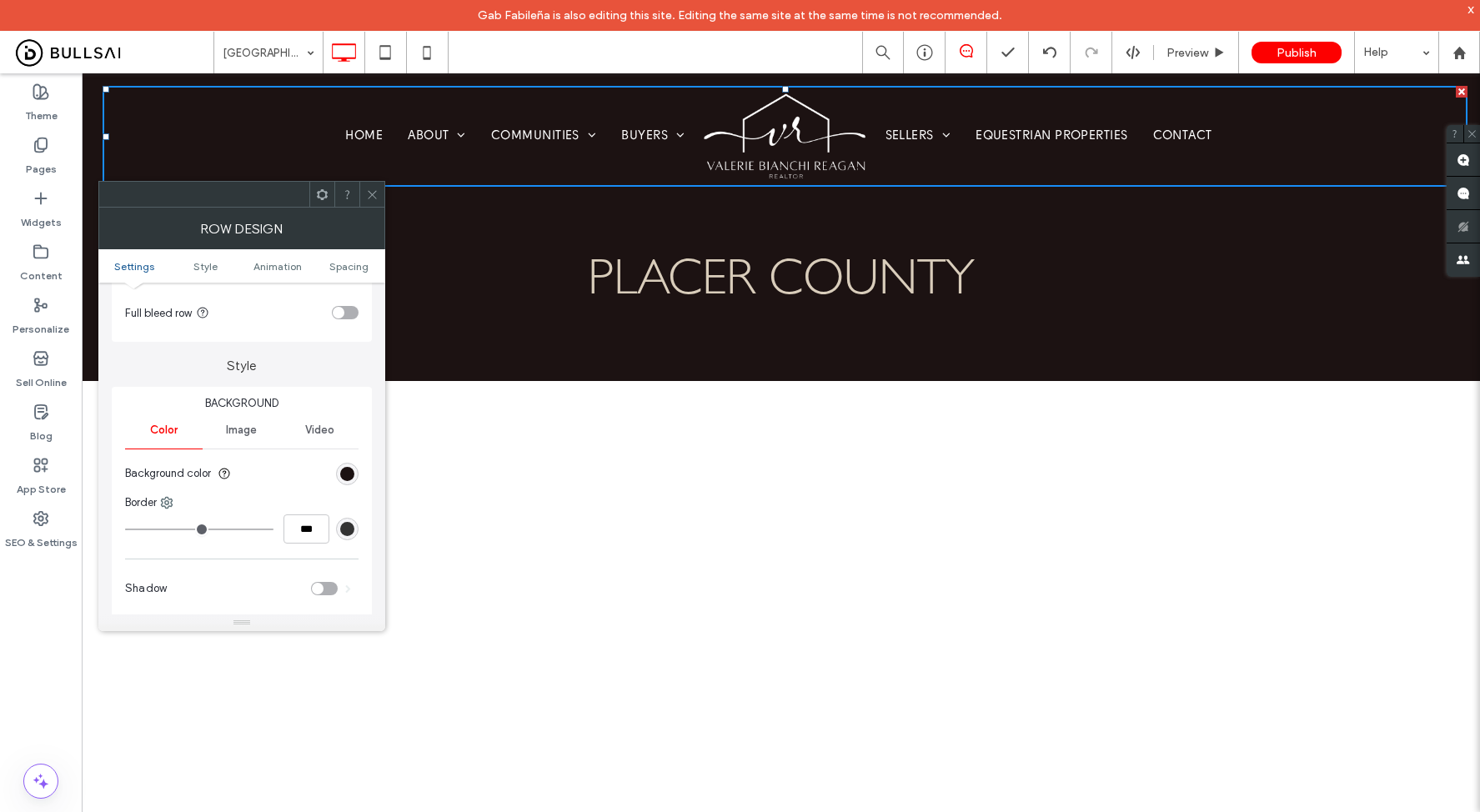
scroll to position [122, 0]
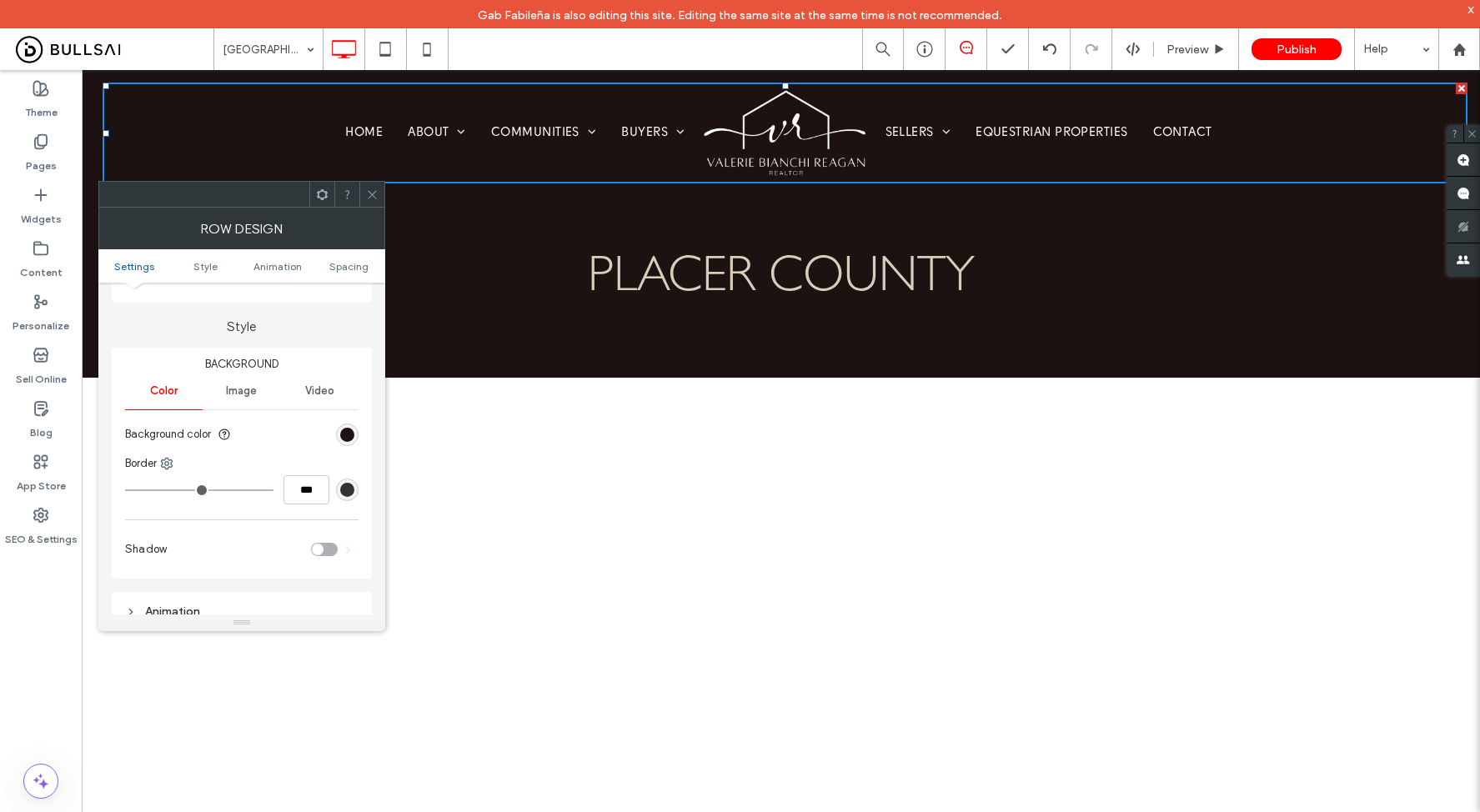
click at [353, 486] on div "rgb(51, 51, 51)" at bounding box center [347, 490] width 14 height 14
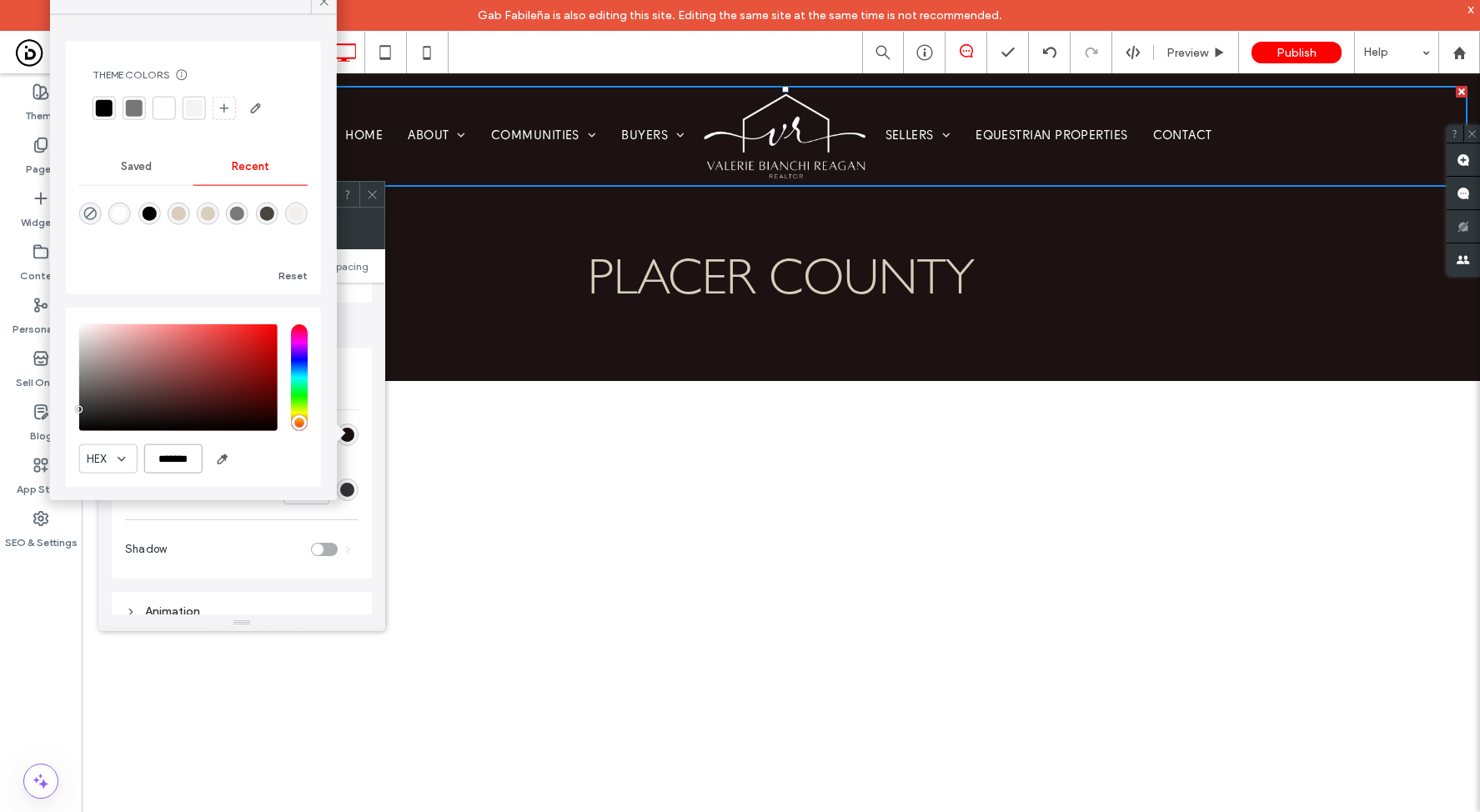
click at [187, 455] on input "*******" at bounding box center [174, 458] width 59 height 29
click at [174, 458] on input "*******" at bounding box center [174, 458] width 59 height 29
paste input "color picker textbox"
type input "*******"
type input "*"
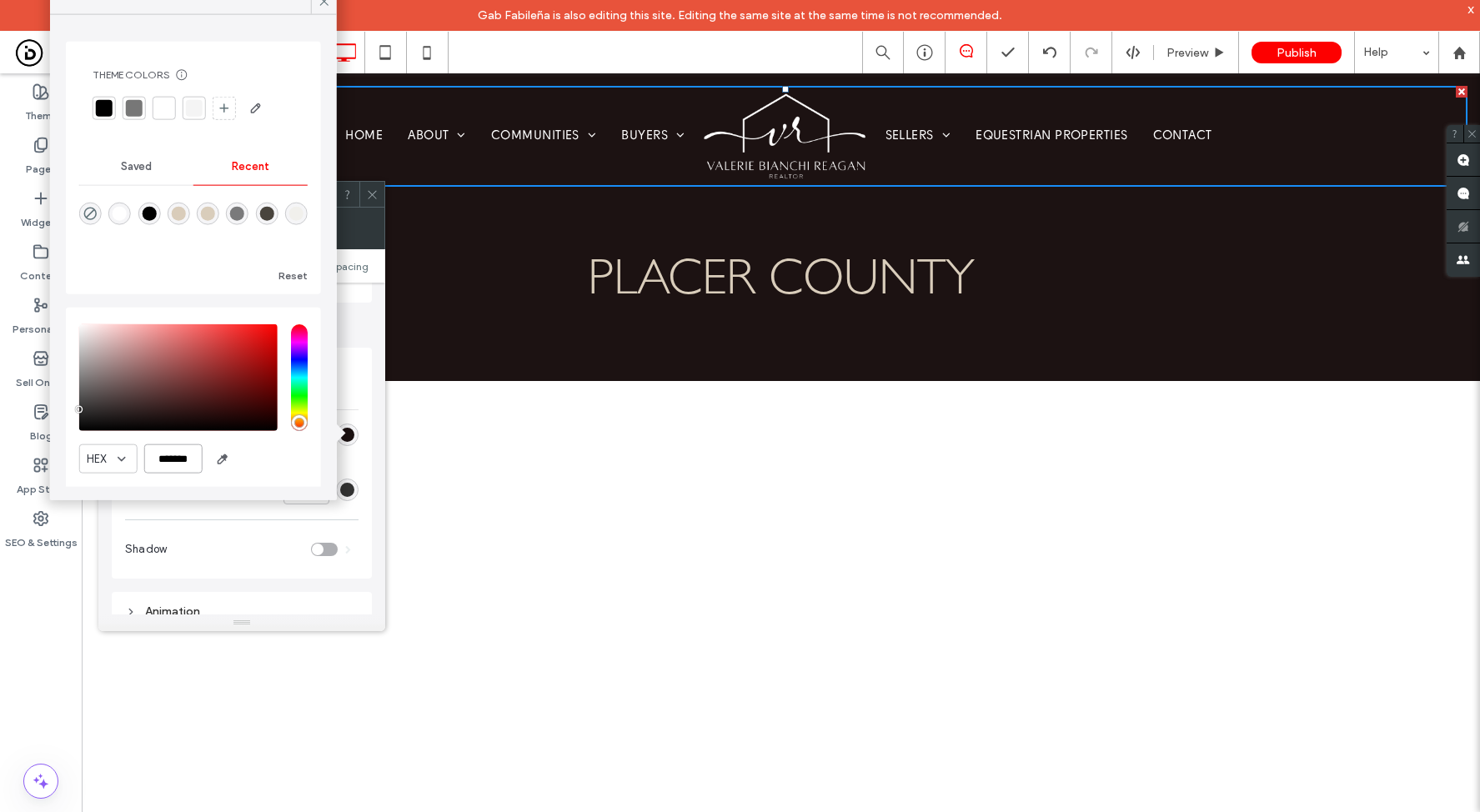
type input "***"
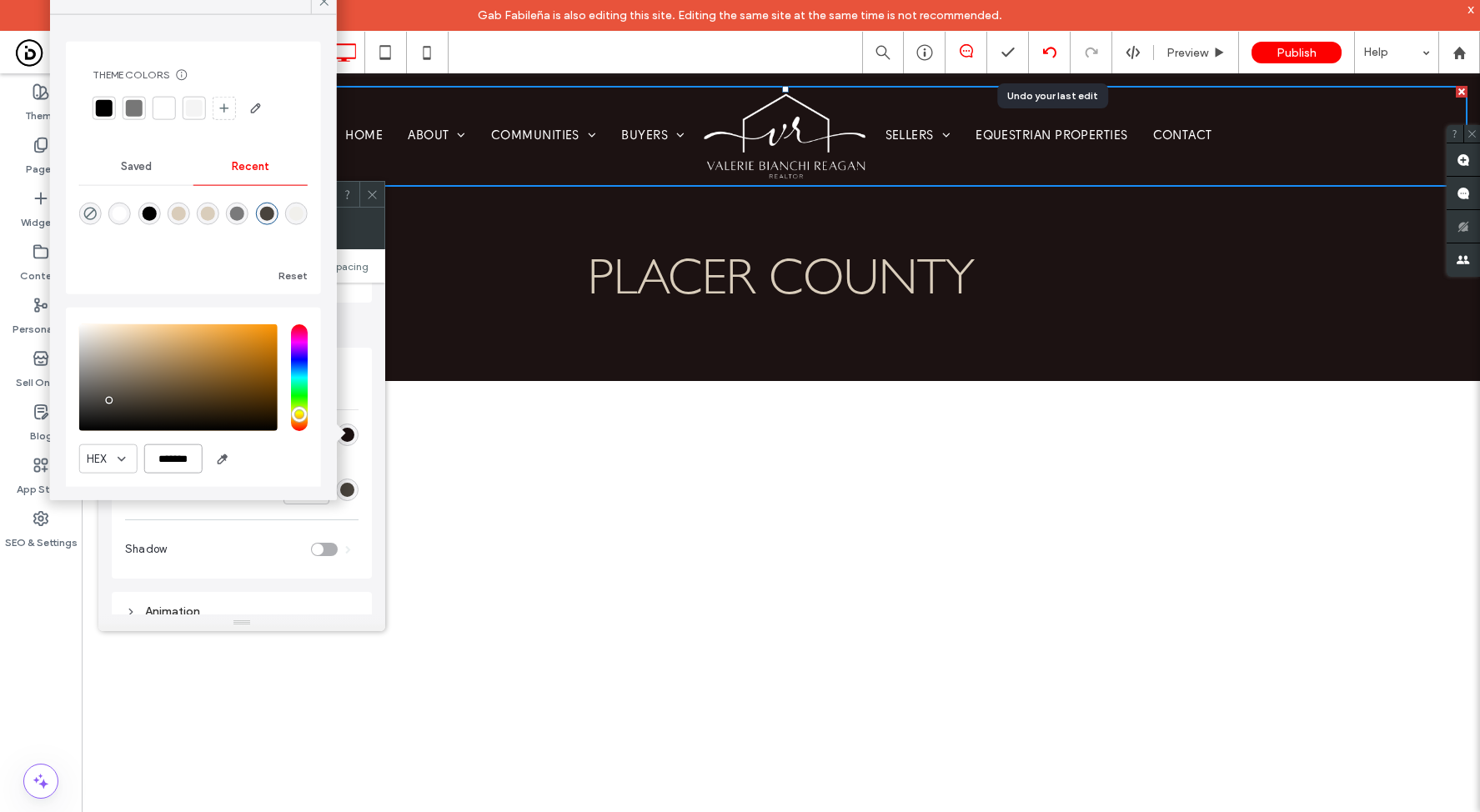
type input "*******"
click at [1041, 56] on div at bounding box center [1050, 53] width 41 height 14
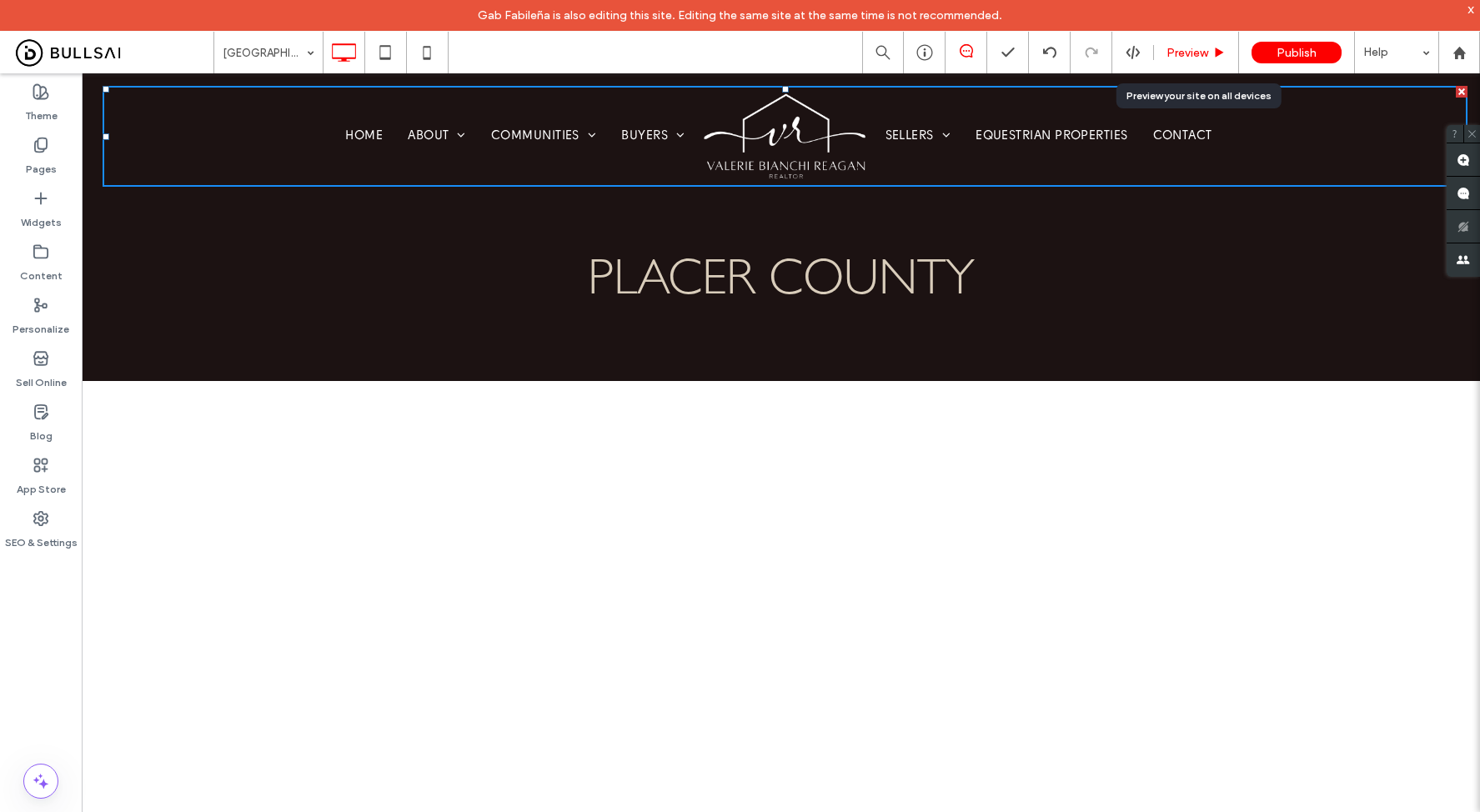
click at [1197, 61] on div "Preview" at bounding box center [1197, 52] width 85 height 42
click at [1204, 49] on span "Preview" at bounding box center [1187, 53] width 42 height 14
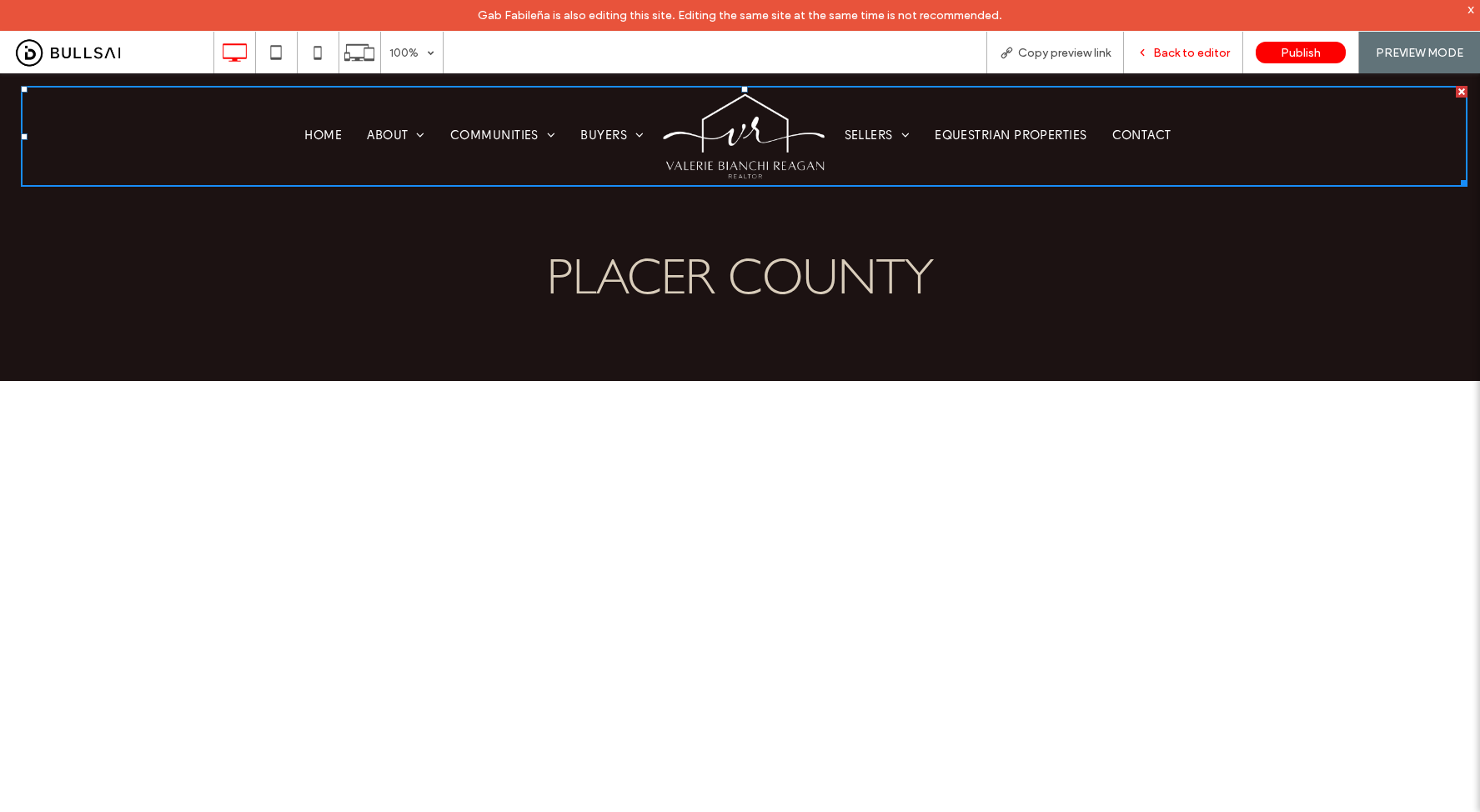
click at [1154, 53] on div "Back to editor" at bounding box center [1182, 53] width 118 height 14
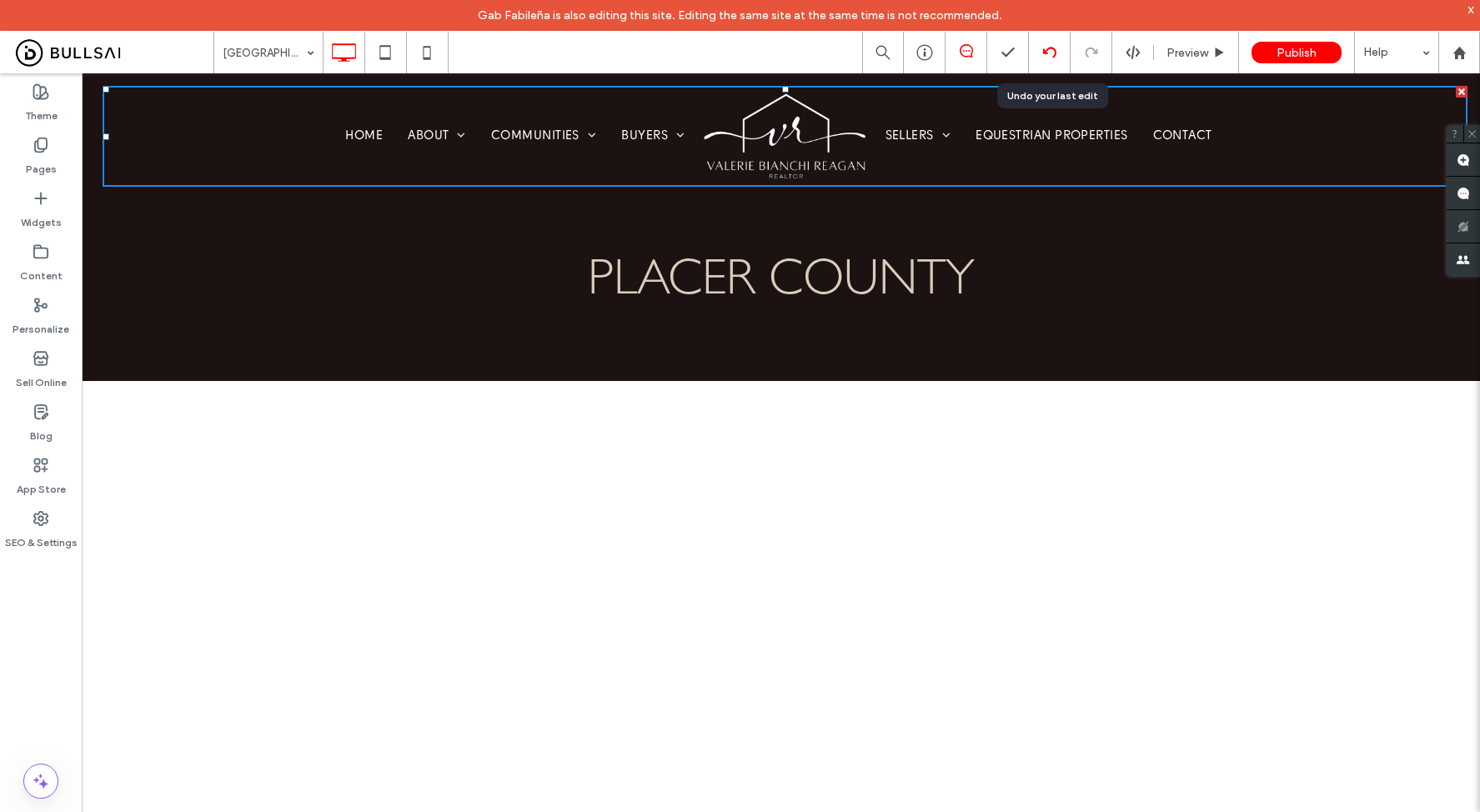
click at [1043, 60] on div at bounding box center [1050, 52] width 42 height 42
click at [1198, 54] on span "Preview" at bounding box center [1187, 53] width 42 height 14
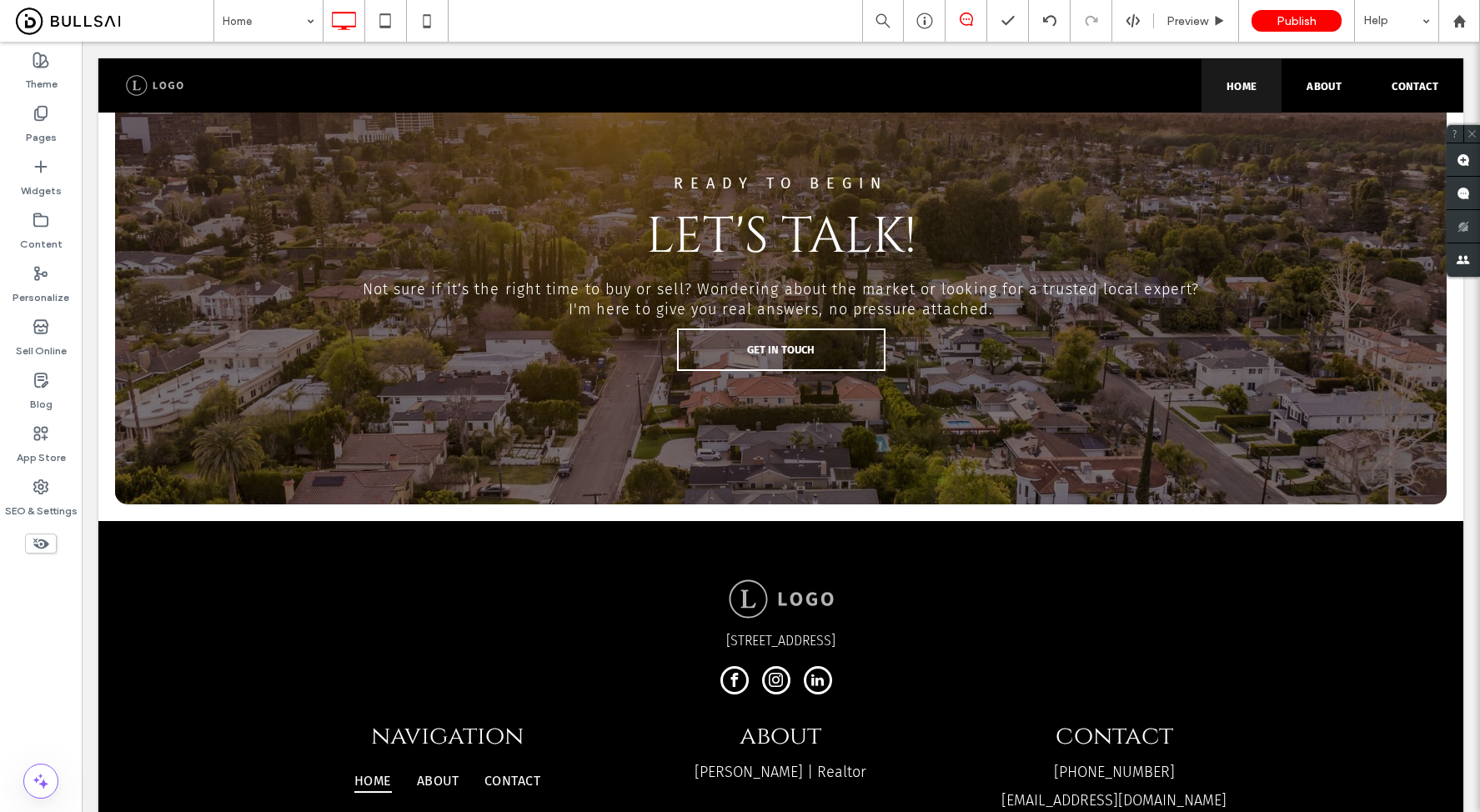
scroll to position [4438, 0]
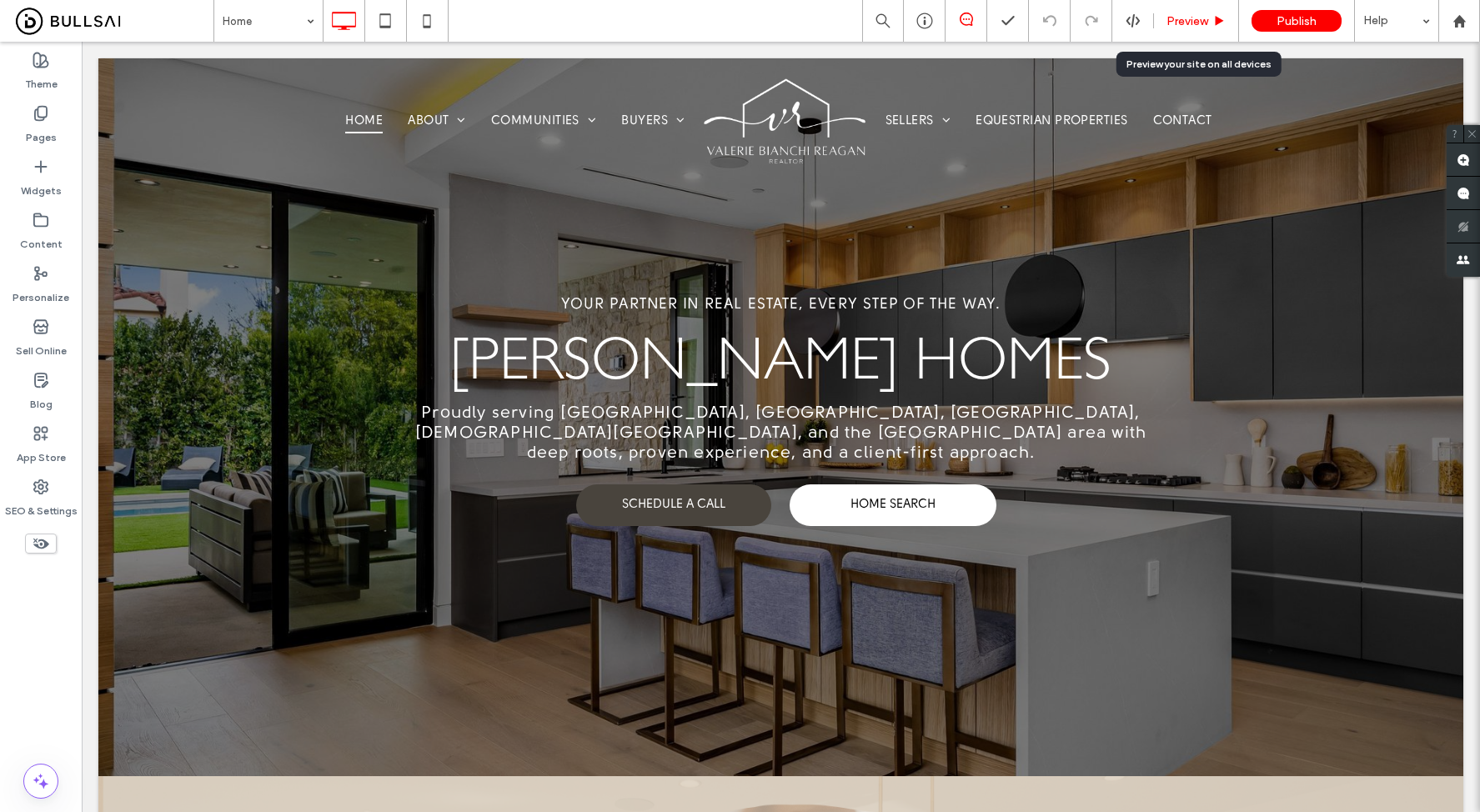
click at [1188, 12] on div "Preview" at bounding box center [1197, 20] width 85 height 42
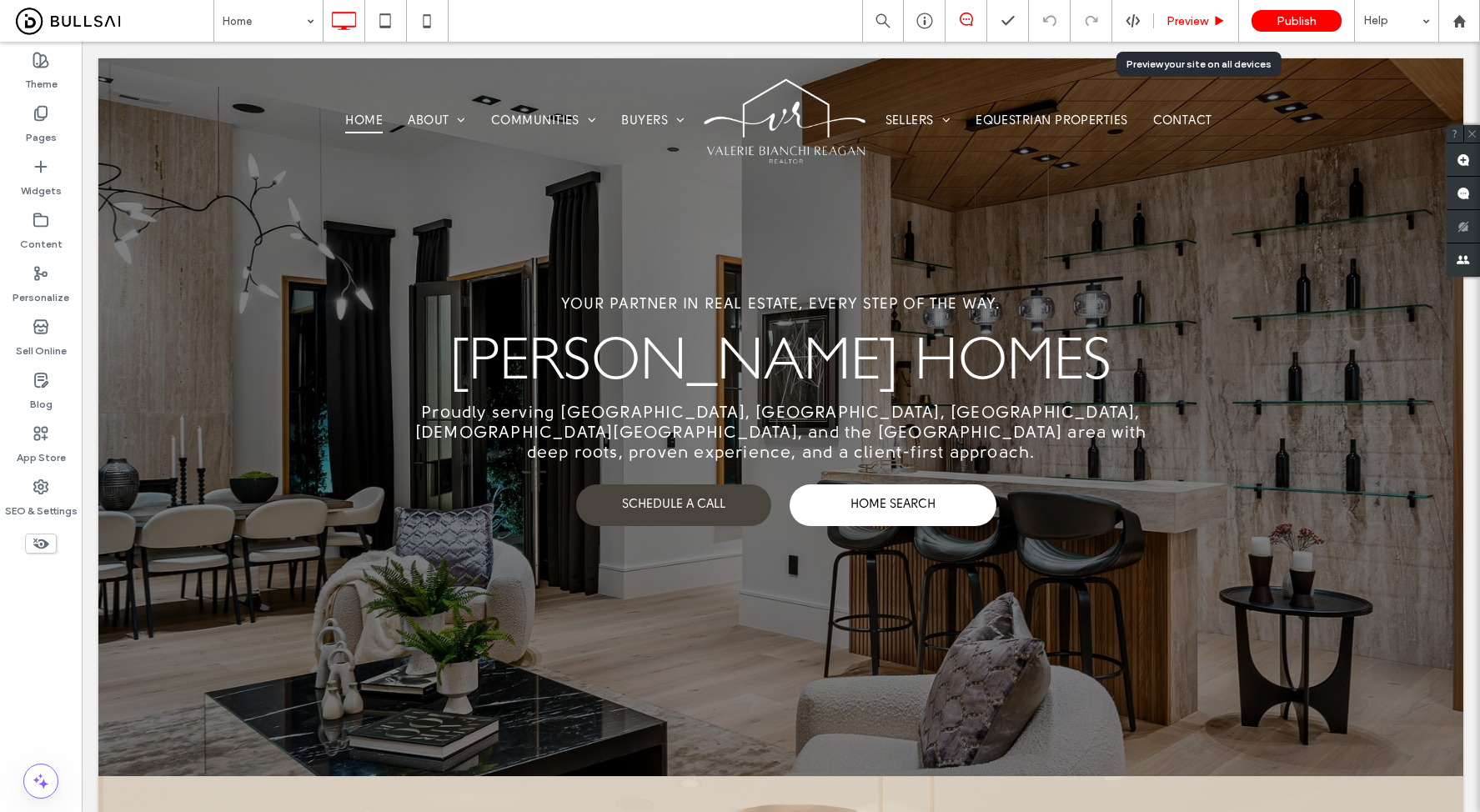
click at [1178, 25] on span "Preview" at bounding box center [1187, 21] width 42 height 14
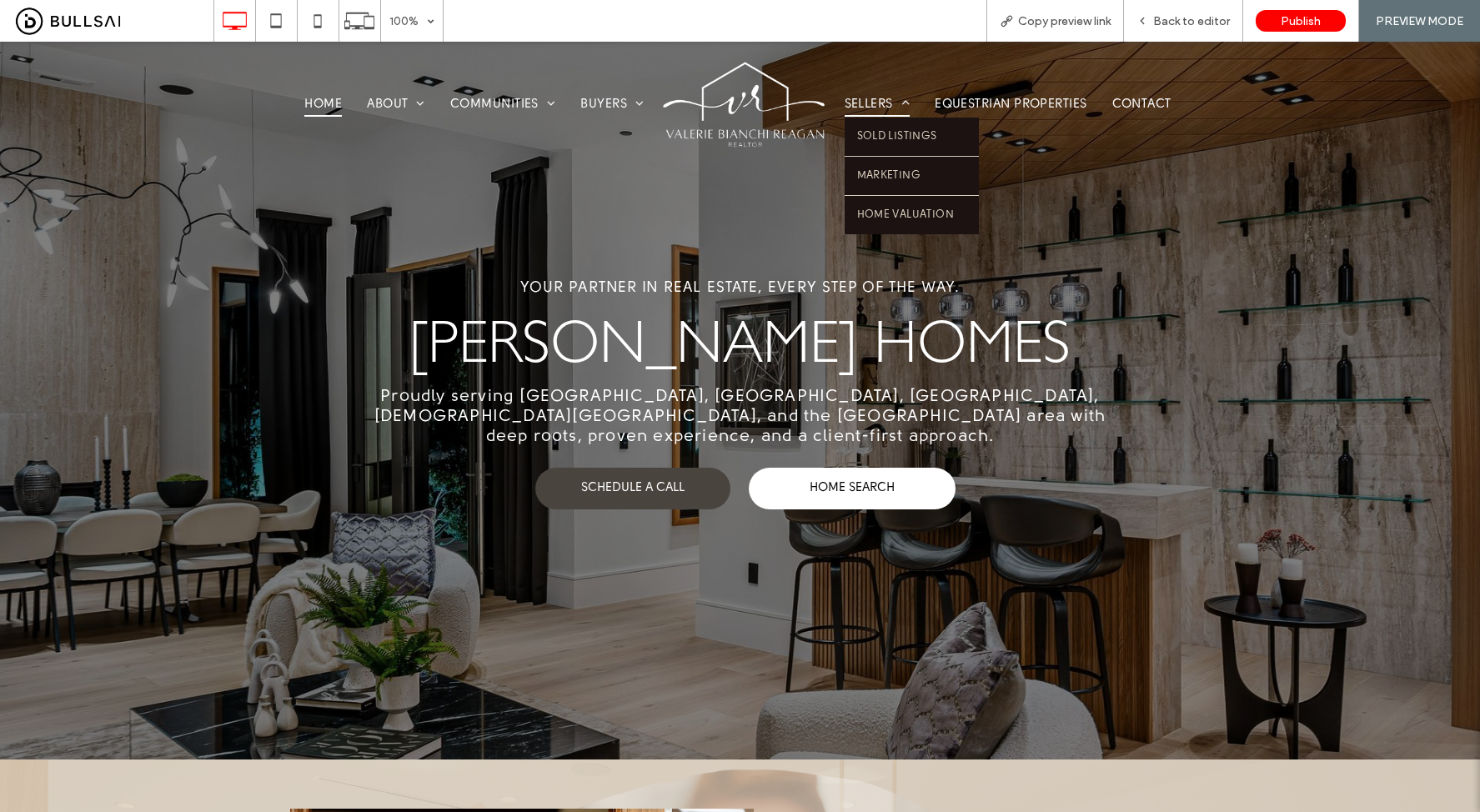
click at [872, 103] on span "Sellers" at bounding box center [877, 105] width 65 height 24
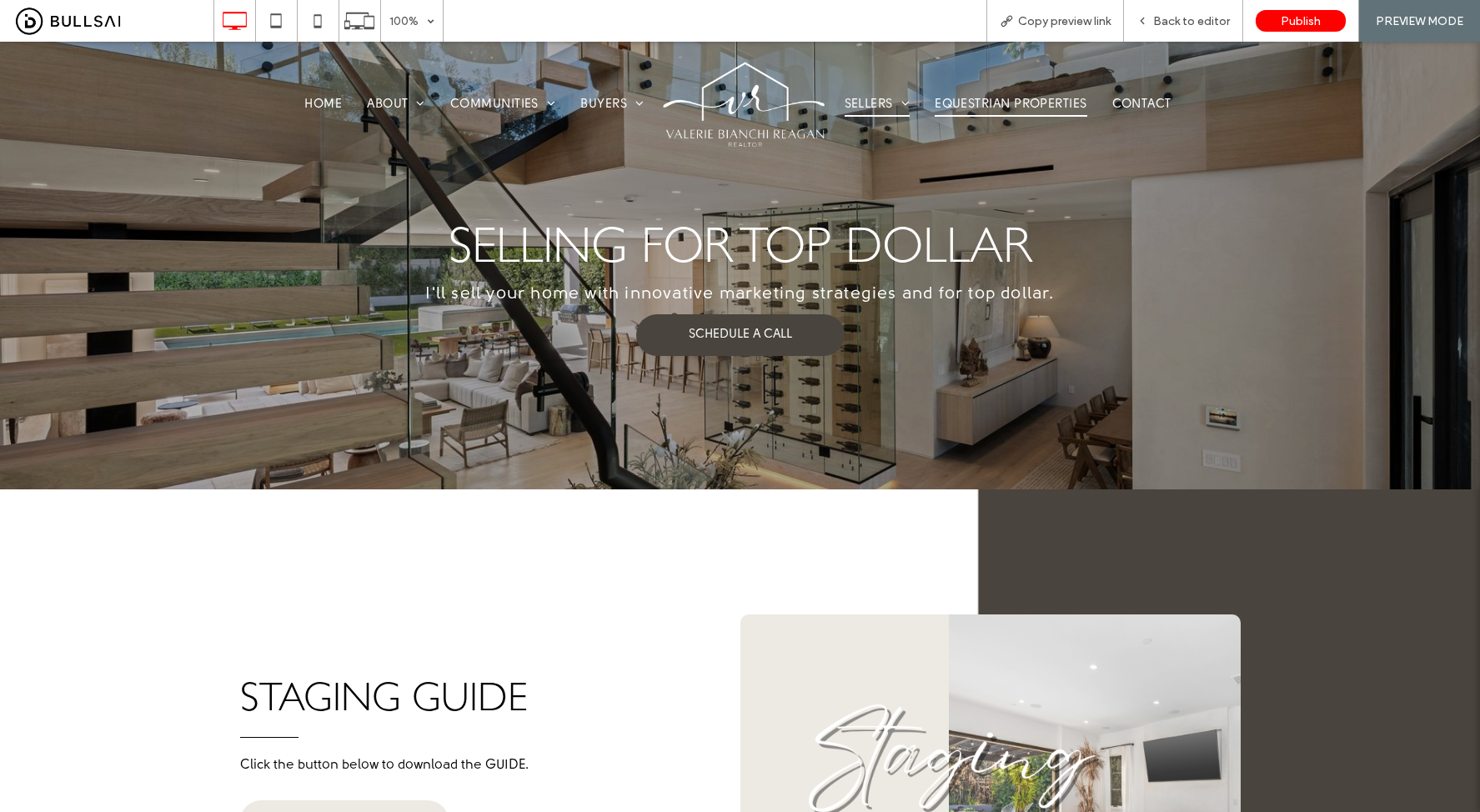
click at [1016, 103] on span "Equestrian Properties" at bounding box center [1010, 105] width 151 height 23
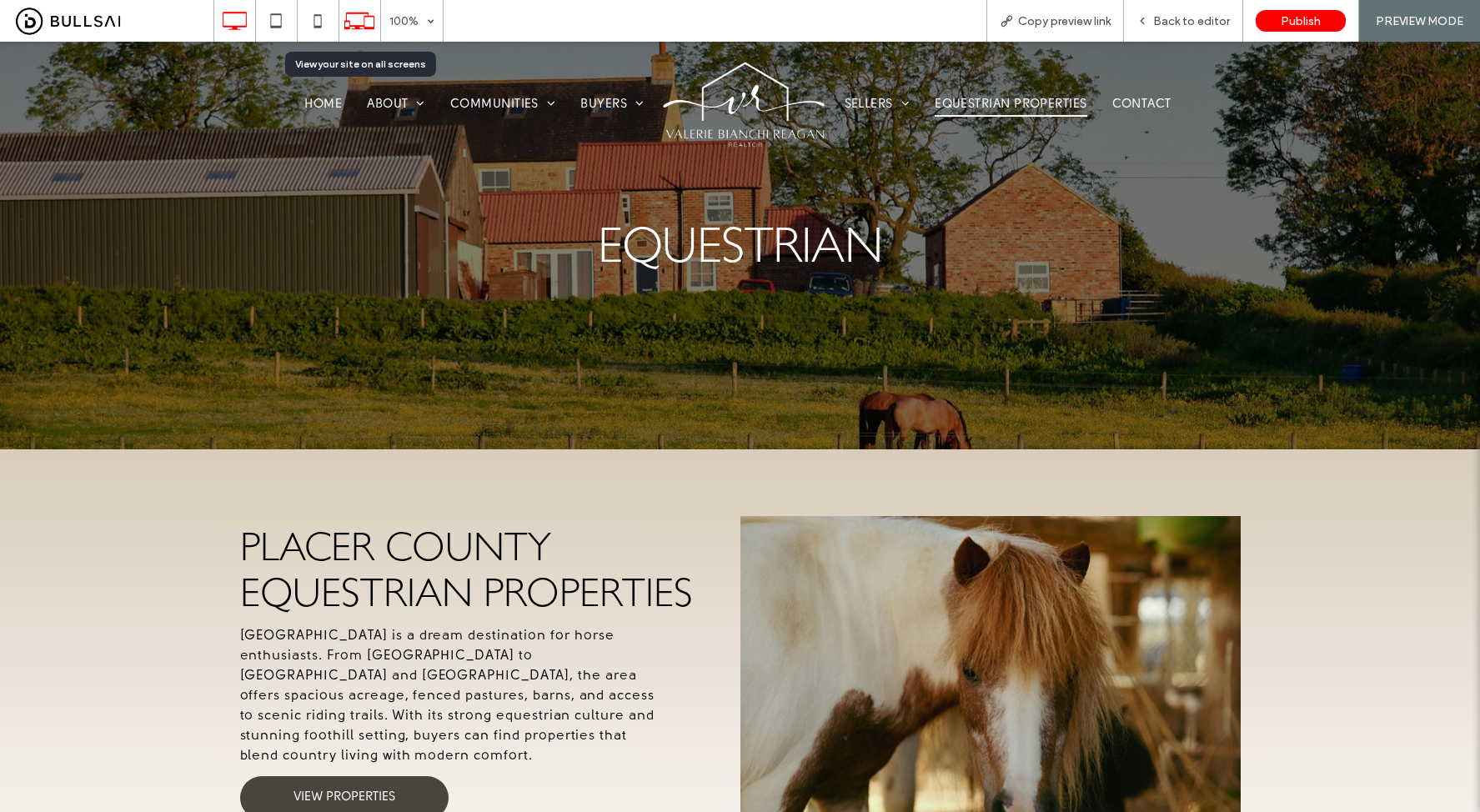
click at [352, 26] on icon at bounding box center [359, 20] width 31 height 31
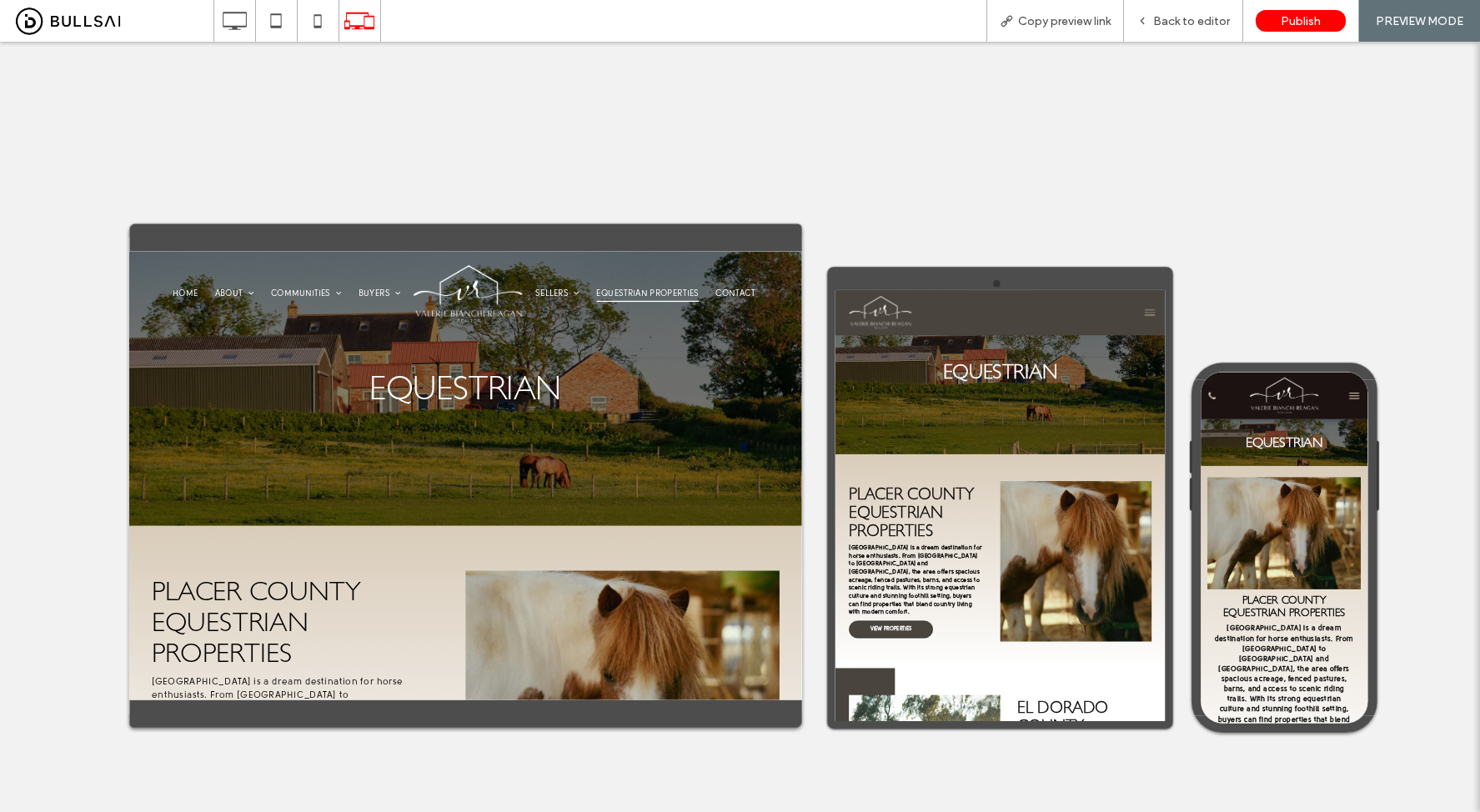
click at [242, 19] on icon at bounding box center [234, 20] width 33 height 33
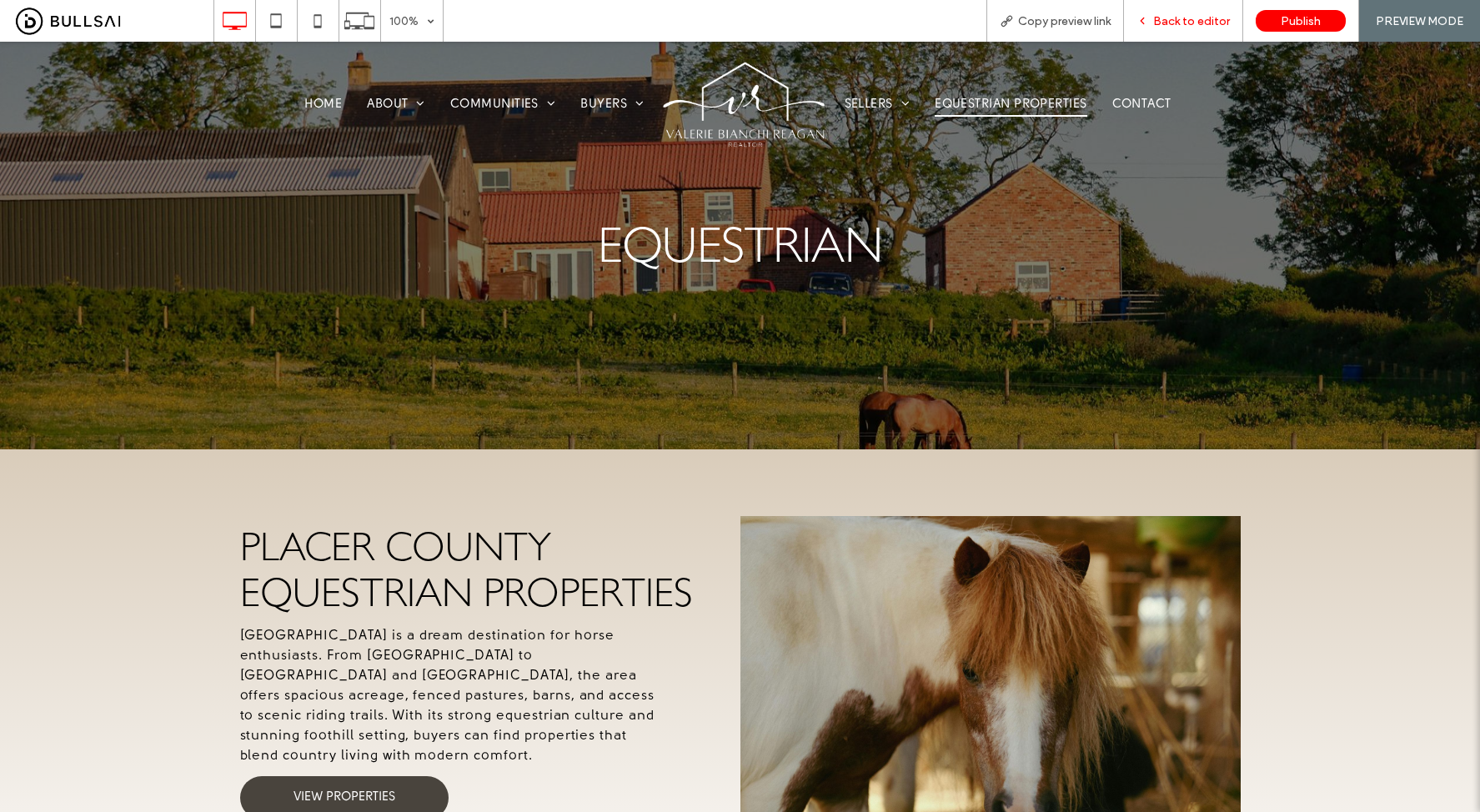
click at [1208, 26] on span "Back to editor" at bounding box center [1192, 21] width 77 height 14
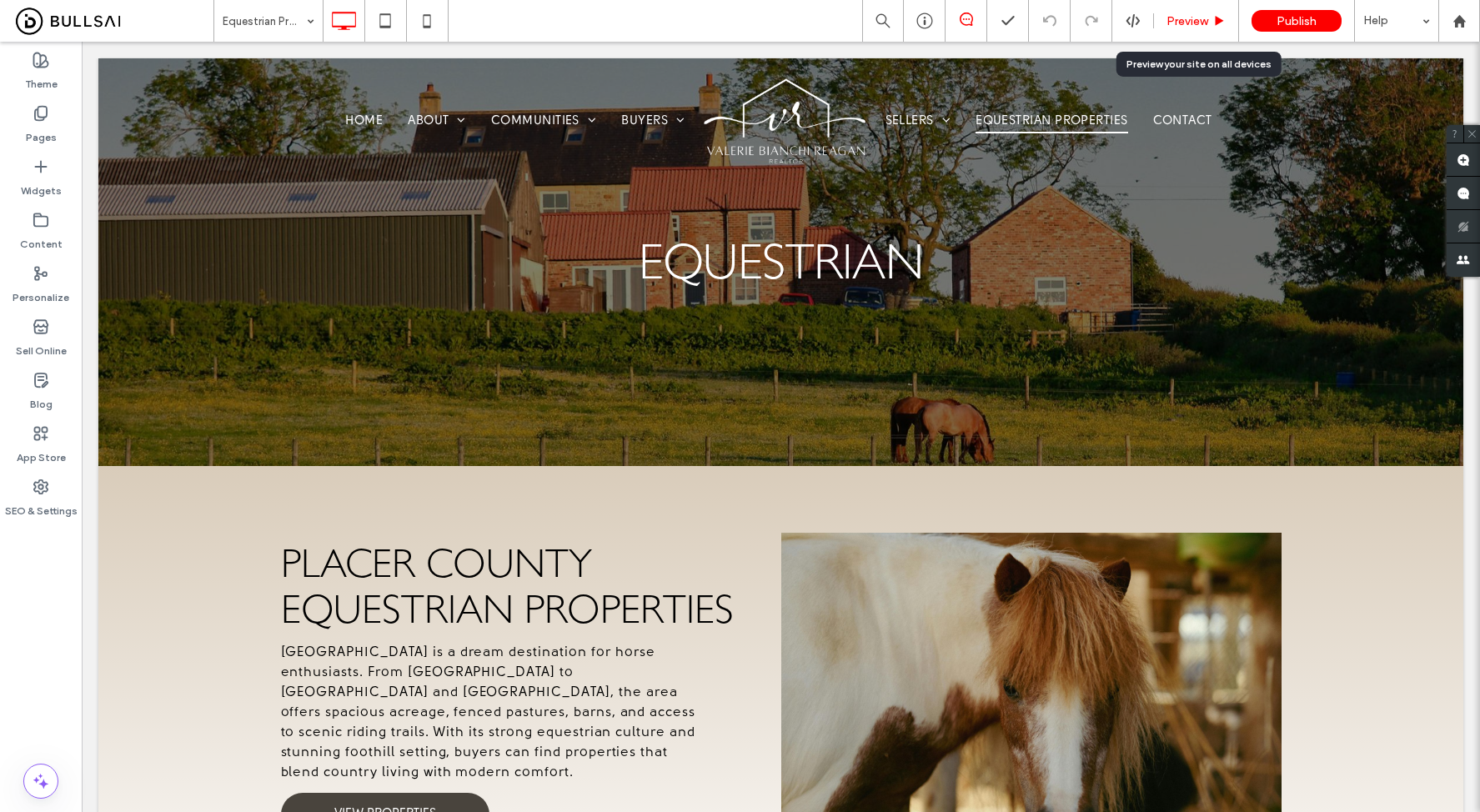
click at [1197, 23] on span "Preview" at bounding box center [1187, 21] width 42 height 14
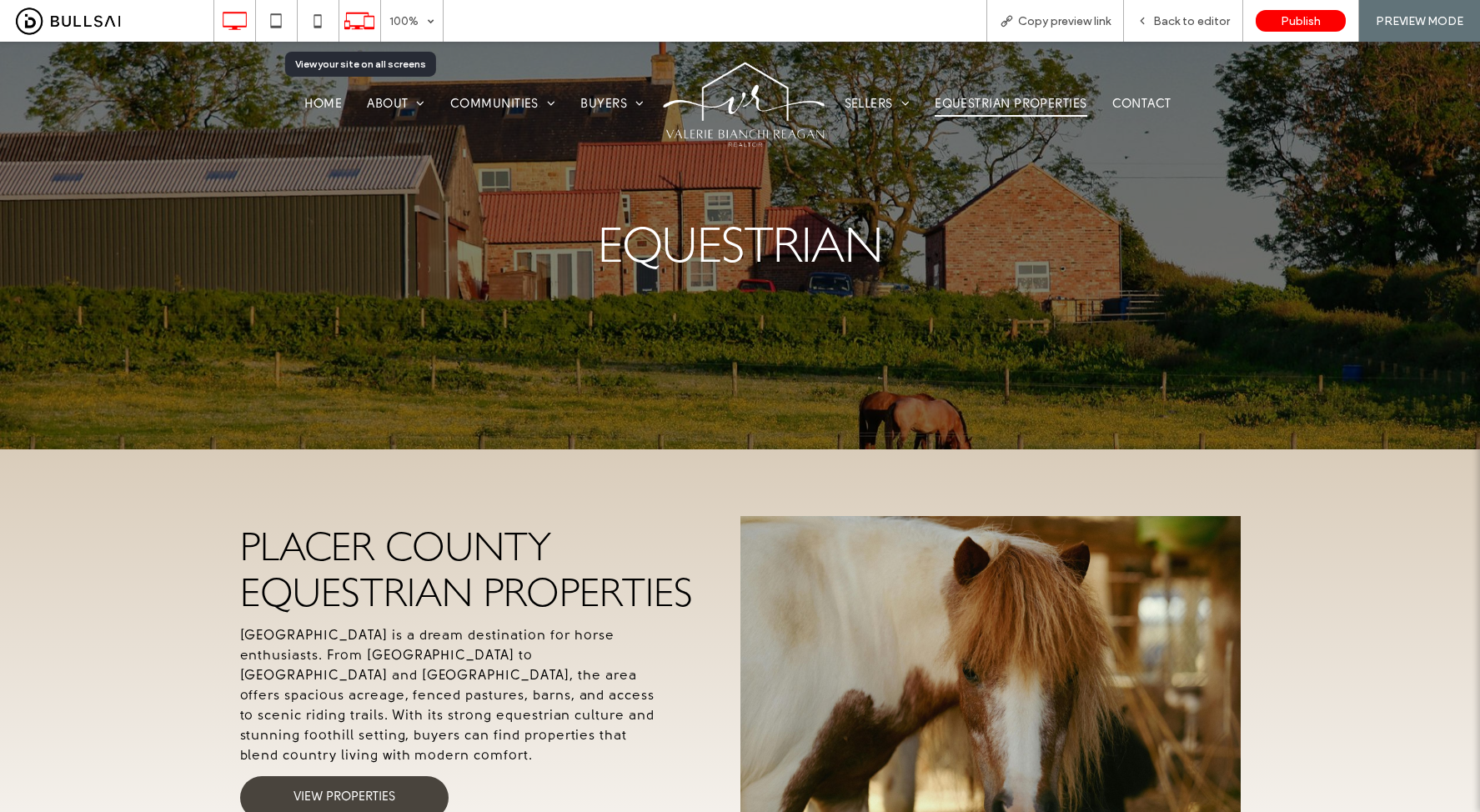
click at [360, 13] on use at bounding box center [359, 21] width 30 height 17
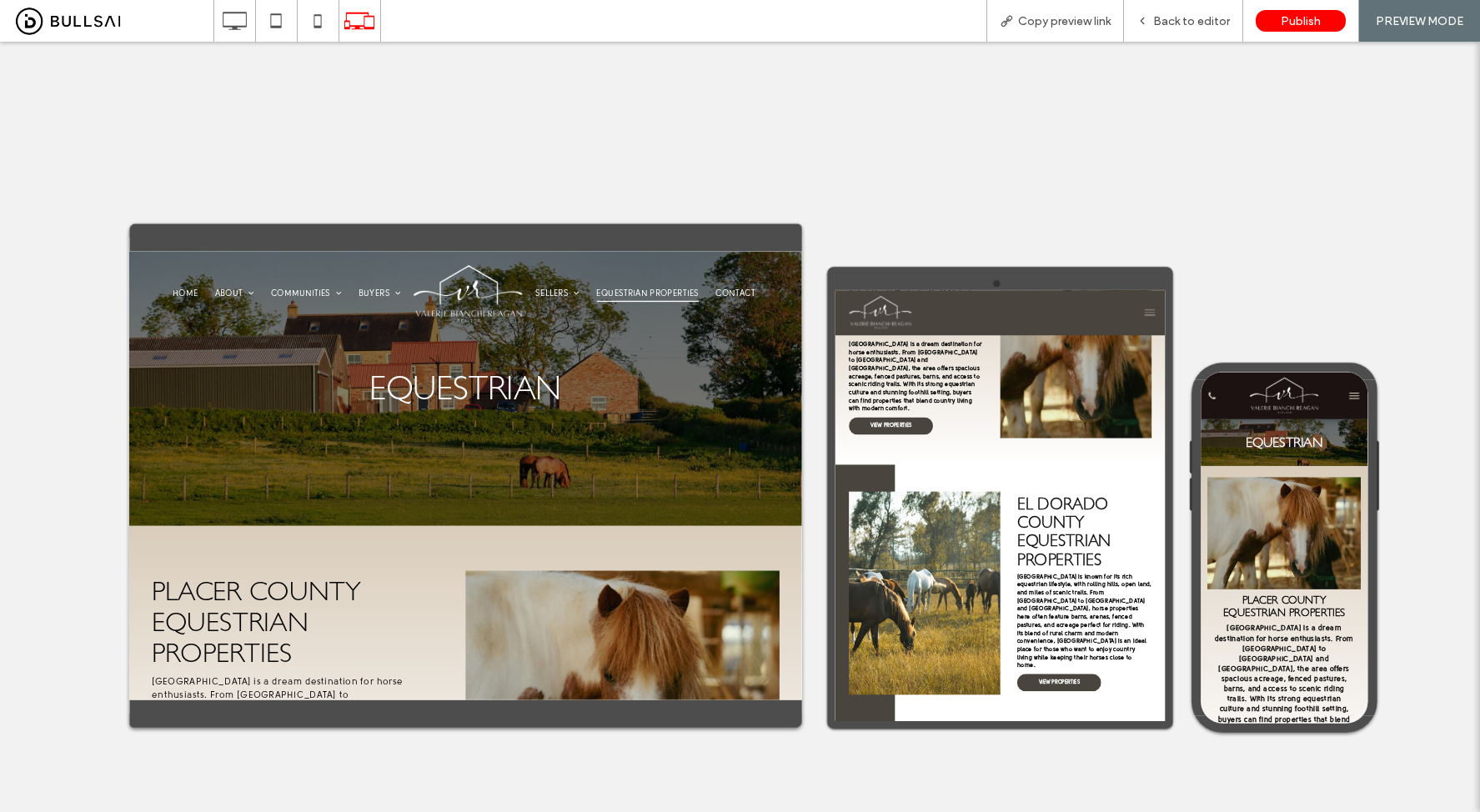
scroll to position [547, 0]
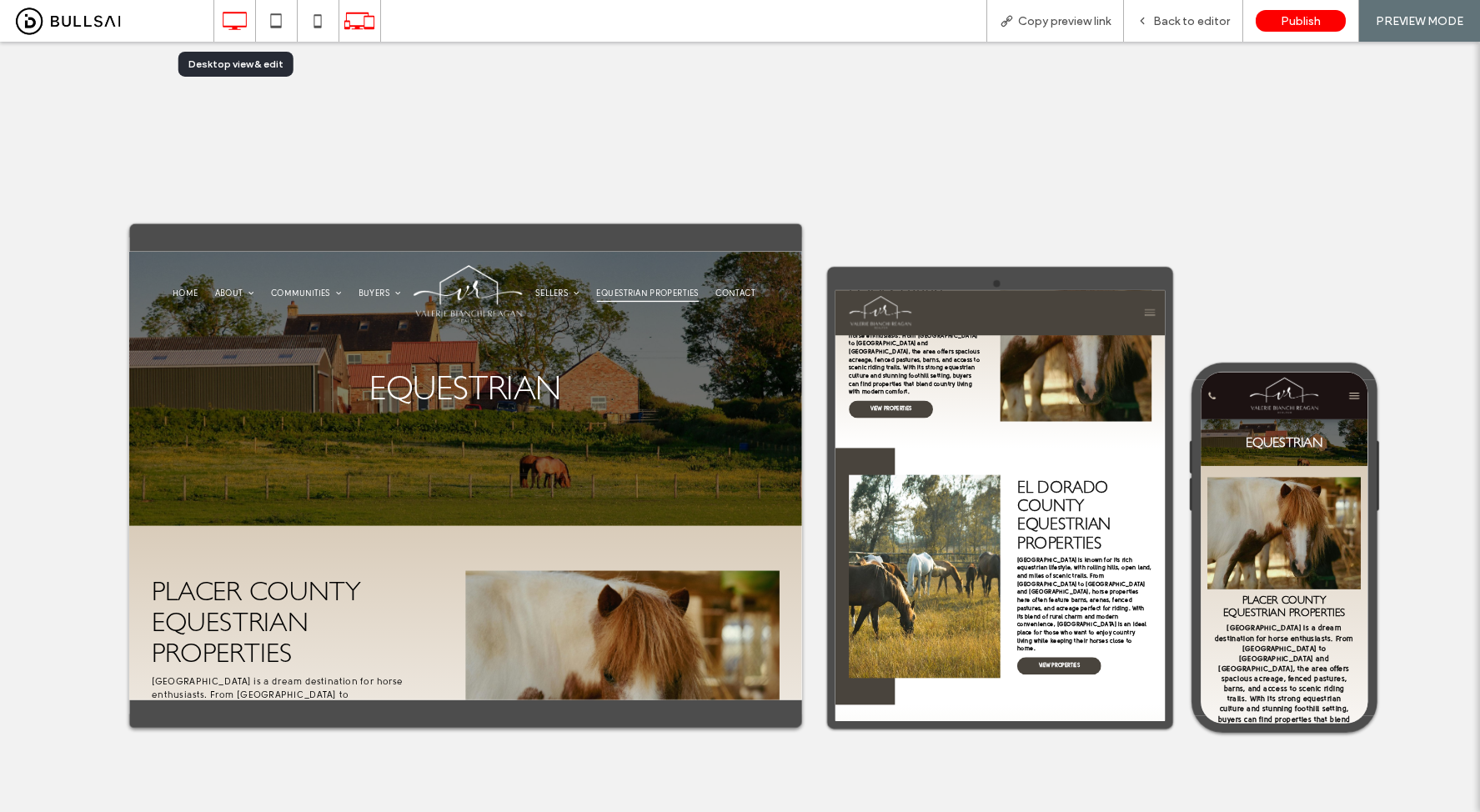
click at [227, 24] on icon at bounding box center [234, 20] width 33 height 33
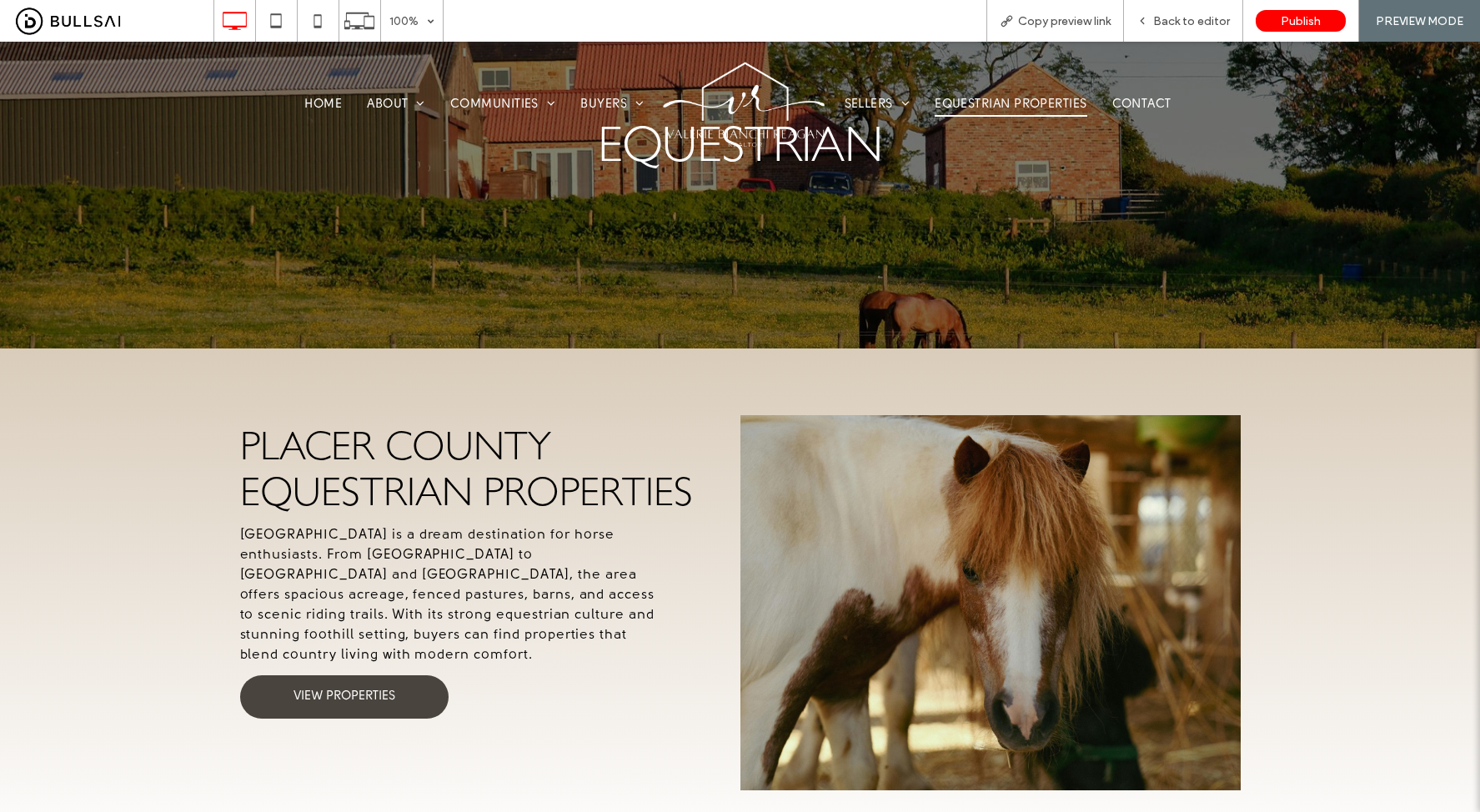
scroll to position [0, 0]
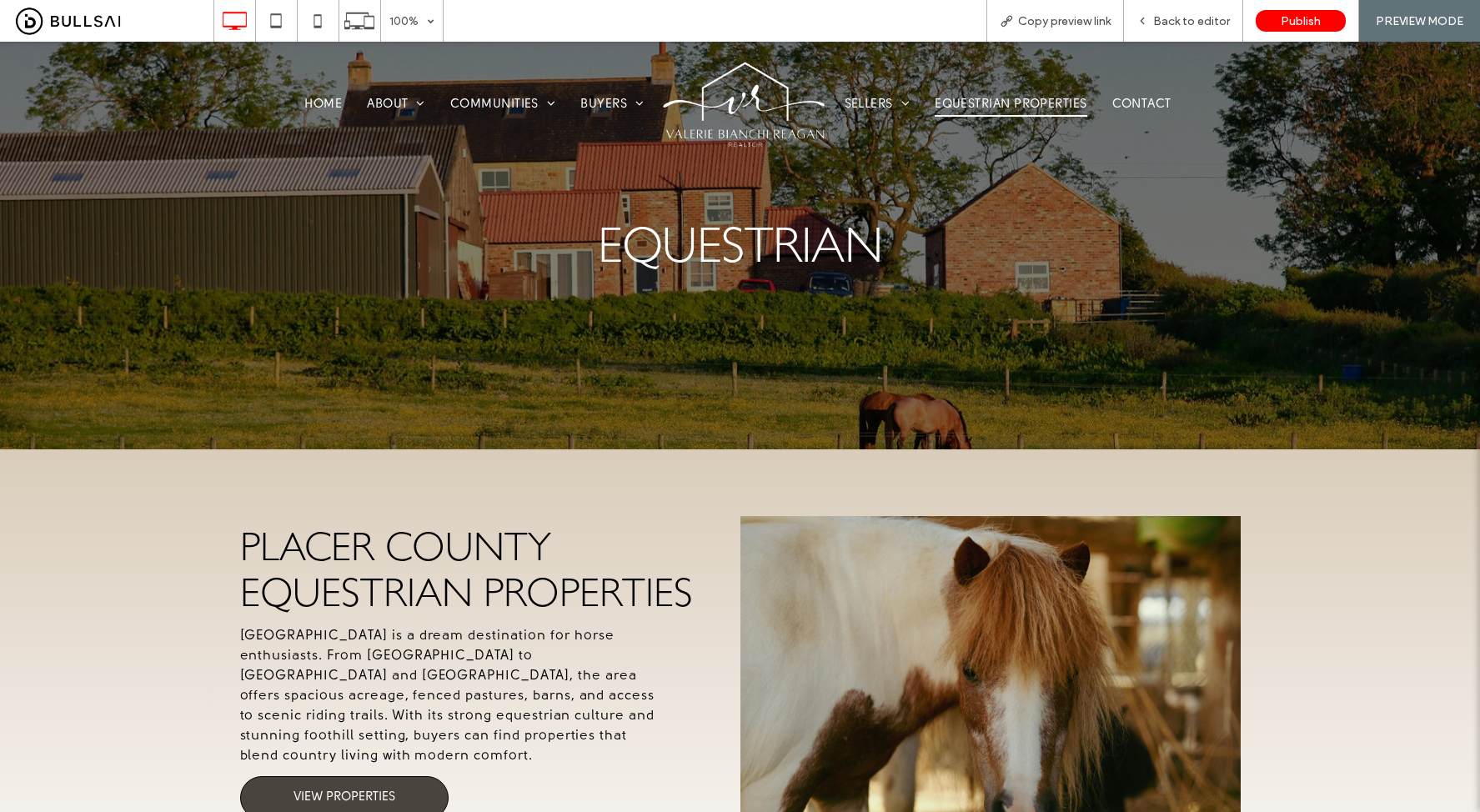
click at [359, 790] on span "VIEW PROPERTIES" at bounding box center [344, 798] width 102 height 15
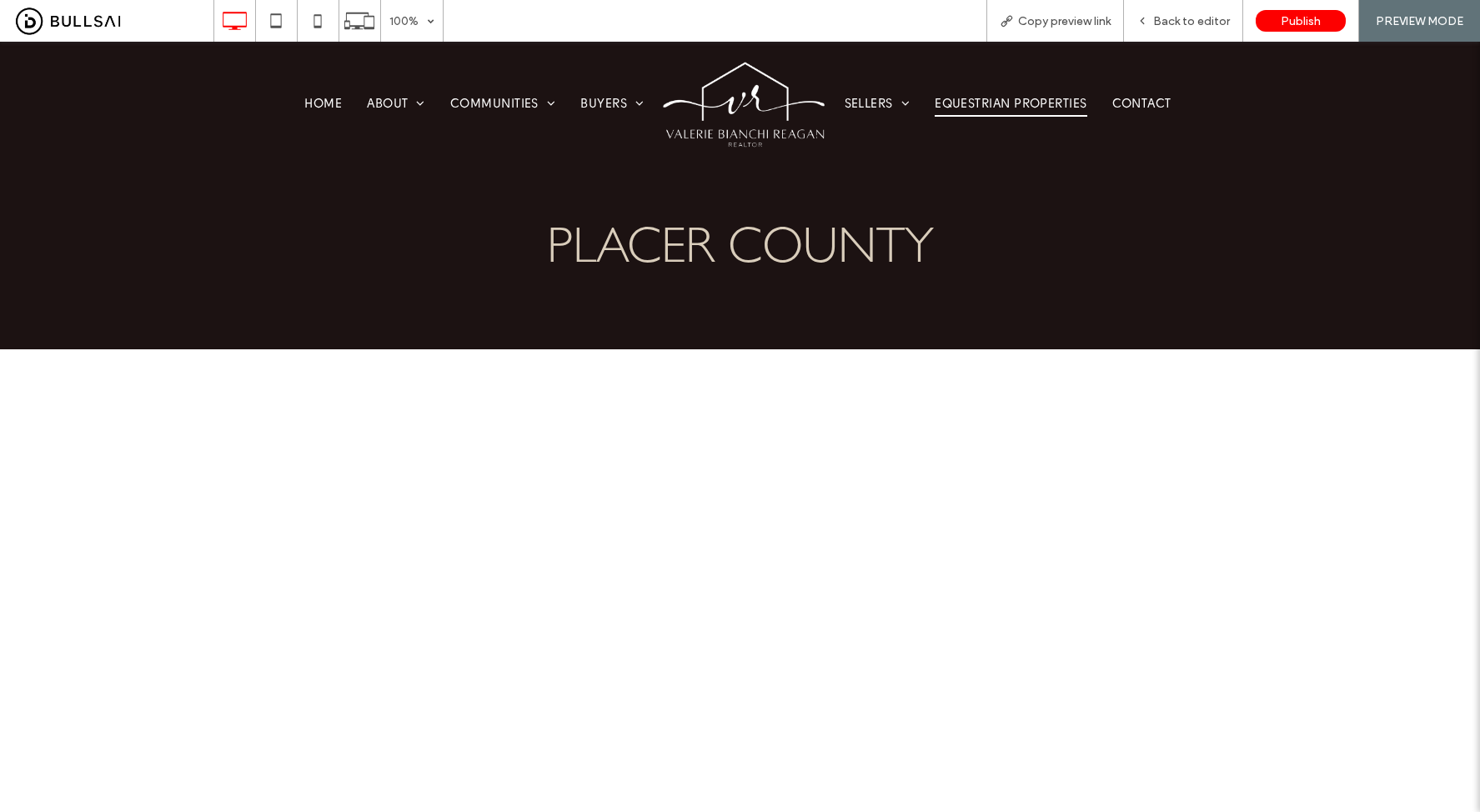
click at [959, 105] on span "Equestrian Properties" at bounding box center [1010, 105] width 151 height 23
